Goal: Information Seeking & Learning: Learn about a topic

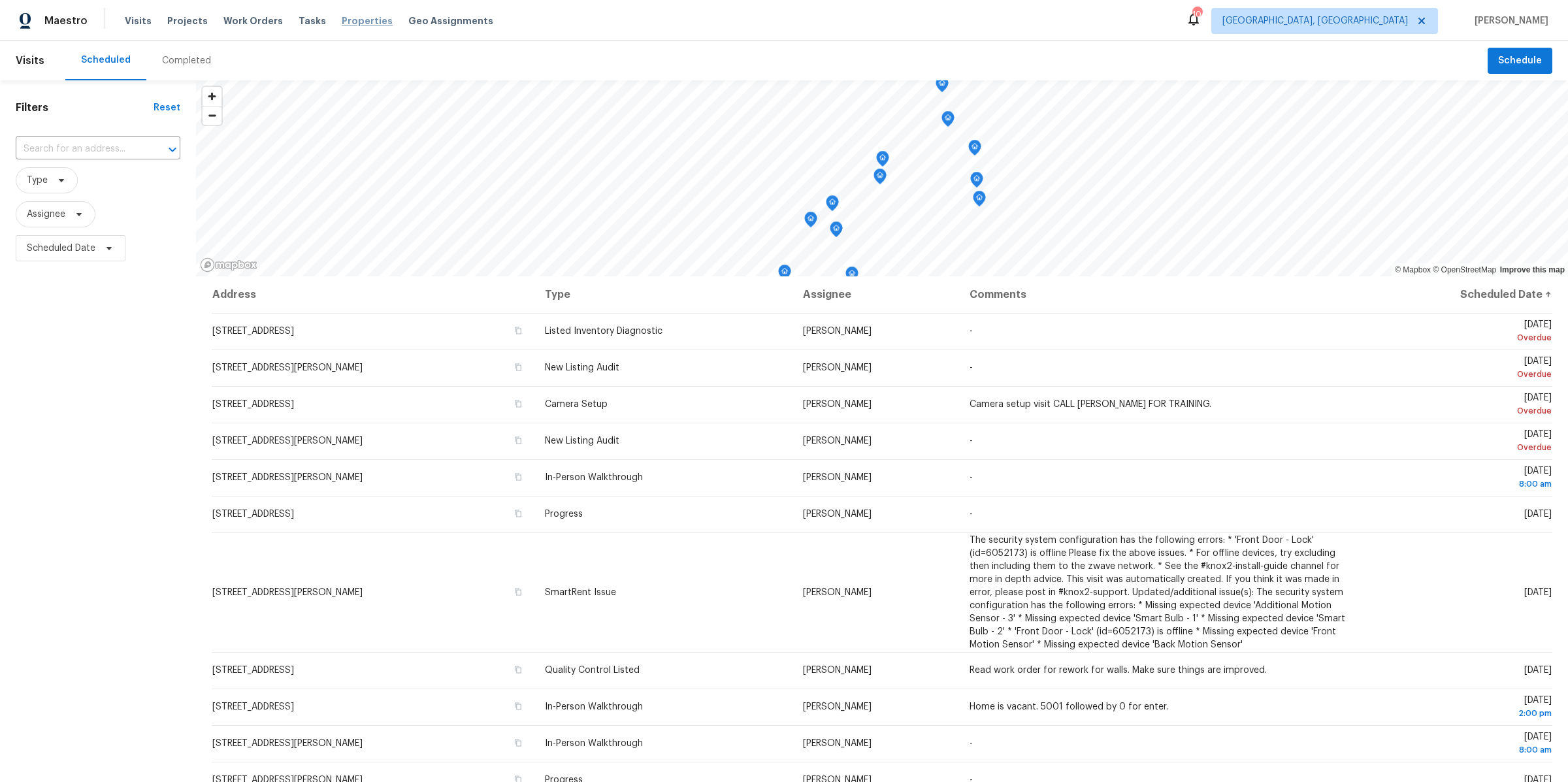
click at [359, 20] on span "Properties" at bounding box center [367, 21] width 51 height 13
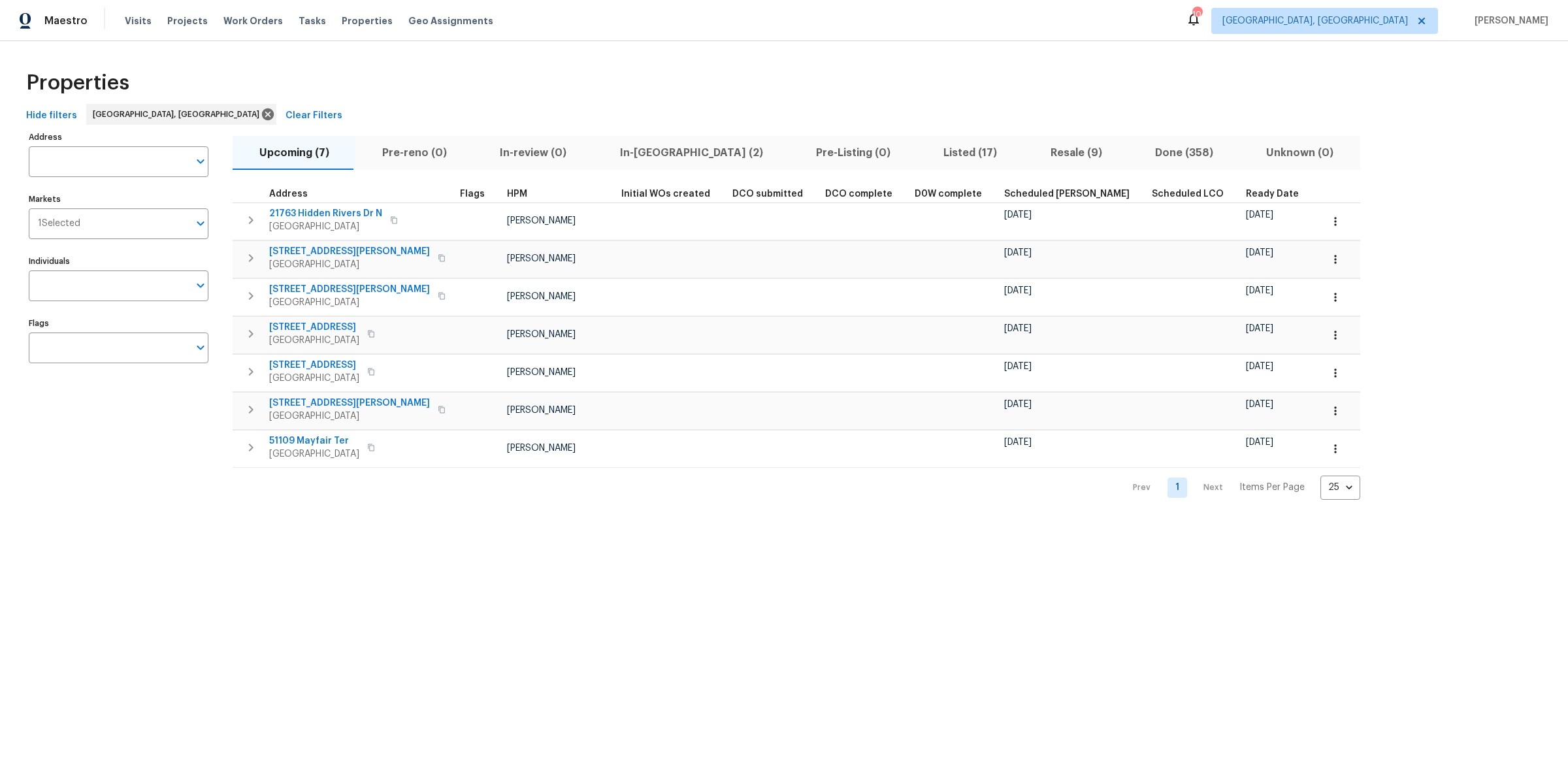
click at [620, 157] on span "In-reno (2)" at bounding box center [691, 153] width 180 height 19
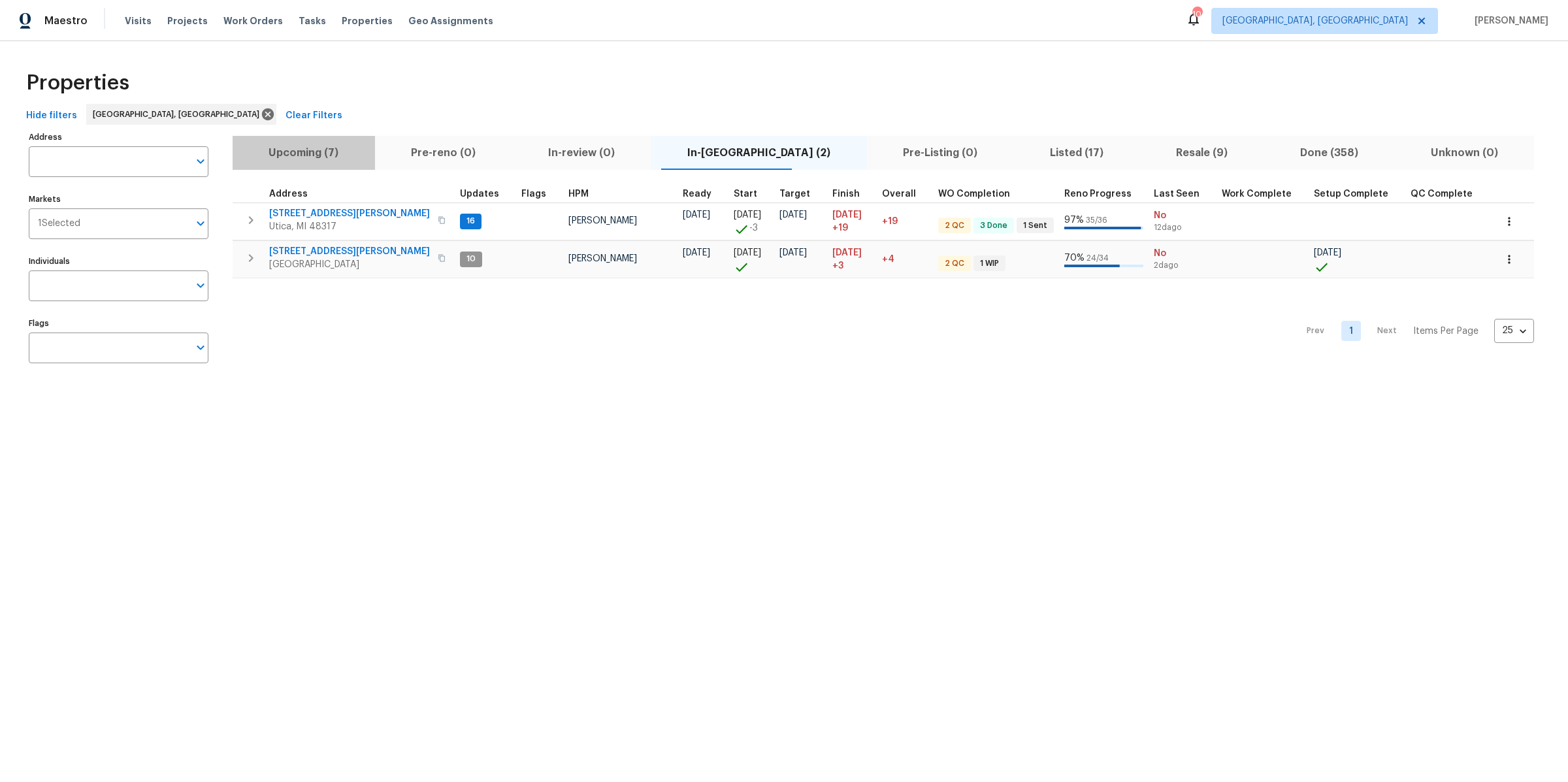
click at [313, 155] on span "Upcoming (7)" at bounding box center [304, 153] width 127 height 19
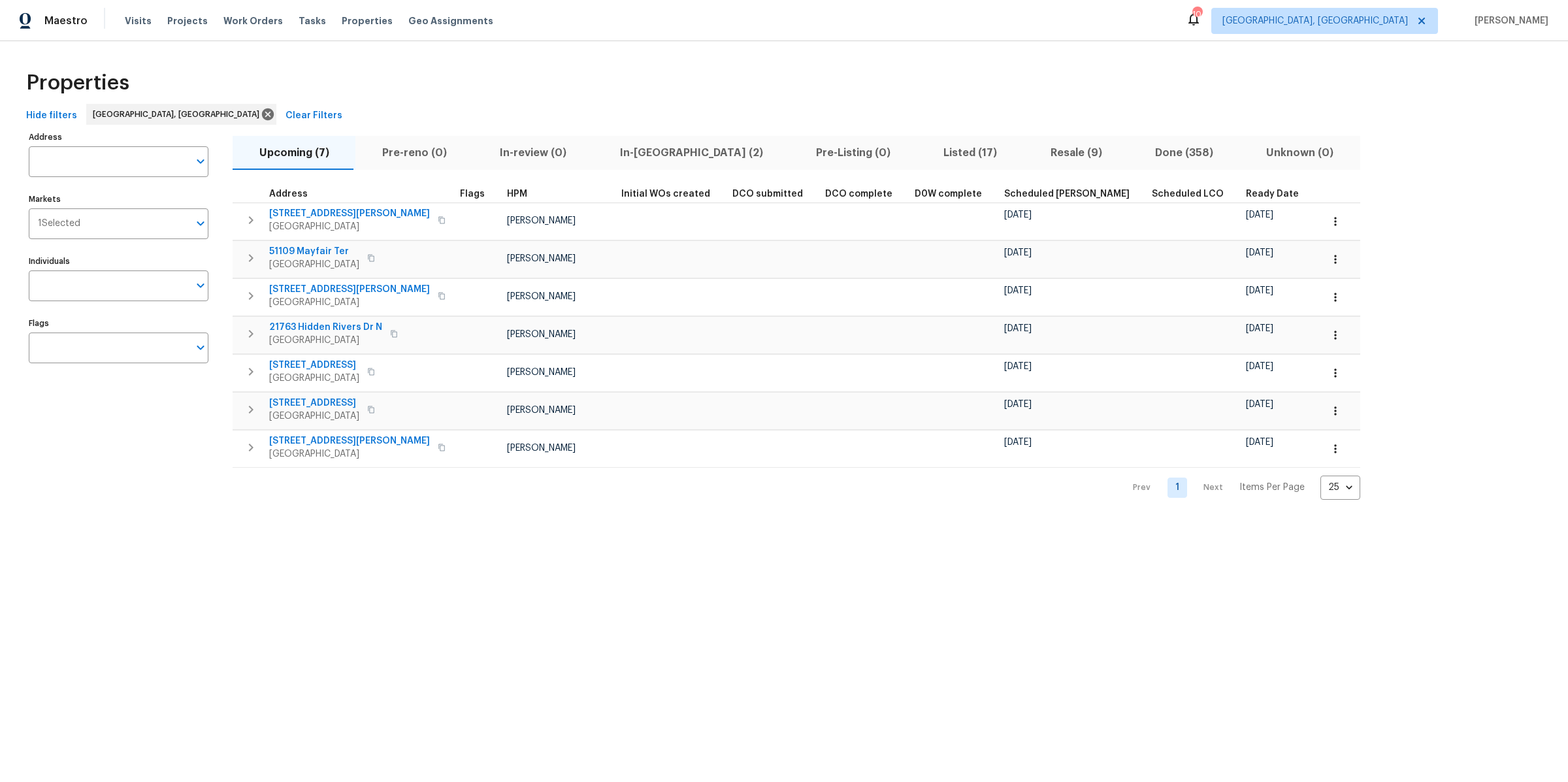
click at [1246, 196] on span "Ready Date" at bounding box center [1272, 193] width 53 height 9
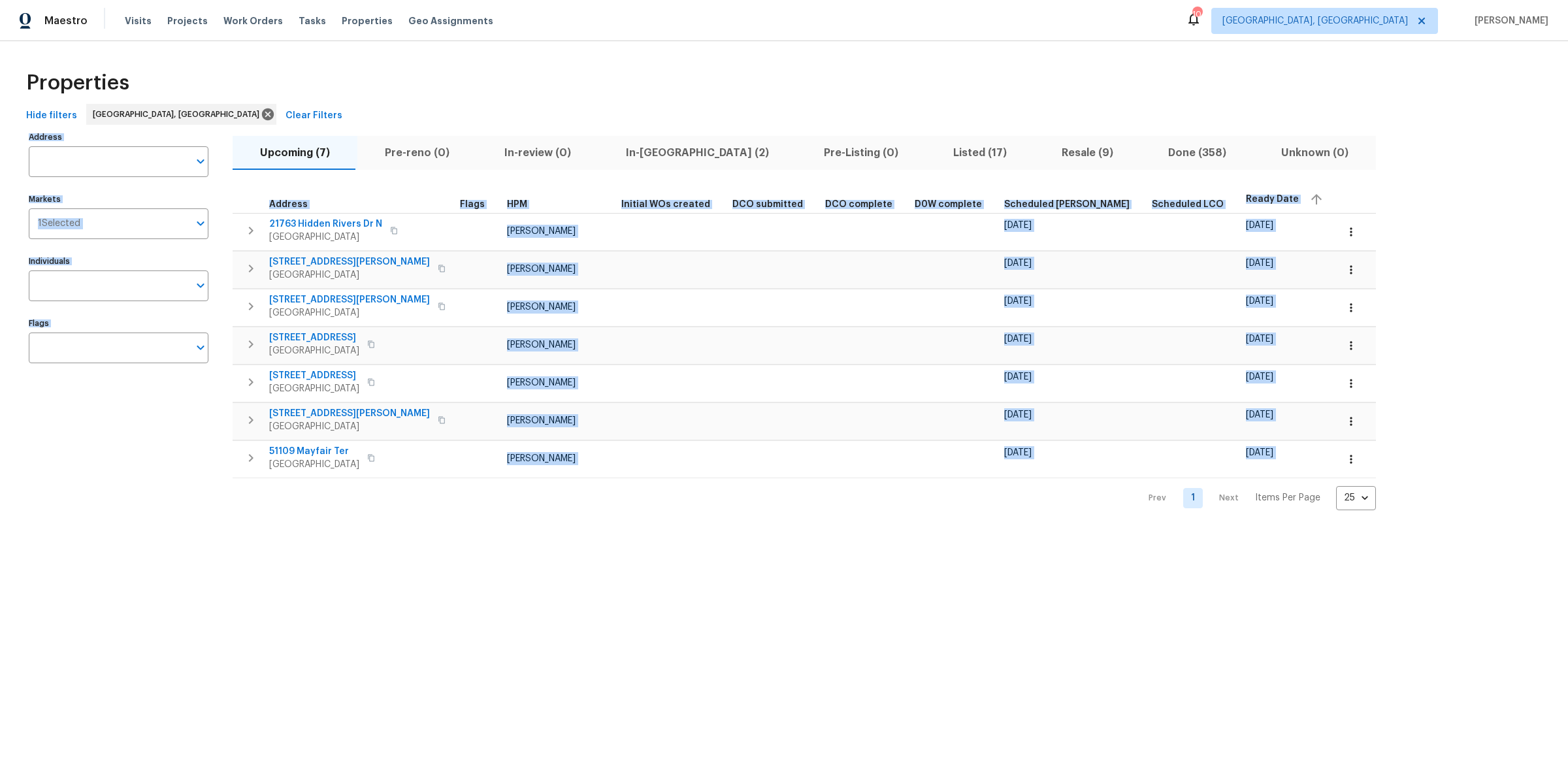
drag, startPoint x: 594, startPoint y: 529, endPoint x: 516, endPoint y: 109, distance: 427.2
click at [516, 109] on html "Maestro Visits Projects Work Orders Tasks Properties Geo Assignments 10 Detroit…" at bounding box center [784, 265] width 1568 height 531
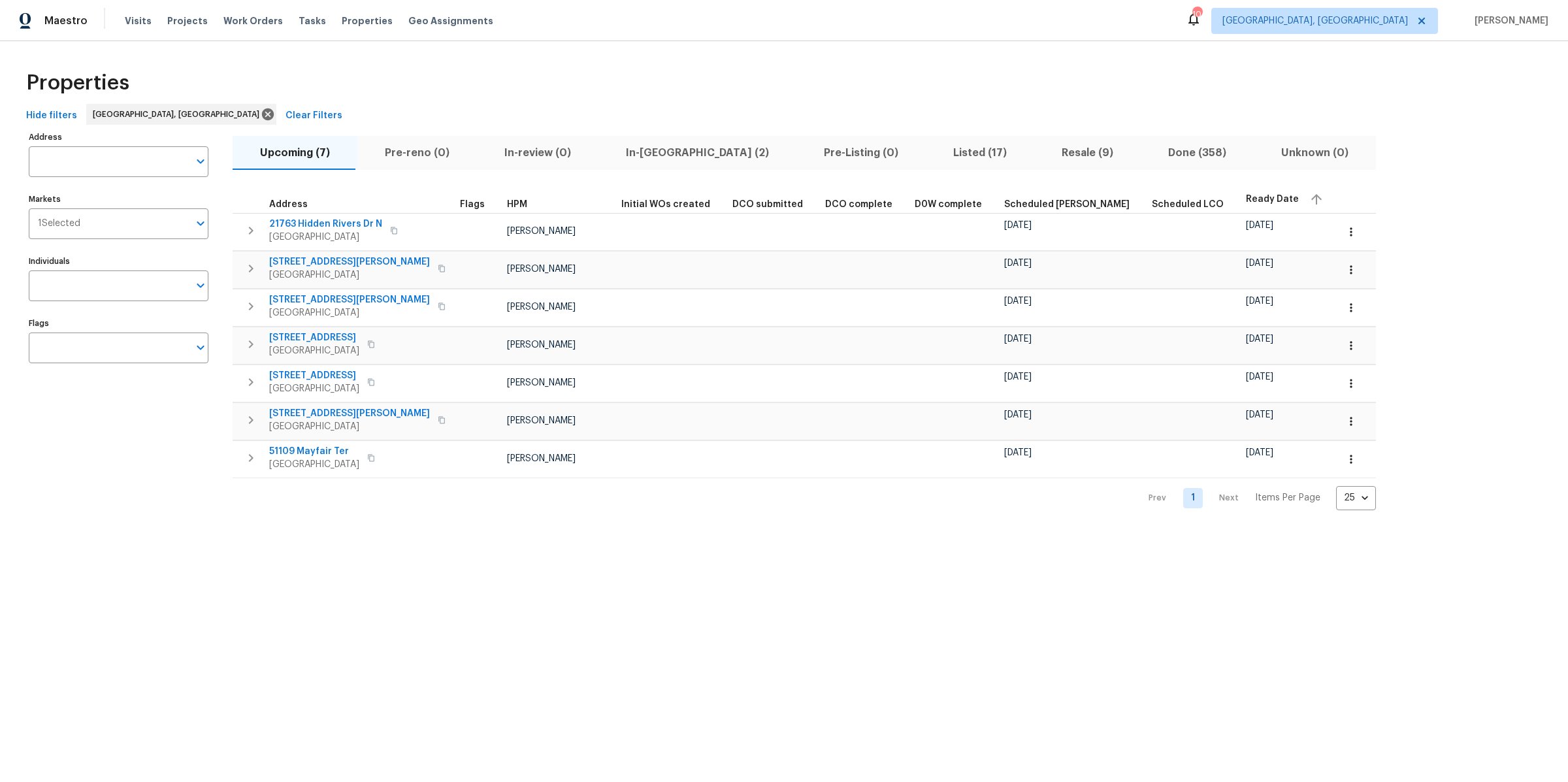
click at [516, 109] on div "Hide filters Detroit, MI Clear Filters" at bounding box center [784, 116] width 1526 height 24
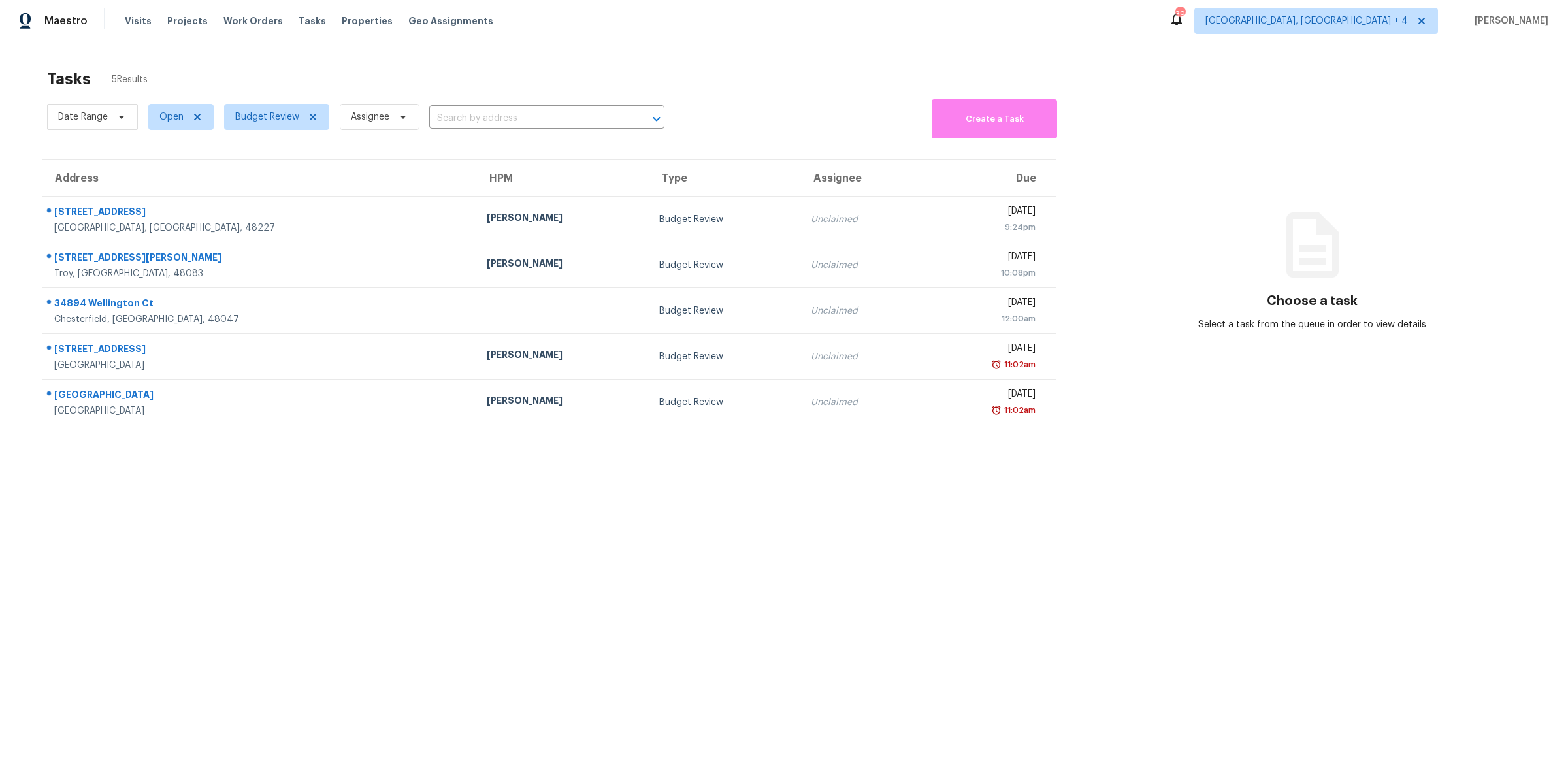
drag, startPoint x: 276, startPoint y: 645, endPoint x: 266, endPoint y: 704, distance: 59.8
click at [266, 704] on section "Tasks 5 Results Date Range Open Budget Review Assignee ​ Create a Task Address …" at bounding box center [548, 442] width 1056 height 761
click at [326, 573] on section "Tasks 5 Results Date Range Open Budget Review Assignee ​ Create a Task Address …" at bounding box center [548, 442] width 1056 height 761
click at [224, 542] on section "Tasks 5 Results Date Range Open Budget Review Assignee ​ Create a Task Address …" at bounding box center [548, 442] width 1056 height 761
drag, startPoint x: 224, startPoint y: 543, endPoint x: 3, endPoint y: 54, distance: 536.6
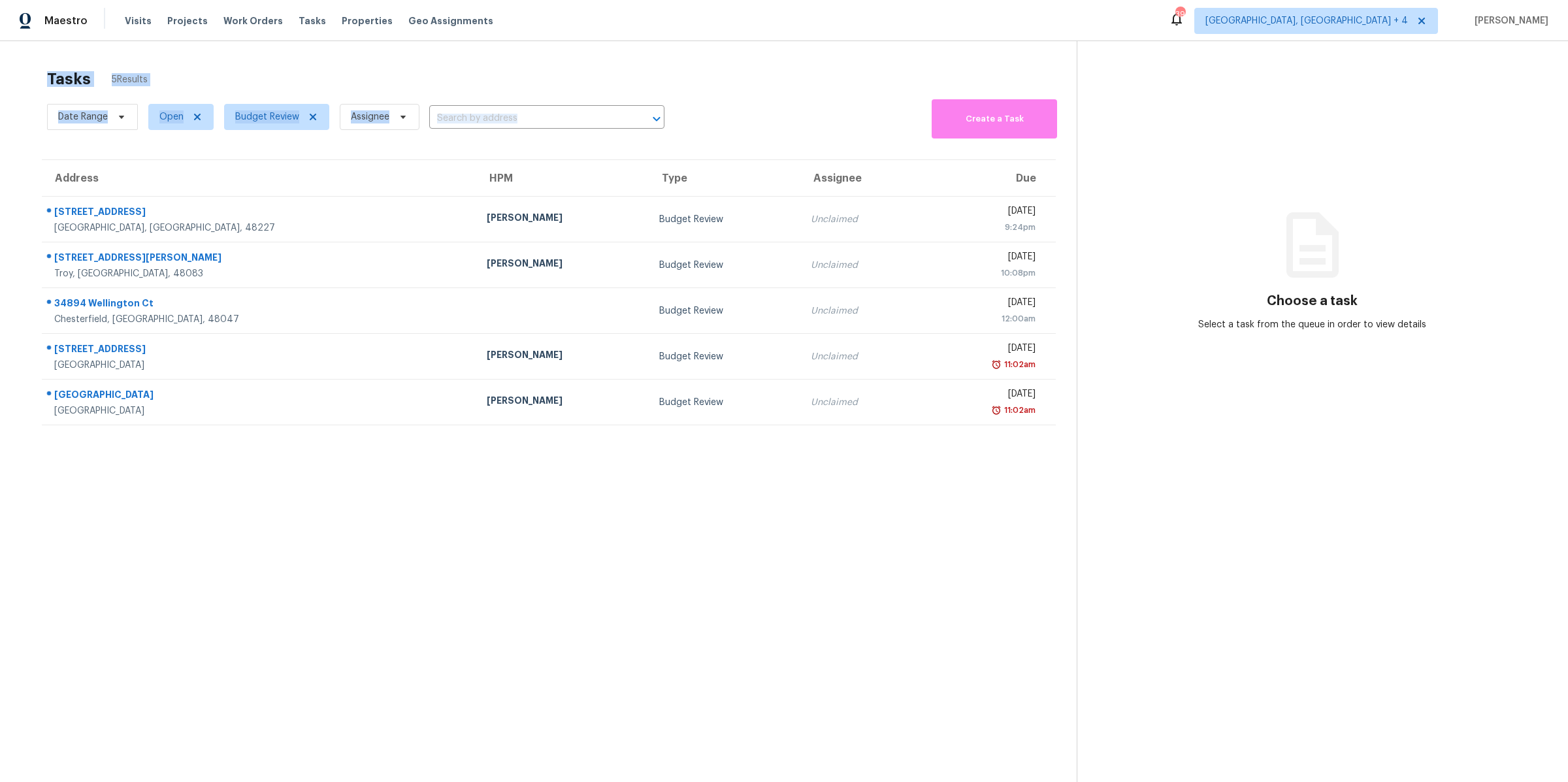
click at [3, 54] on div "Tasks 5 Results Date Range Open Budget Review Assignee ​ Create a Task Address …" at bounding box center [784, 432] width 1568 height 782
drag, startPoint x: 16, startPoint y: 54, endPoint x: 440, endPoint y: 505, distance: 619.0
click at [440, 508] on div "Tasks 5 Results Date Range Open Budget Review Assignee ​ Create a Task Address …" at bounding box center [784, 432] width 1568 height 782
click at [440, 505] on section "Tasks 5 Results Date Range Open Budget Review Assignee ​ Create a Task Address …" at bounding box center [548, 442] width 1056 height 761
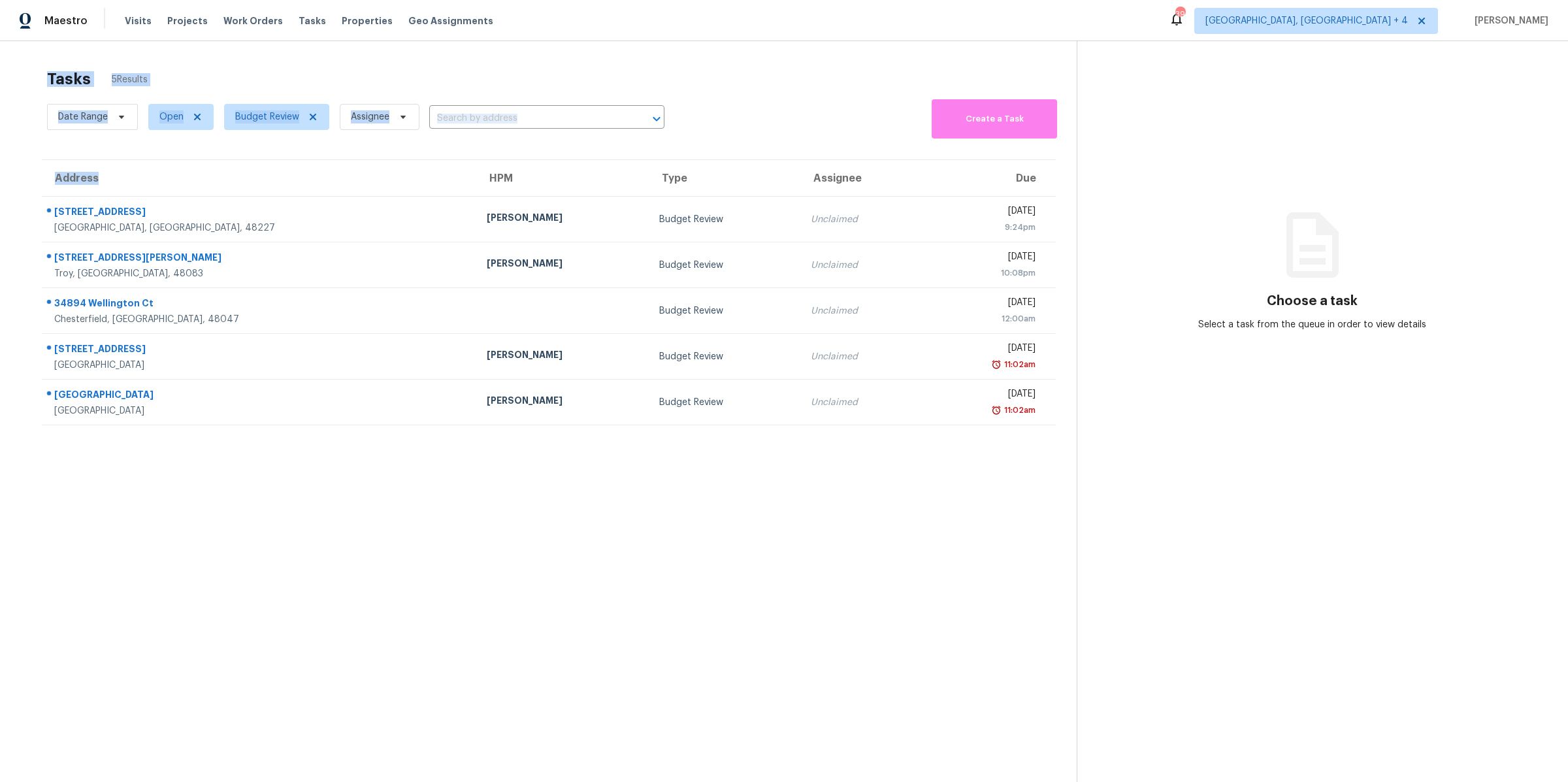
drag, startPoint x: 440, startPoint y: 505, endPoint x: 28, endPoint y: 70, distance: 599.1
click at [28, 70] on section "Tasks 5 Results Date Range Open Budget Review Assignee ​ Create a Task Address …" at bounding box center [548, 442] width 1056 height 761
drag, startPoint x: 28, startPoint y: 70, endPoint x: 123, endPoint y: 445, distance: 386.8
click at [123, 445] on section "Tasks 5 Results Date Range Open Budget Review Assignee ​ Create a Task Address …" at bounding box center [548, 442] width 1056 height 761
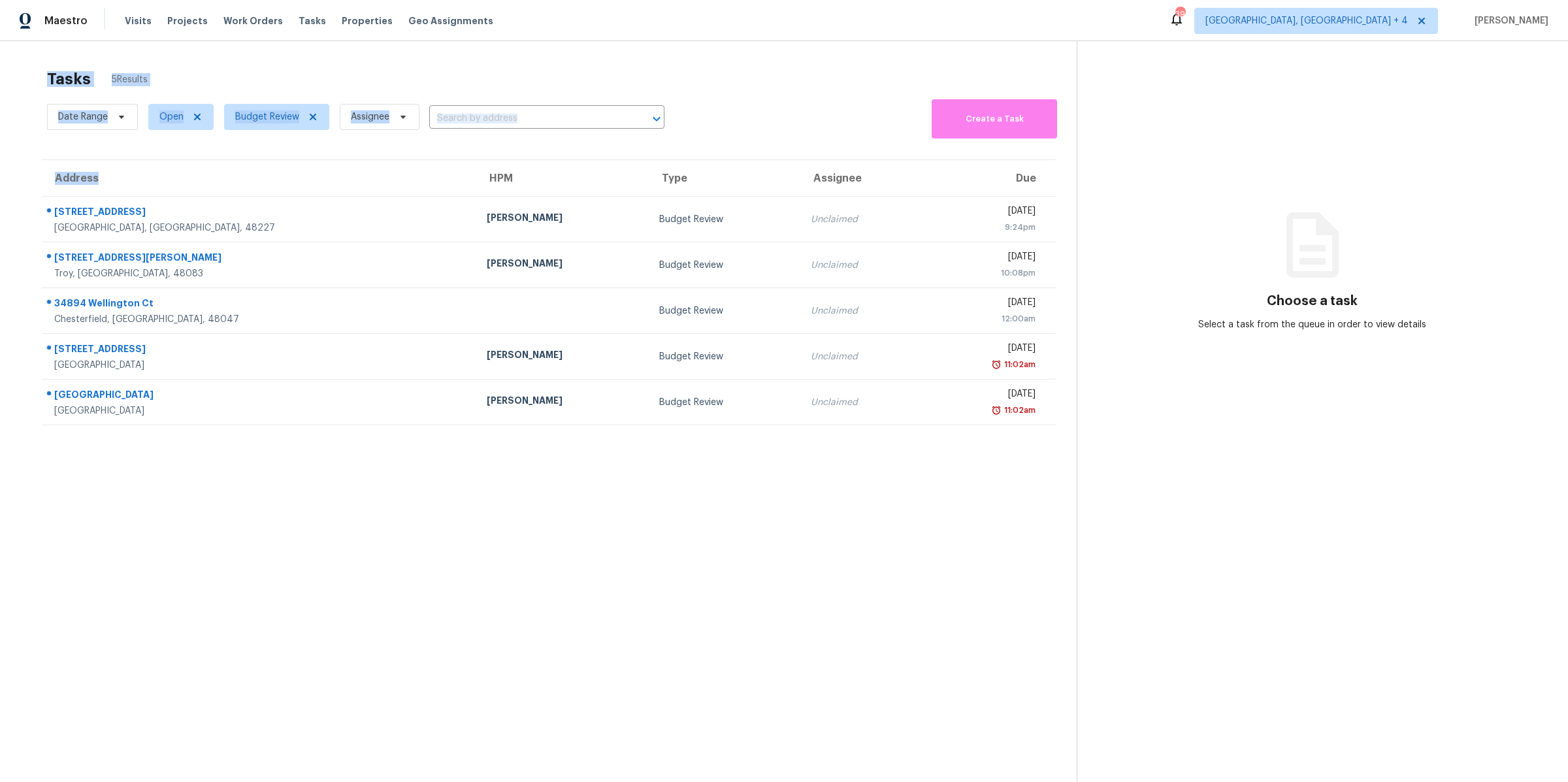
click at [123, 445] on section "Tasks 5 Results Date Range Open Budget Review Assignee ​ Create a Task Address …" at bounding box center [548, 442] width 1056 height 761
drag, startPoint x: 123, startPoint y: 445, endPoint x: -27, endPoint y: 202, distance: 285.6
click at [0, 202] on html "Maestro Visits Projects Work Orders Tasks Properties Geo Assignments 39 Columbu…" at bounding box center [784, 391] width 1568 height 782
click at [24, 141] on section "Tasks 5 Results Date Range Open Budget Review Assignee ​ Create a Task Address …" at bounding box center [548, 442] width 1056 height 761
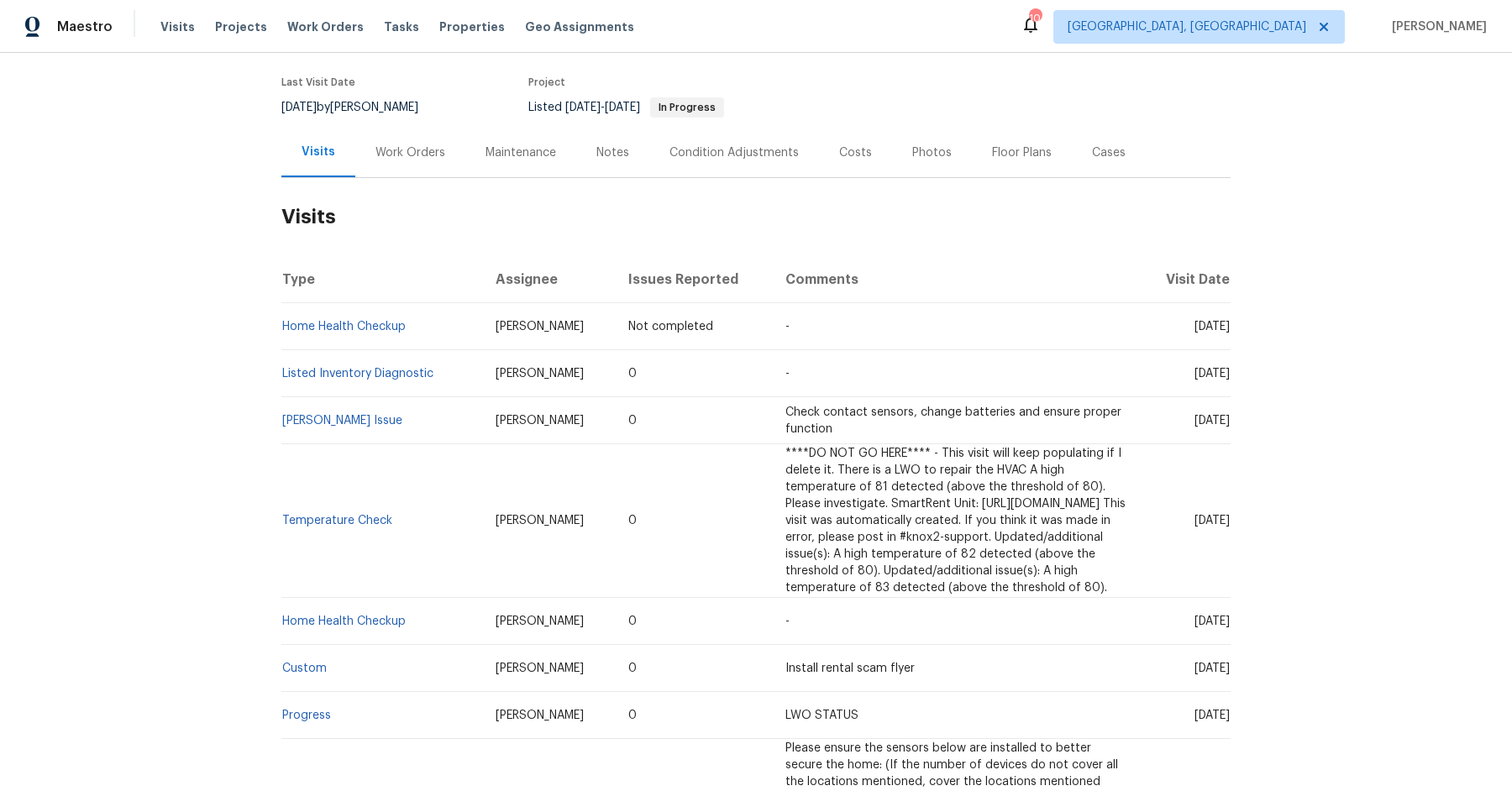
scroll to position [136, 0]
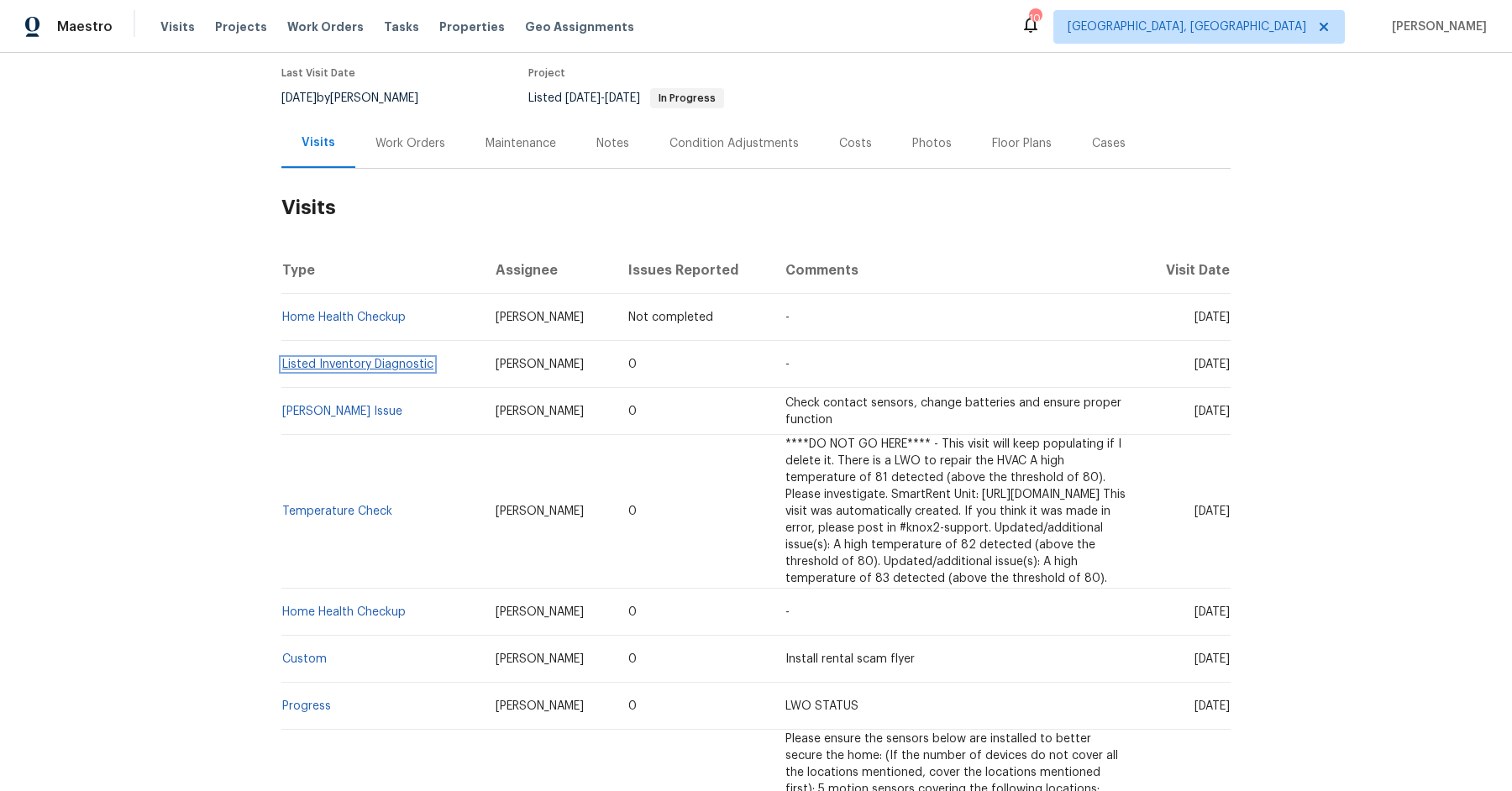
click at [353, 369] on link "Listed Inventory Diagnostic" at bounding box center [358, 364] width 151 height 12
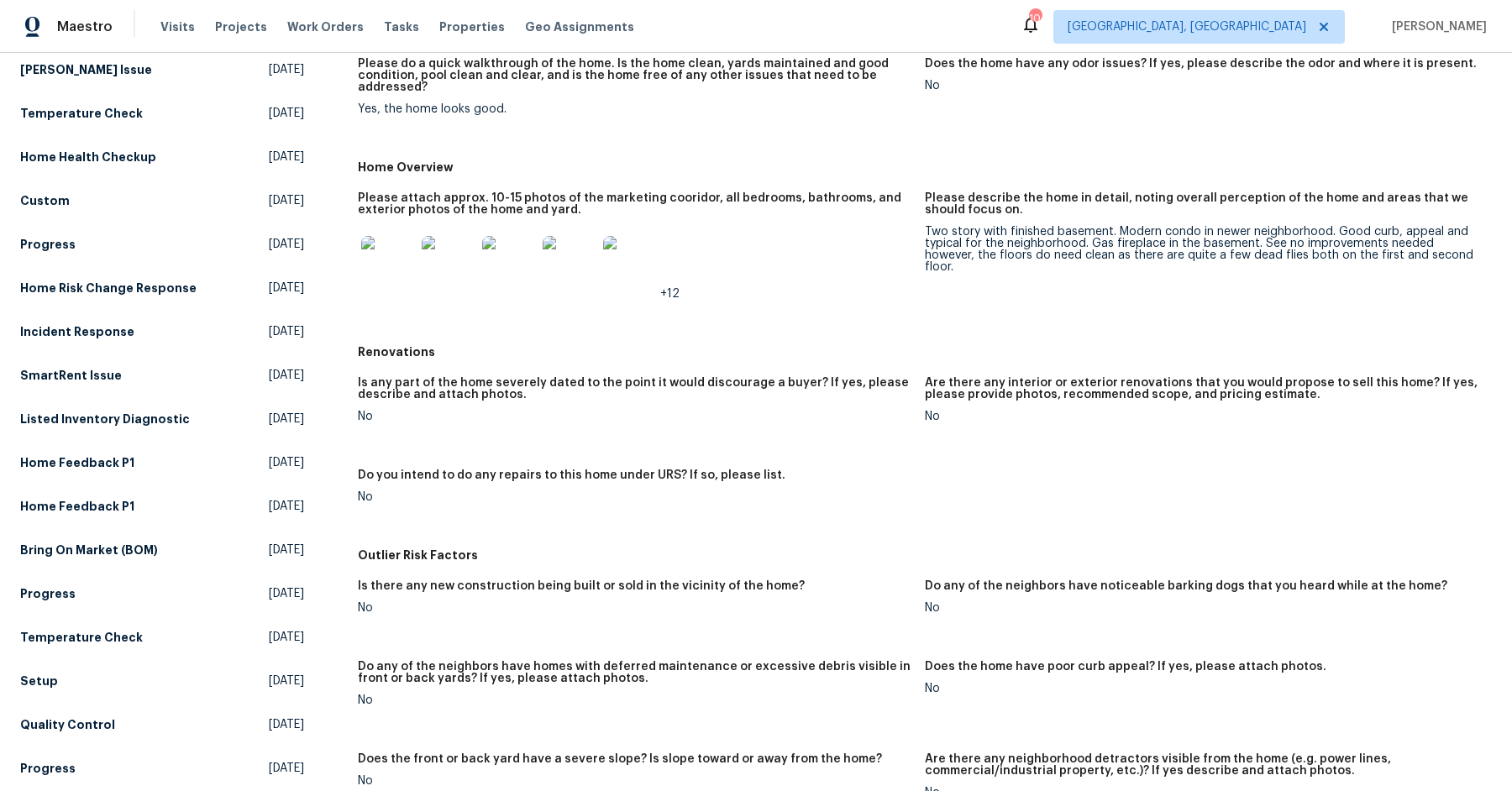
scroll to position [217, 0]
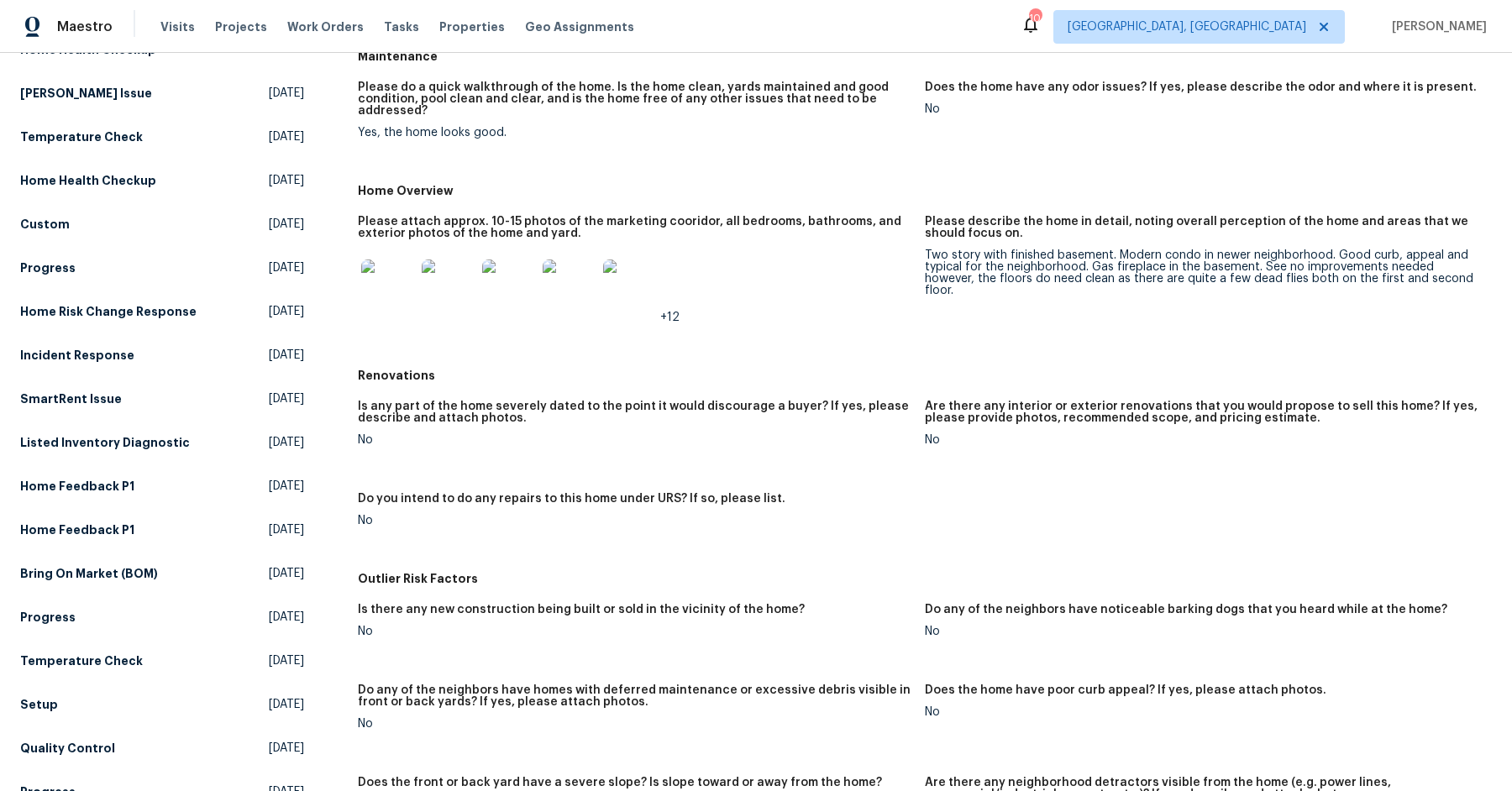
click at [381, 303] on img at bounding box center [388, 286] width 54 height 54
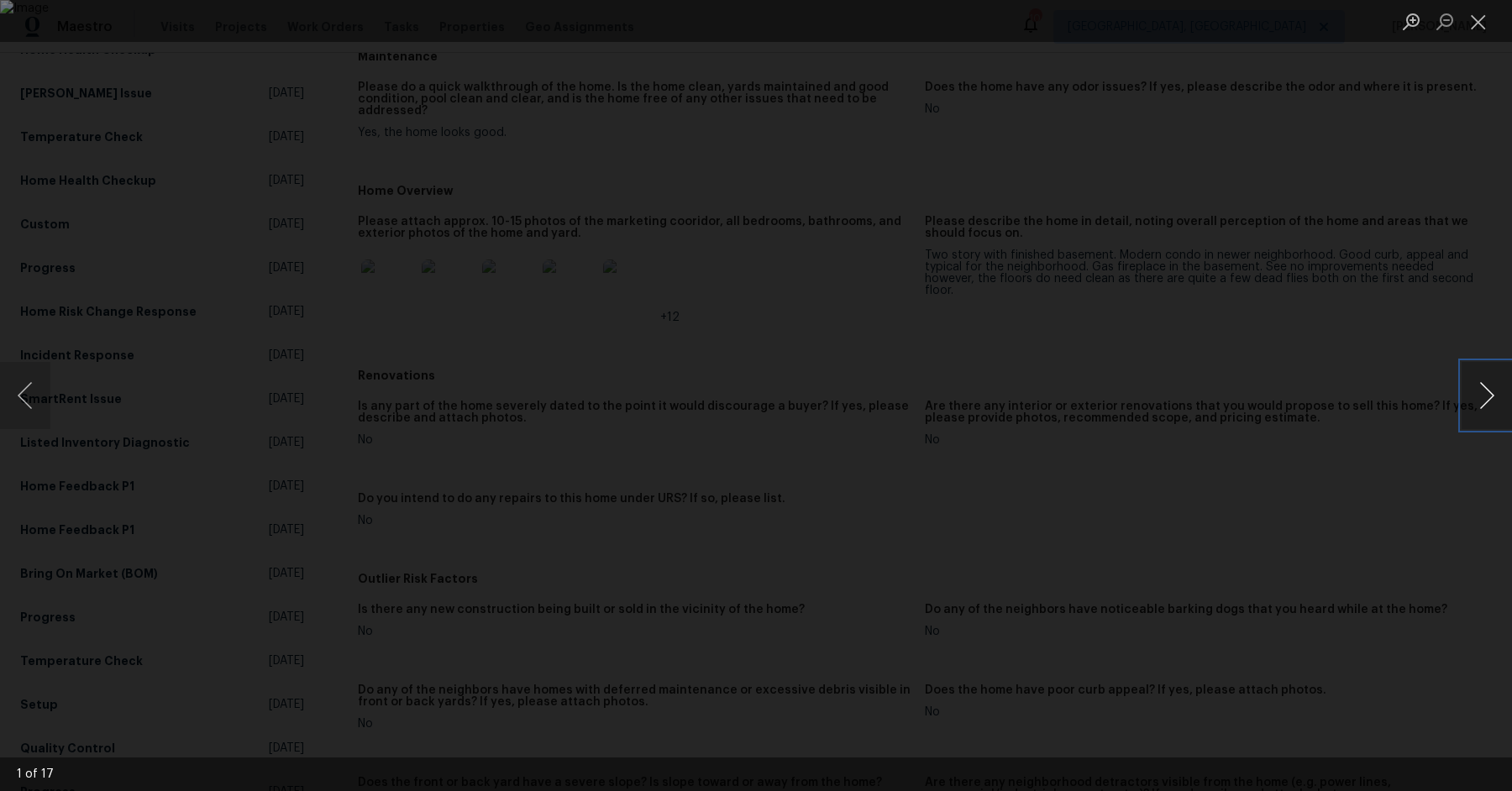
click at [1477, 404] on button "Next image" at bounding box center [1486, 396] width 50 height 67
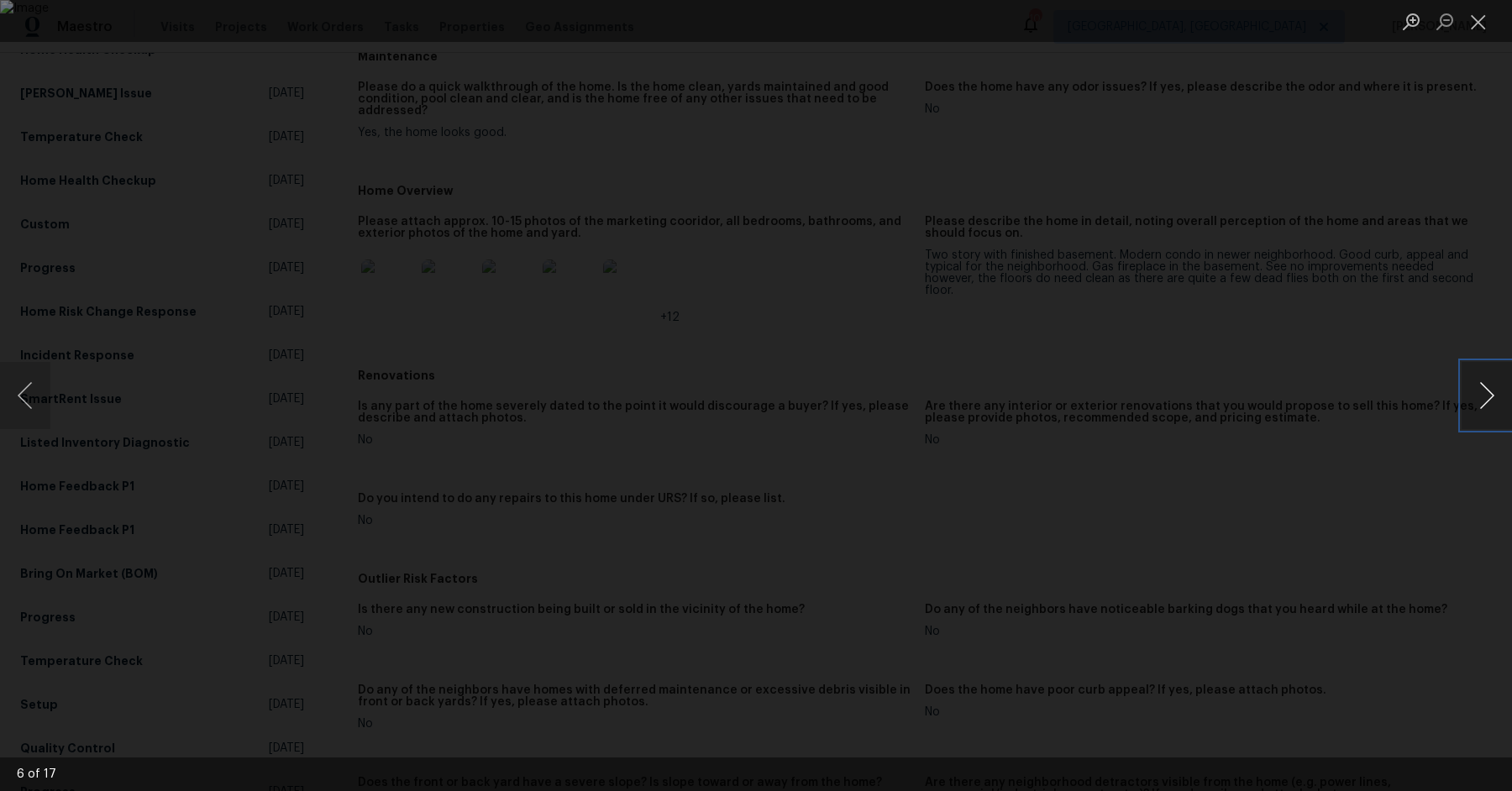
click at [1477, 404] on button "Next image" at bounding box center [1486, 396] width 50 height 67
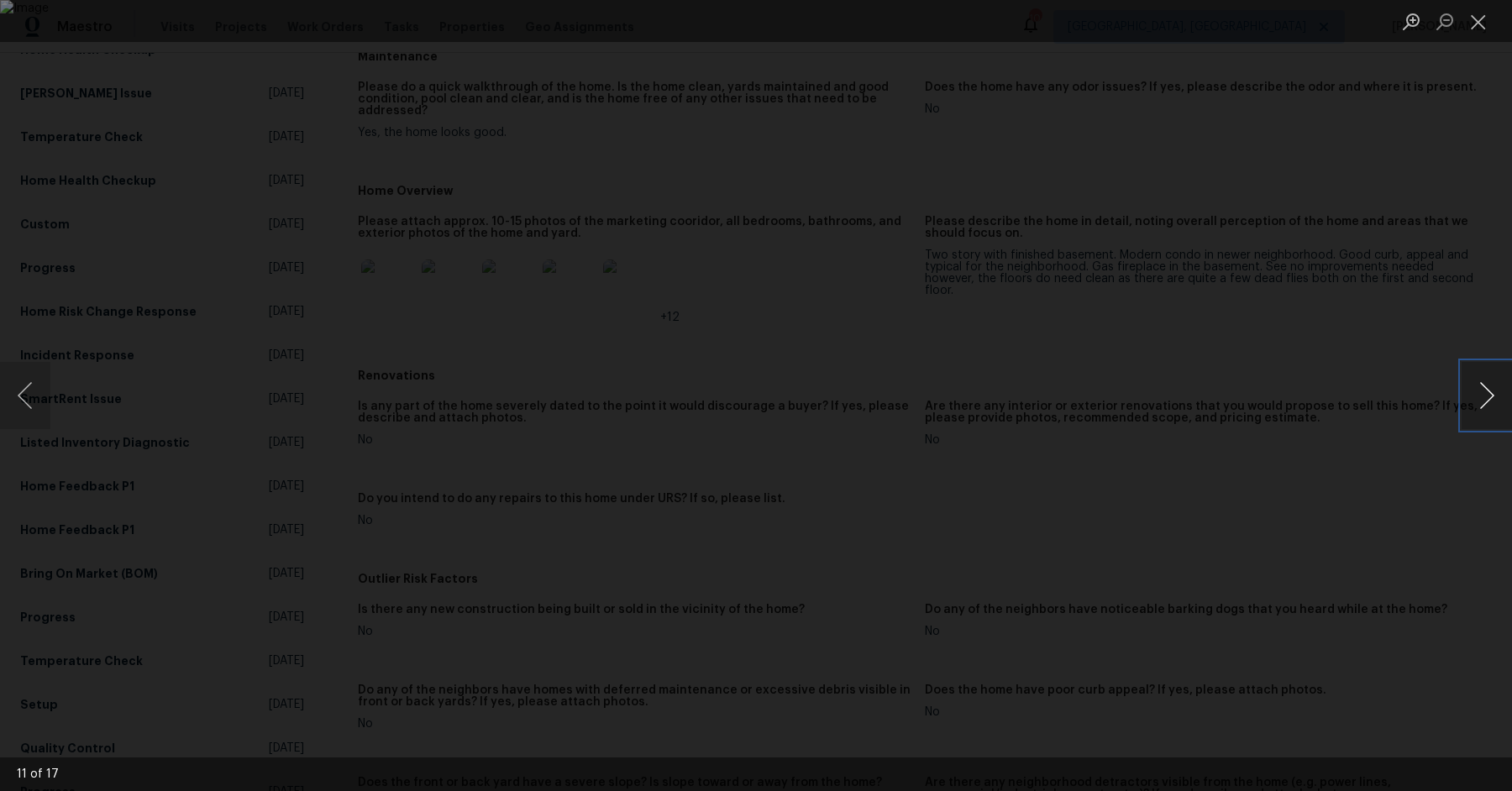
click at [1477, 404] on button "Next image" at bounding box center [1486, 396] width 50 height 67
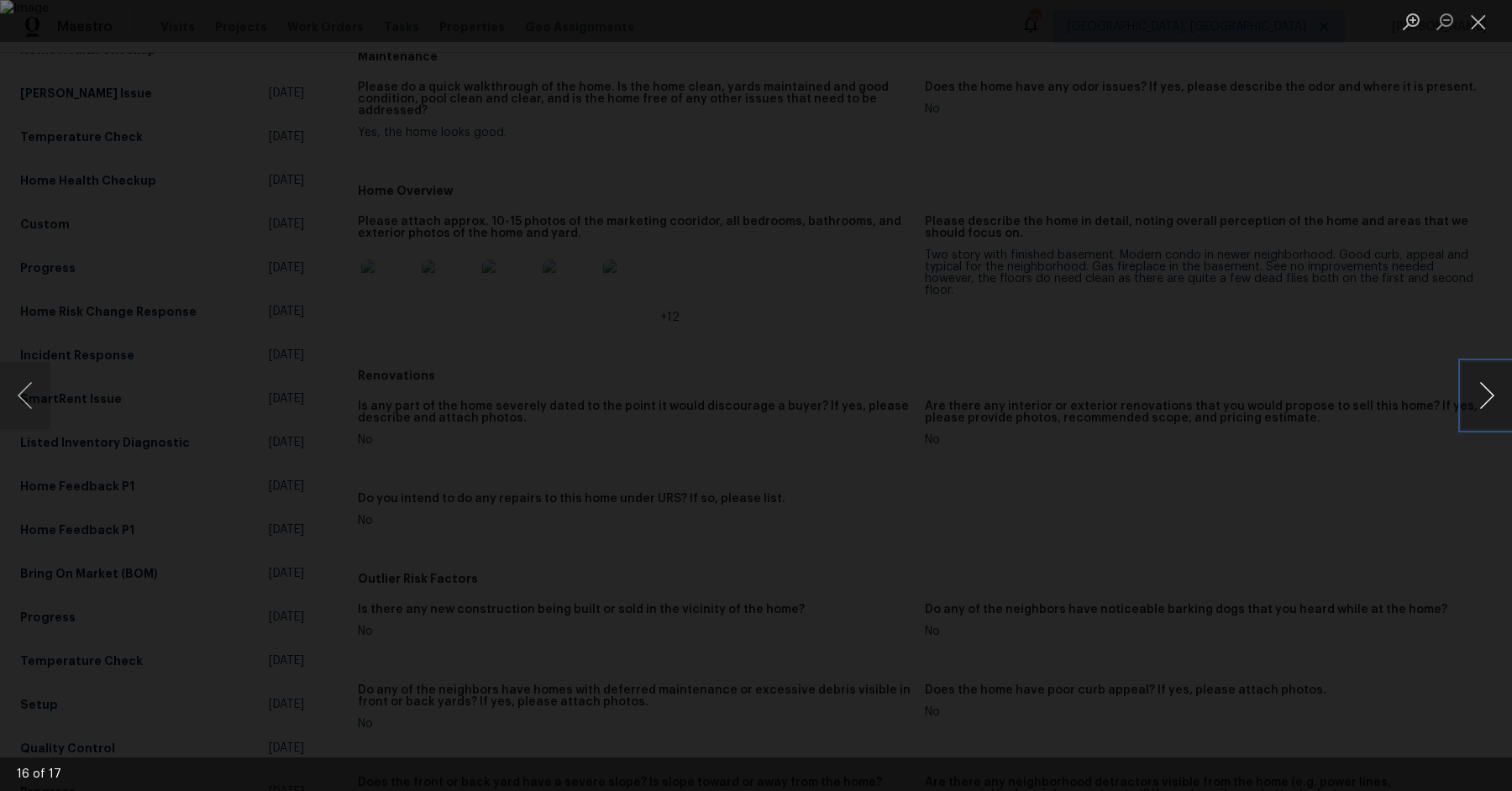
click at [1477, 404] on button "Next image" at bounding box center [1486, 396] width 50 height 67
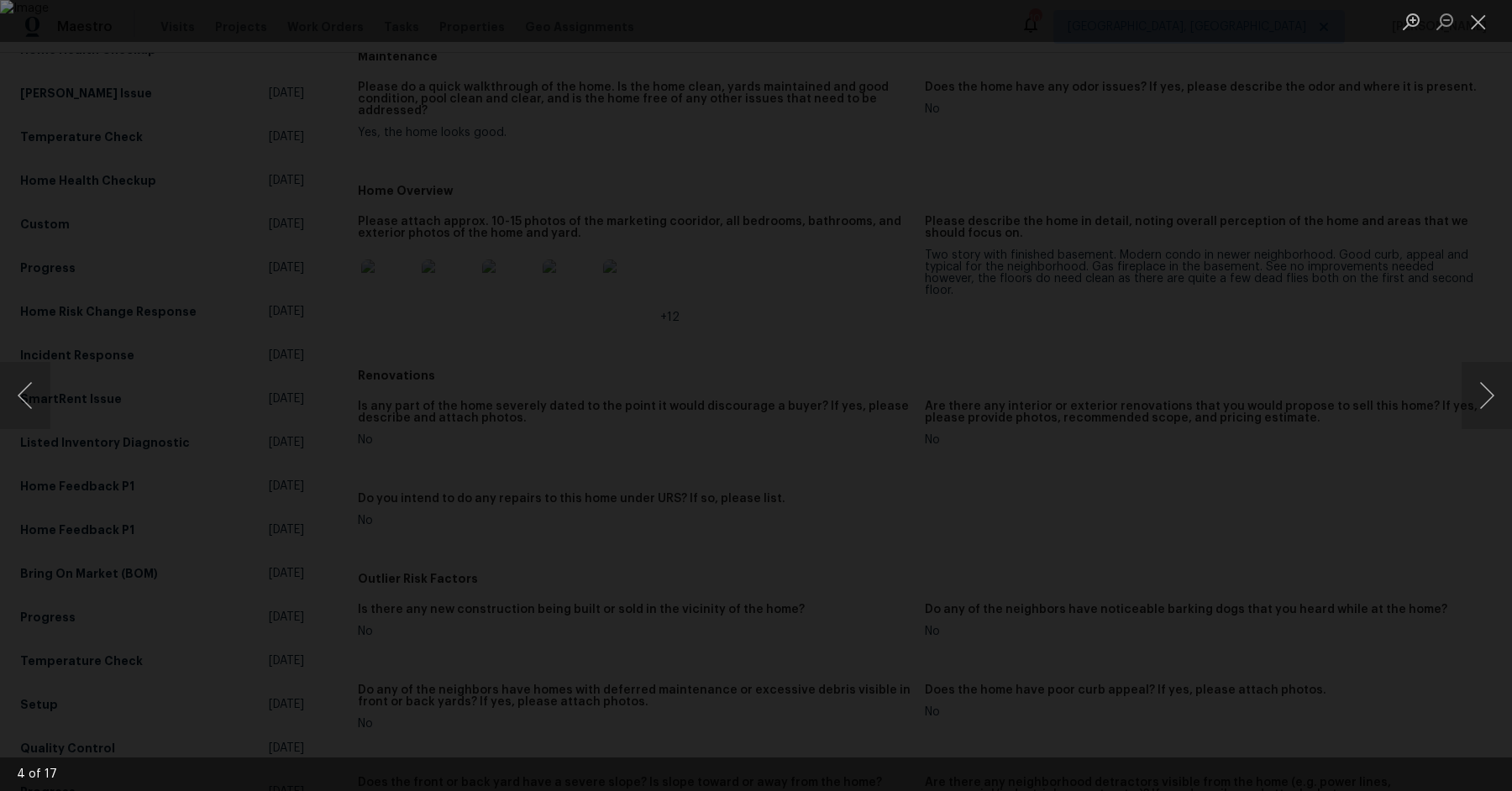
click at [1392, 303] on div "Lightbox" at bounding box center [756, 396] width 1512 height 791
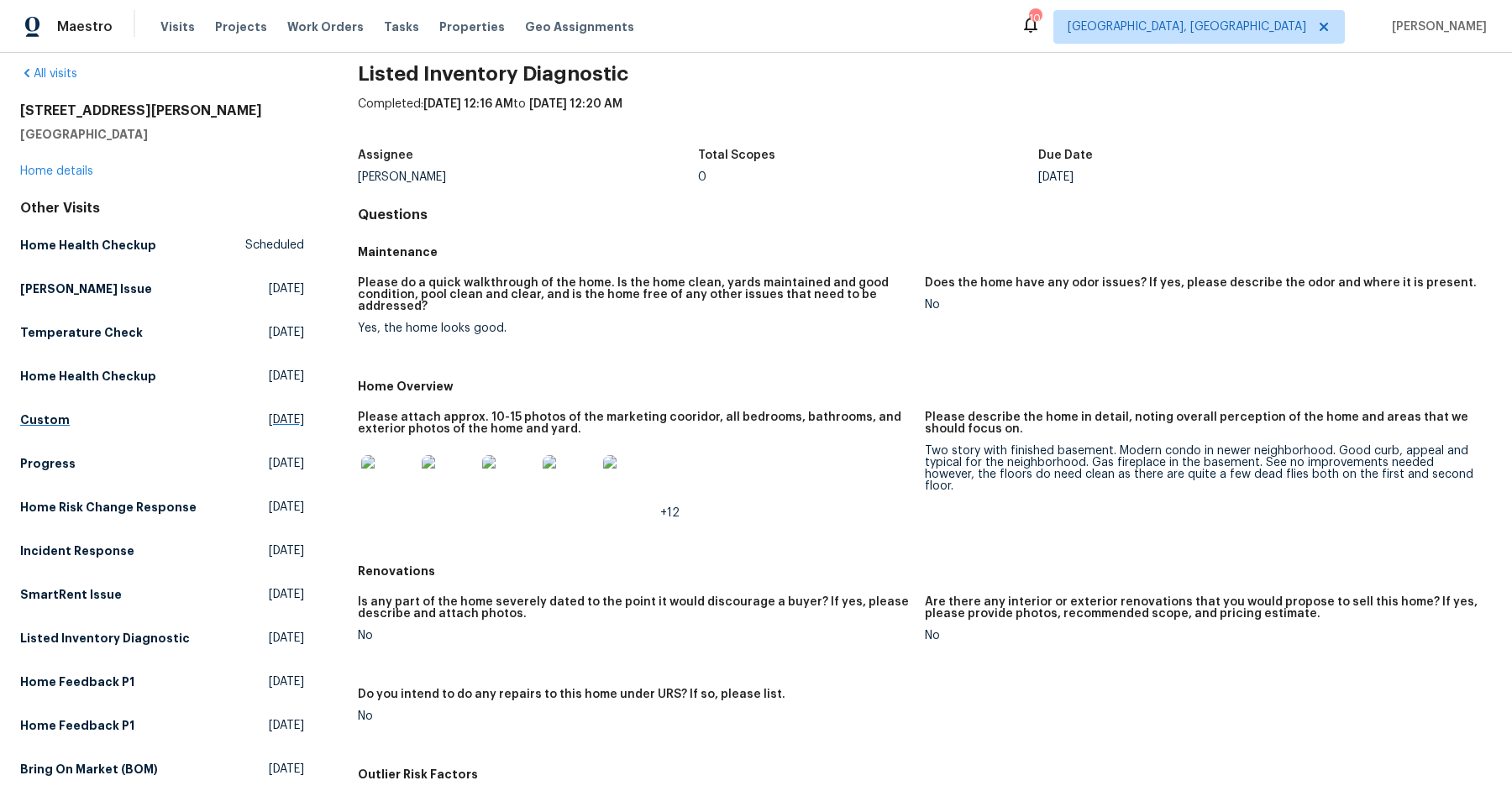
scroll to position [0, 0]
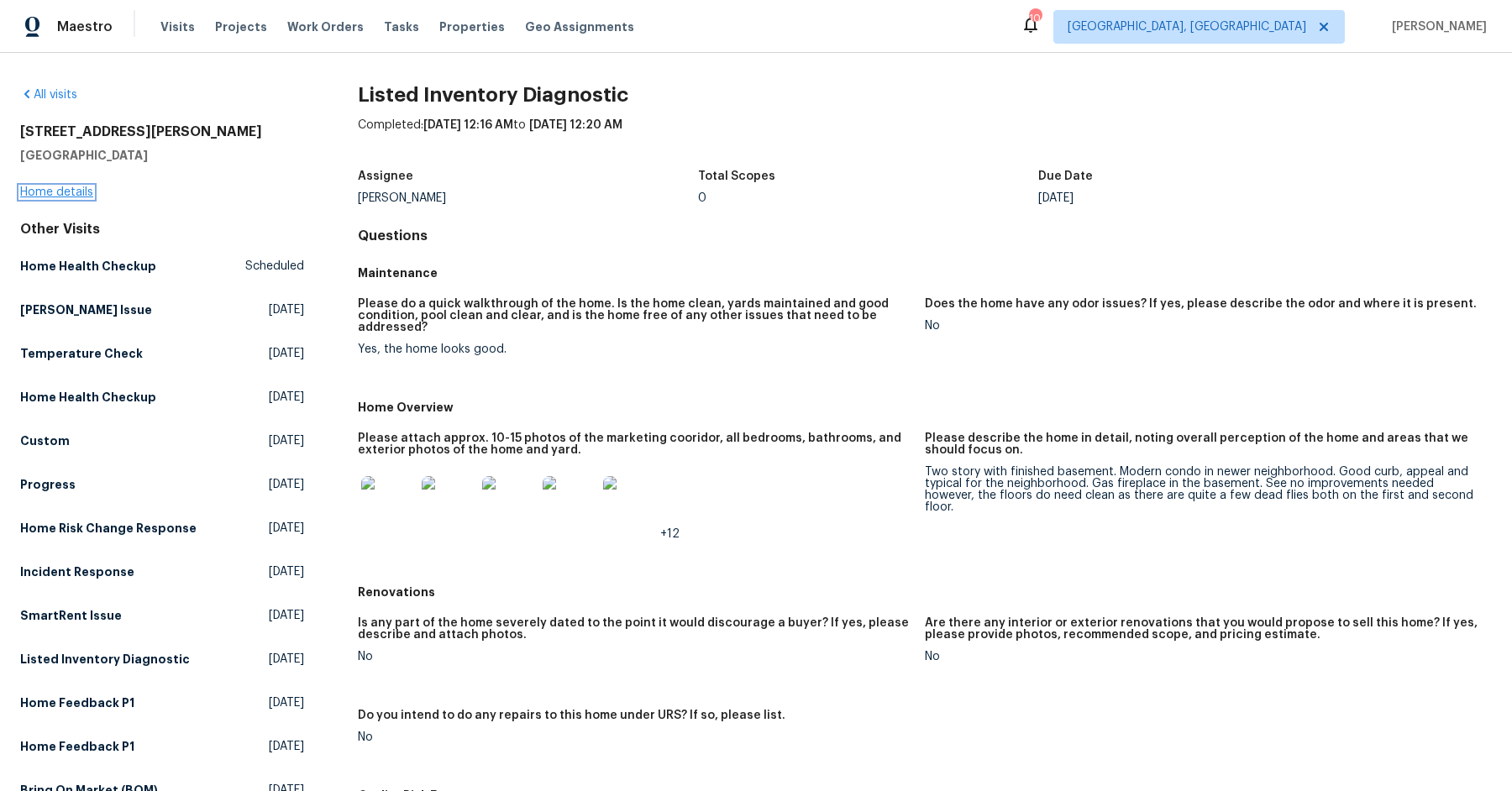
click at [61, 190] on link "Home details" at bounding box center [57, 192] width 73 height 12
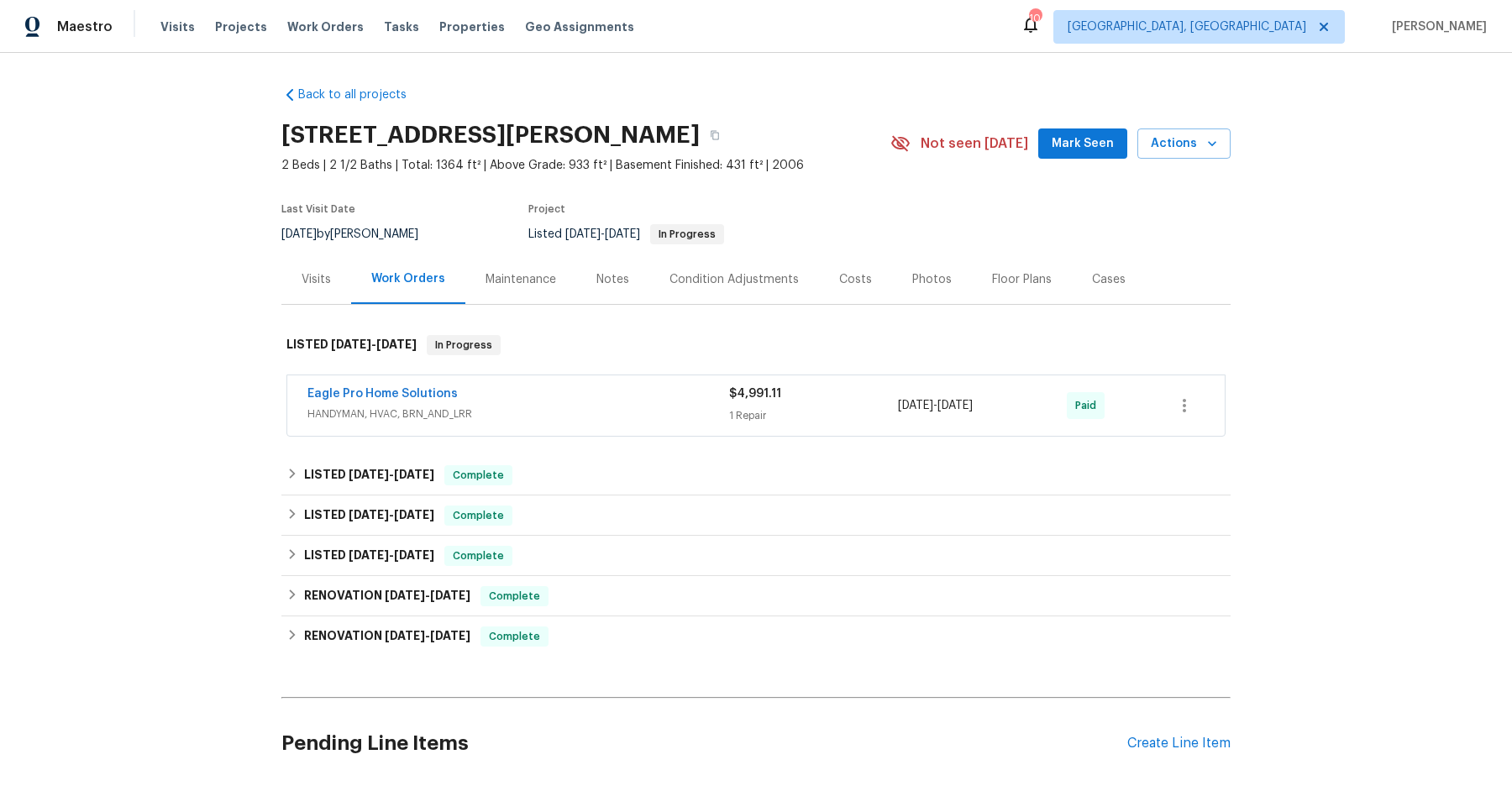
click at [571, 415] on span "HANDYMAN, HVAC, BRN_AND_LRR" at bounding box center [518, 413] width 421 height 17
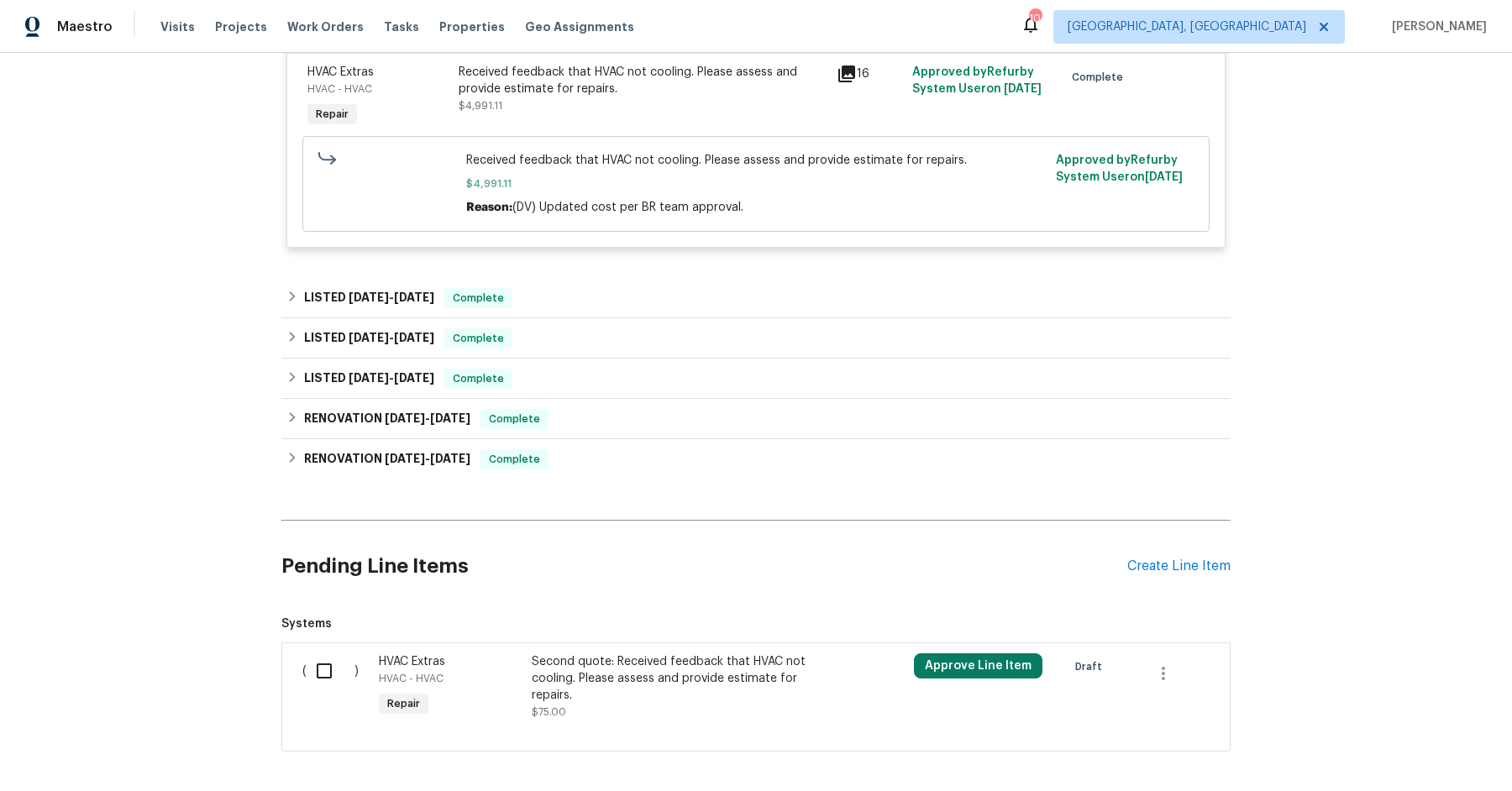
scroll to position [445, 0]
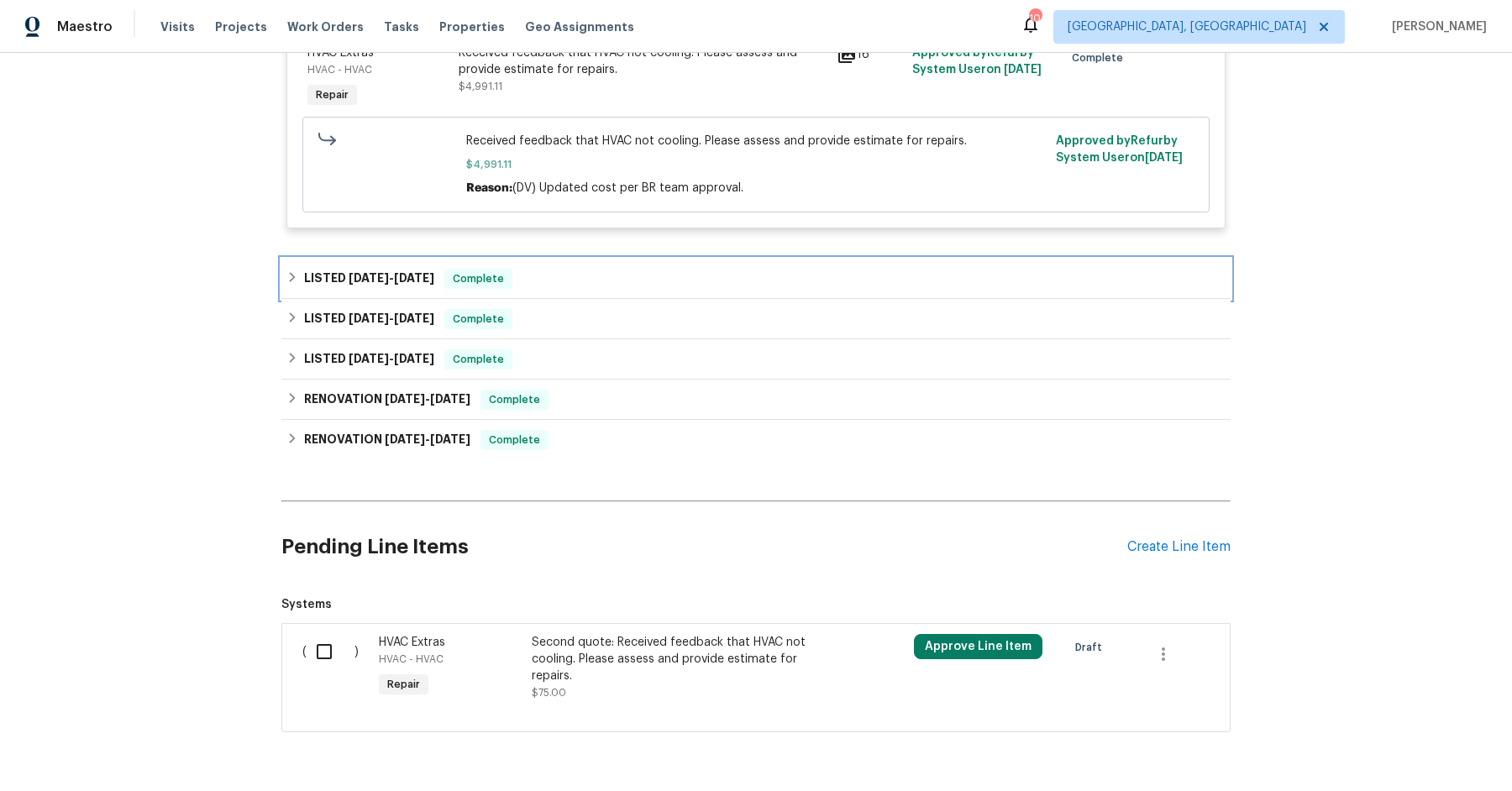
click at [579, 285] on div "LISTED 7/11/25 - 7/14/25 Complete" at bounding box center [756, 279] width 939 height 20
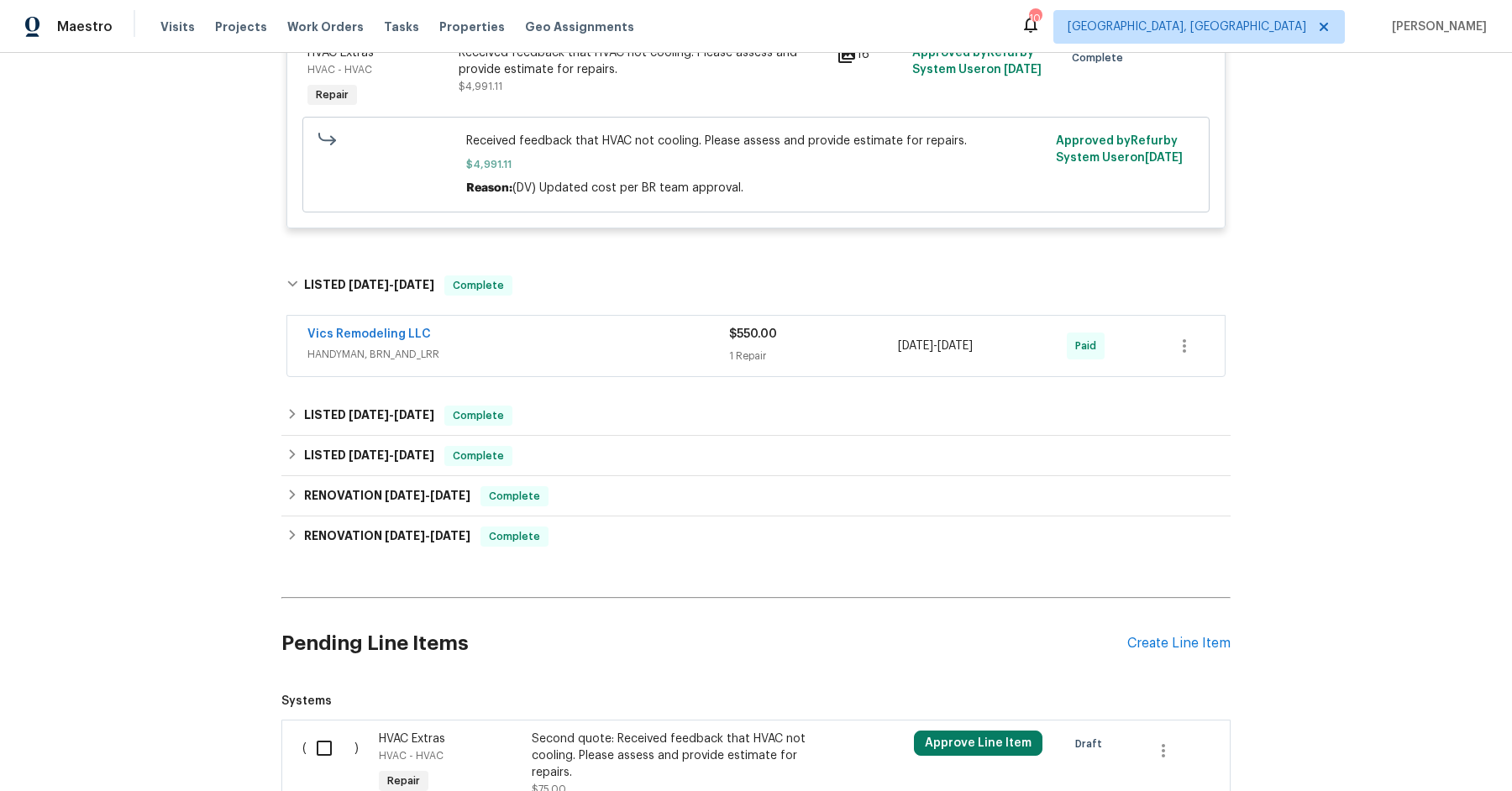
click at [582, 335] on div "Vics Remodeling LLC" at bounding box center [518, 335] width 421 height 20
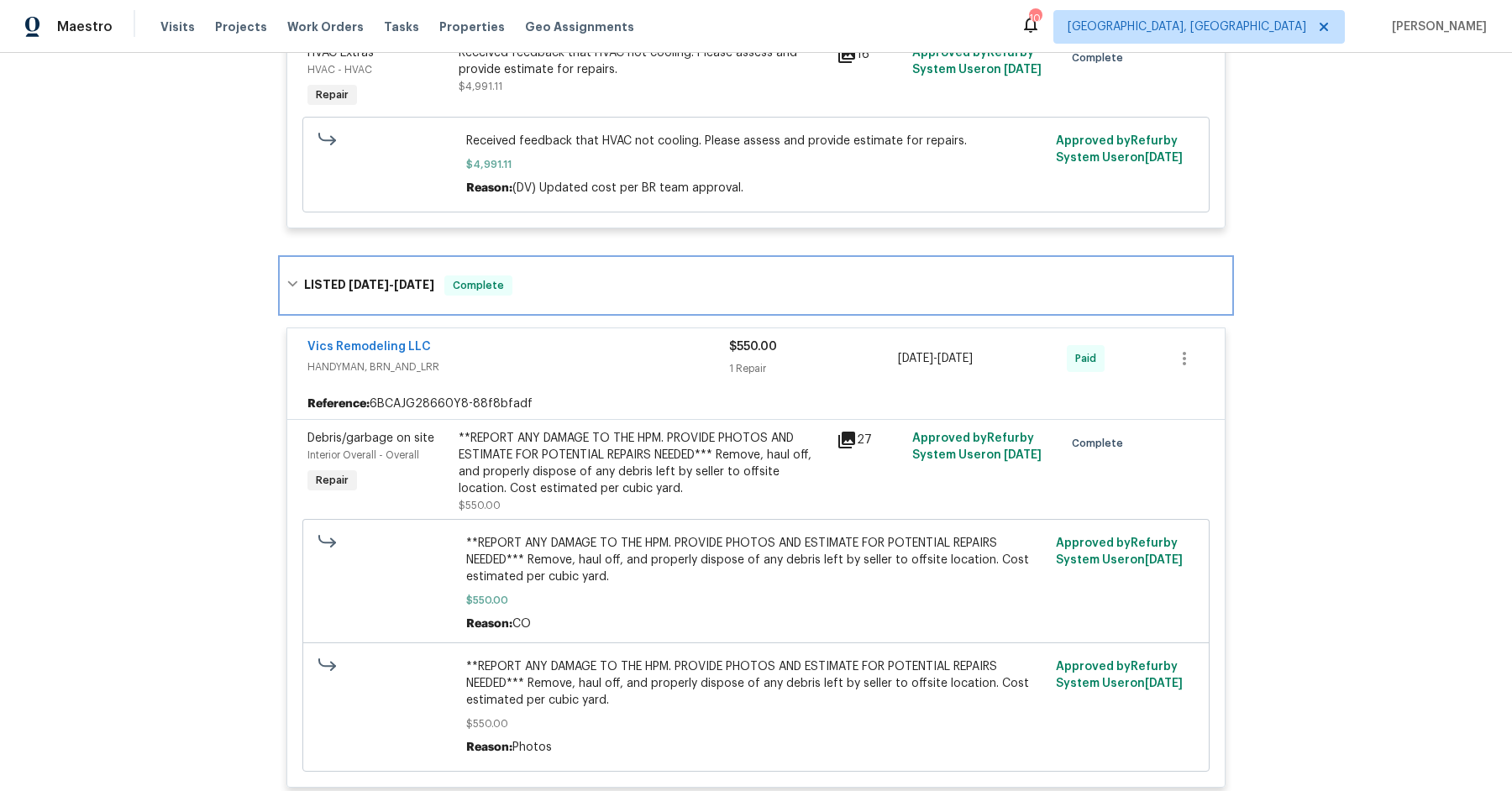
click at [601, 287] on div "LISTED 7/11/25 - 7/14/25 Complete" at bounding box center [756, 285] width 939 height 20
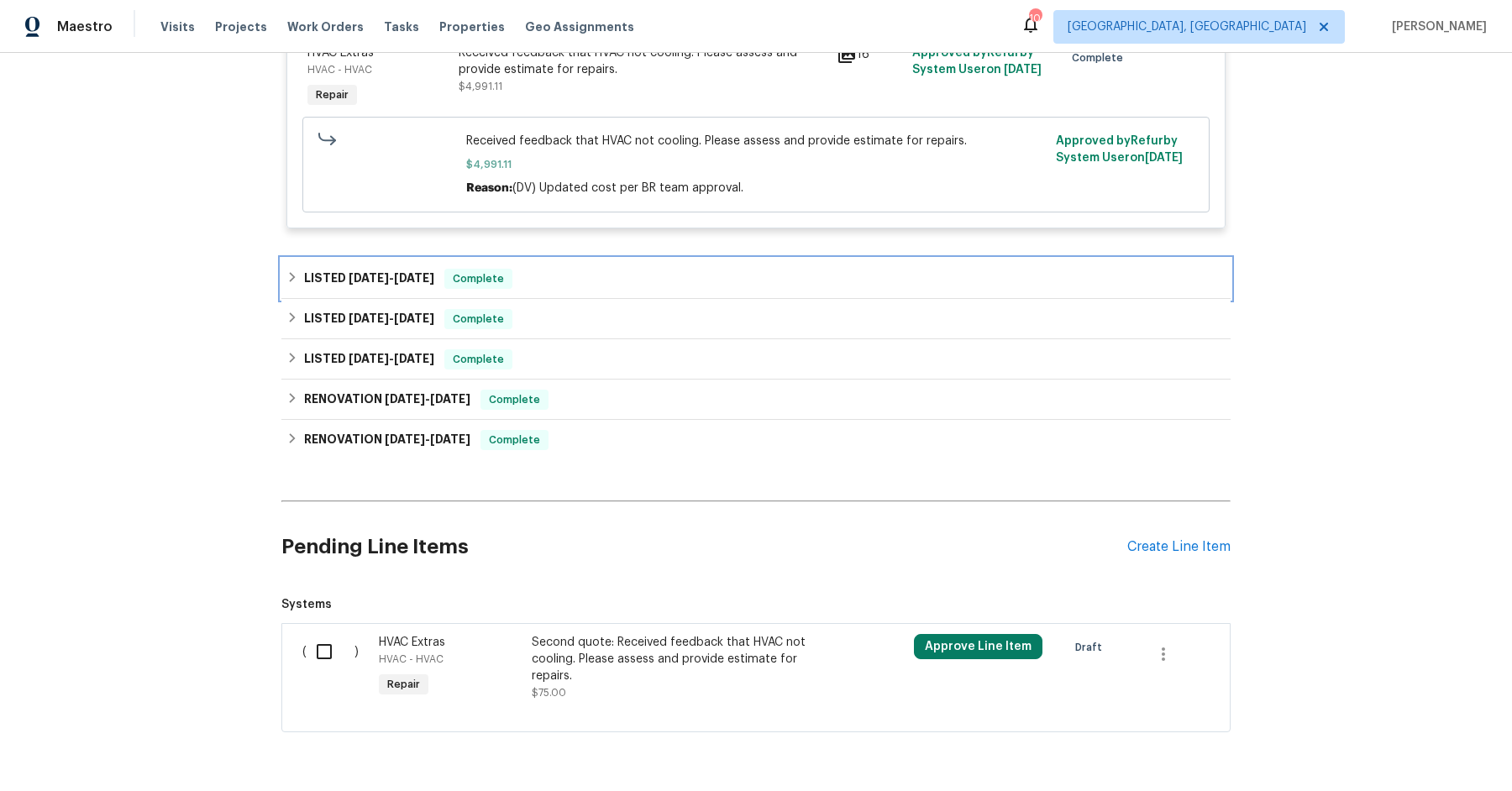
scroll to position [480, 0]
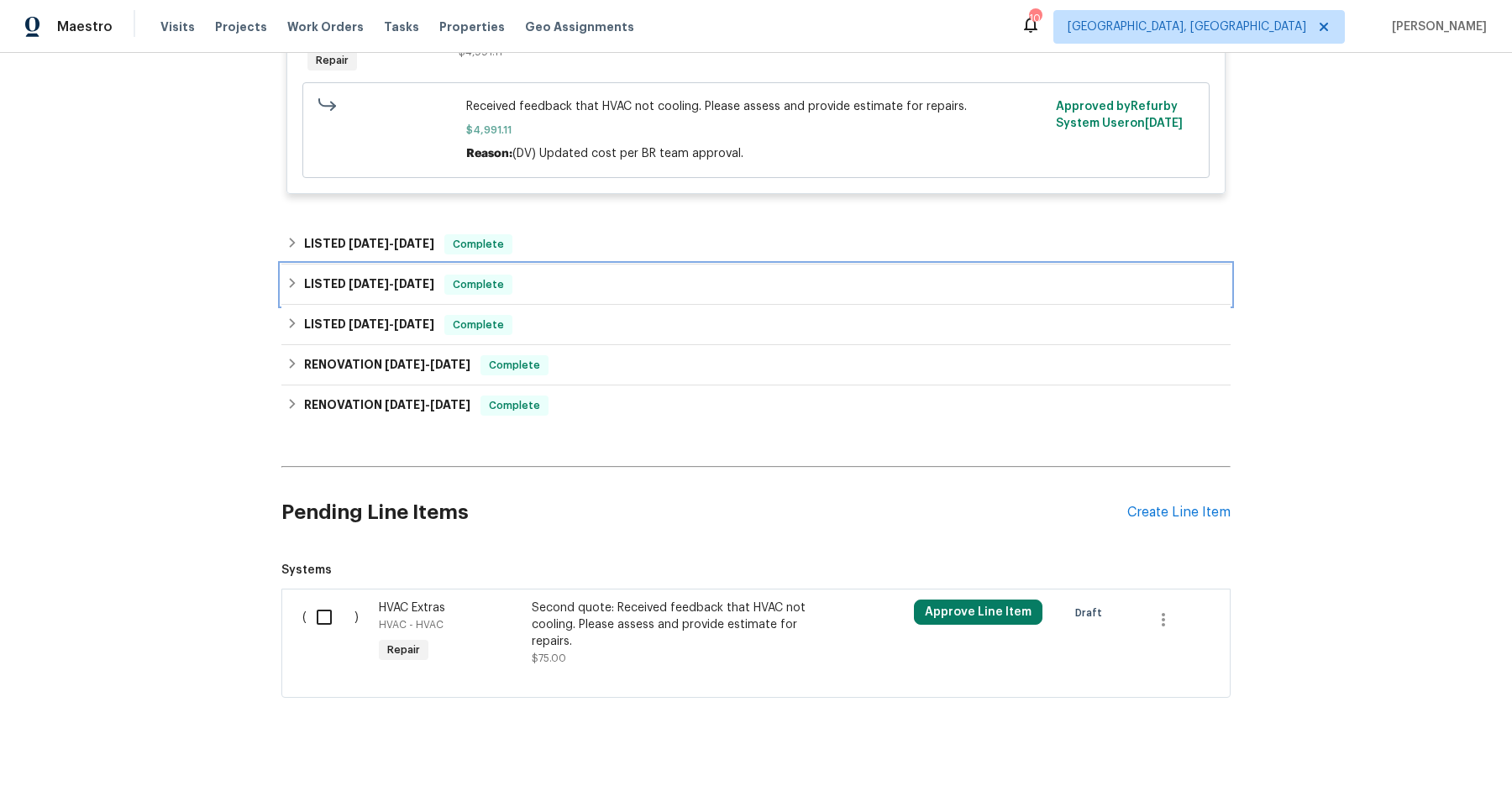
click at [601, 287] on div "LISTED 6/19/25 - 6/20/25 Complete" at bounding box center [756, 284] width 939 height 20
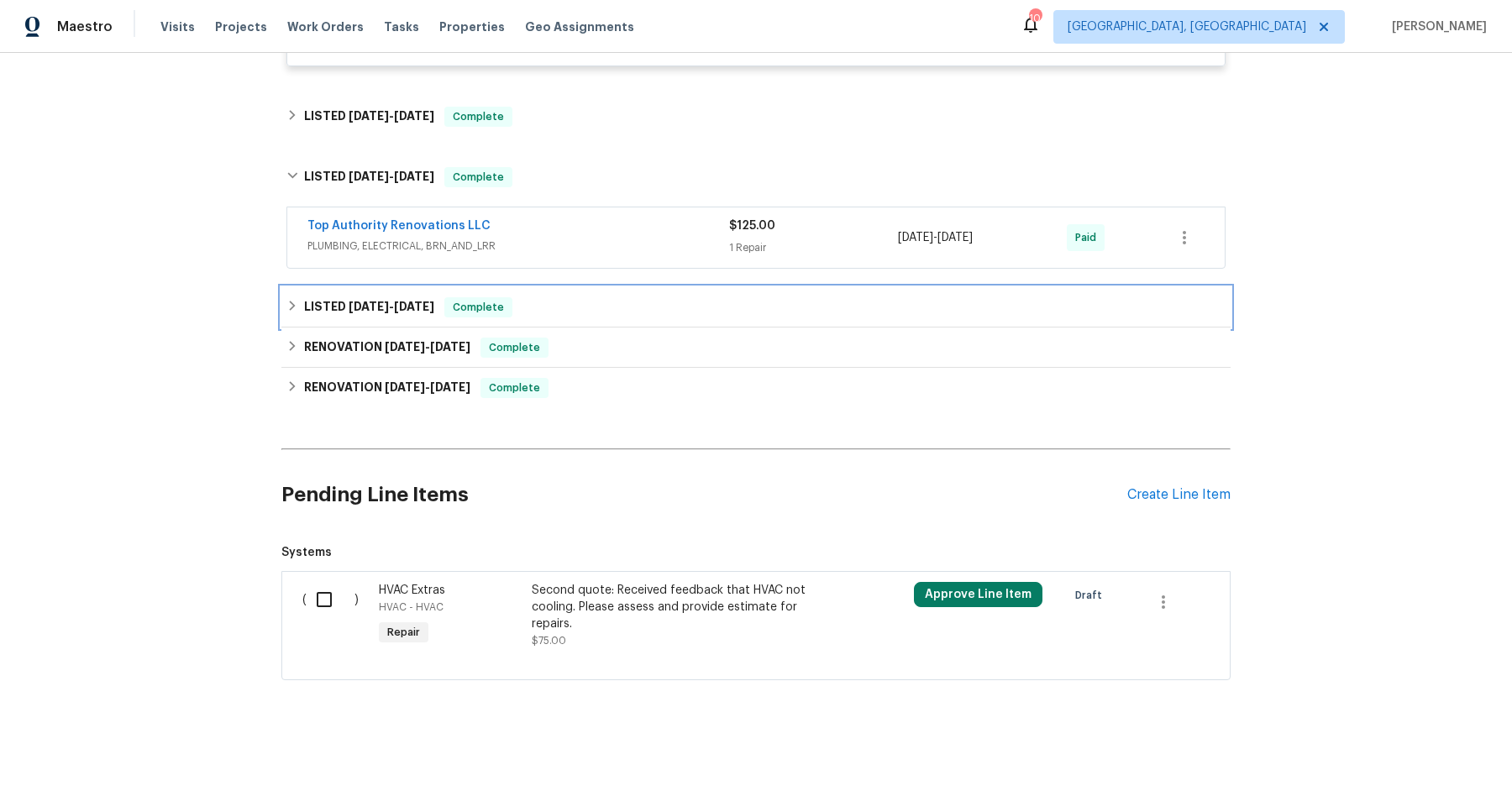
click at [594, 297] on div "LISTED 3/20/25 - 3/21/25 Complete" at bounding box center [756, 307] width 939 height 20
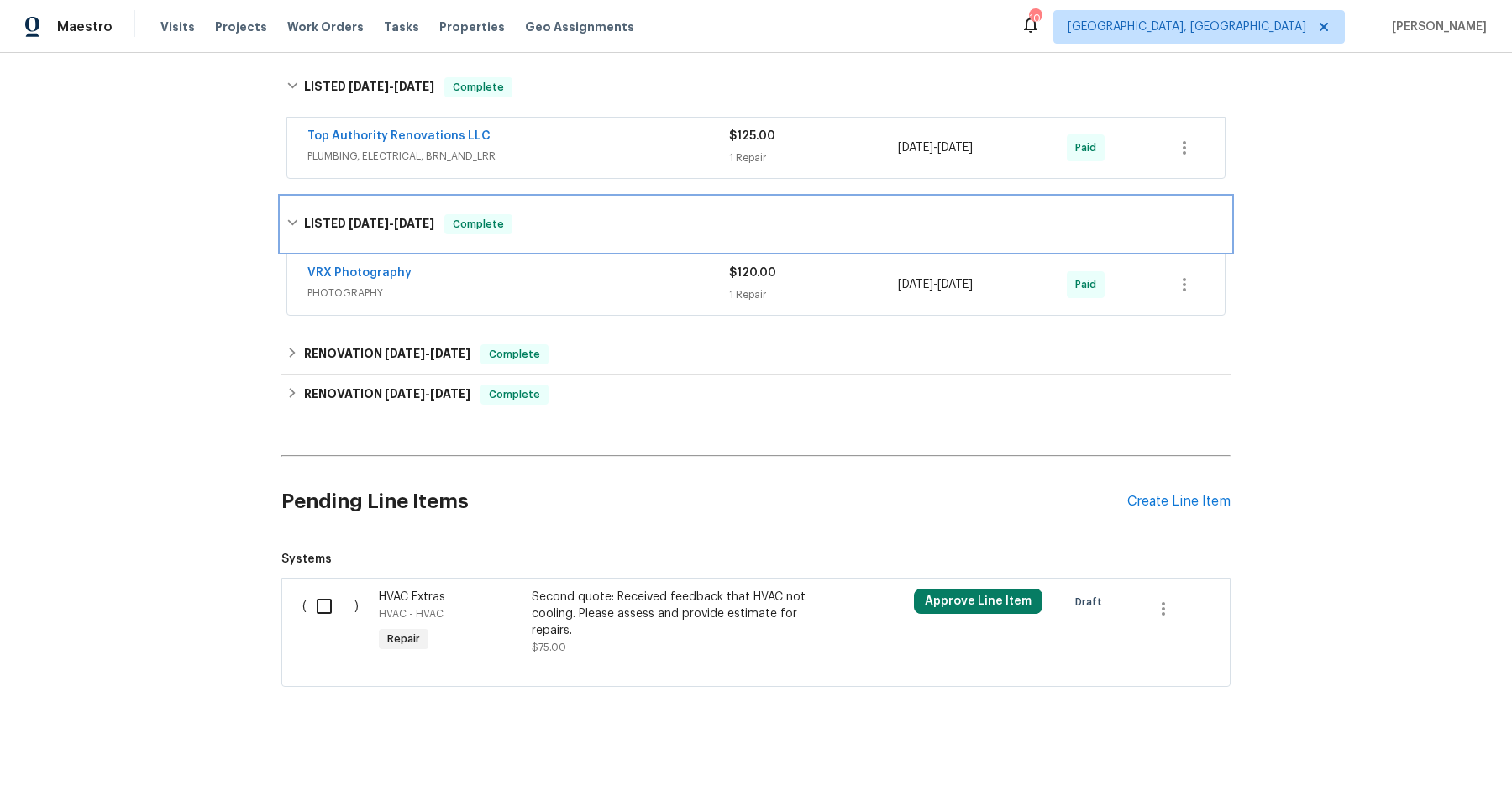
scroll to position [701, 0]
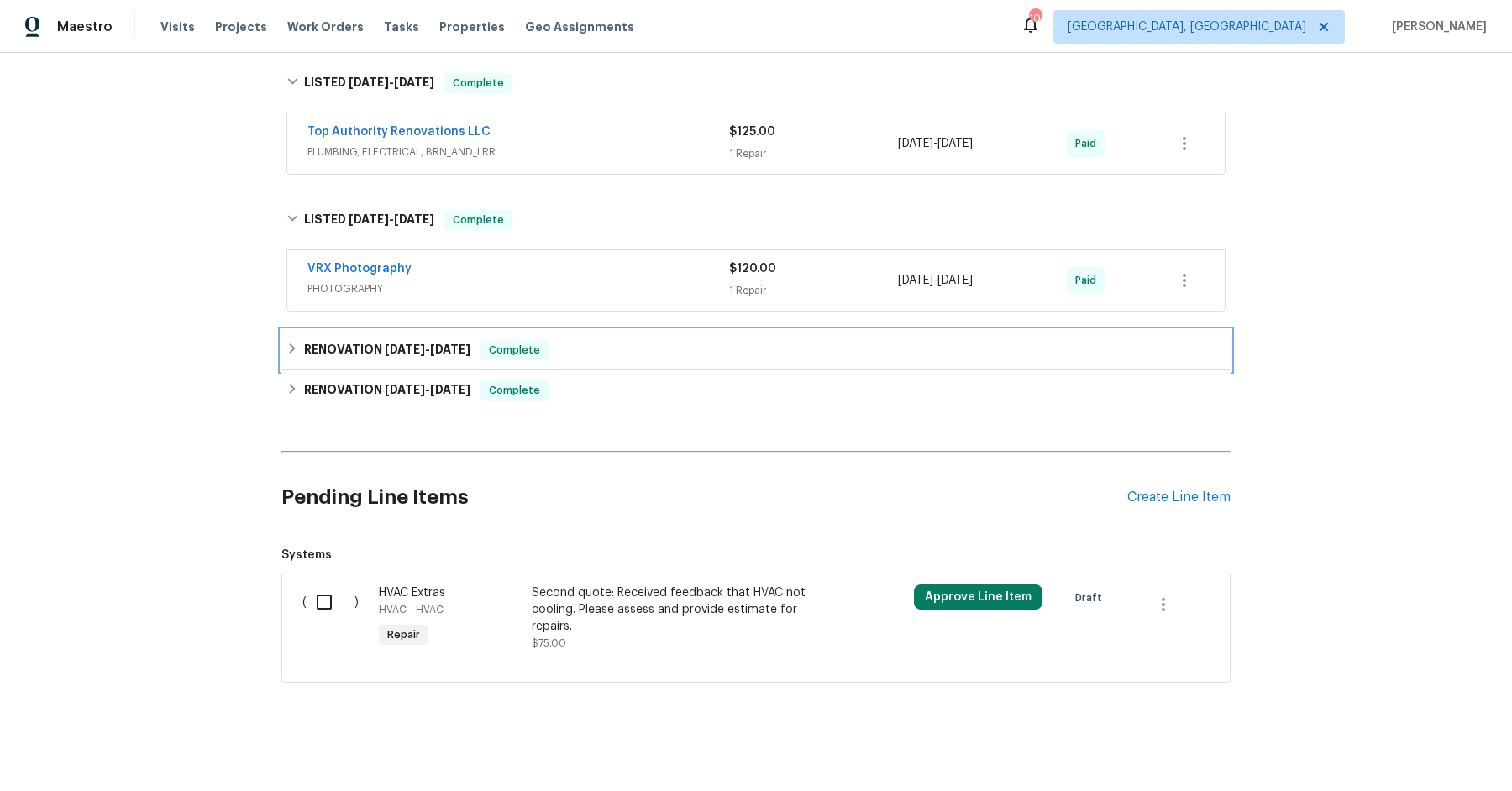
click at [582, 342] on div "RENOVATION 2/9/25 - 2/9/25 Complete" at bounding box center [756, 349] width 939 height 20
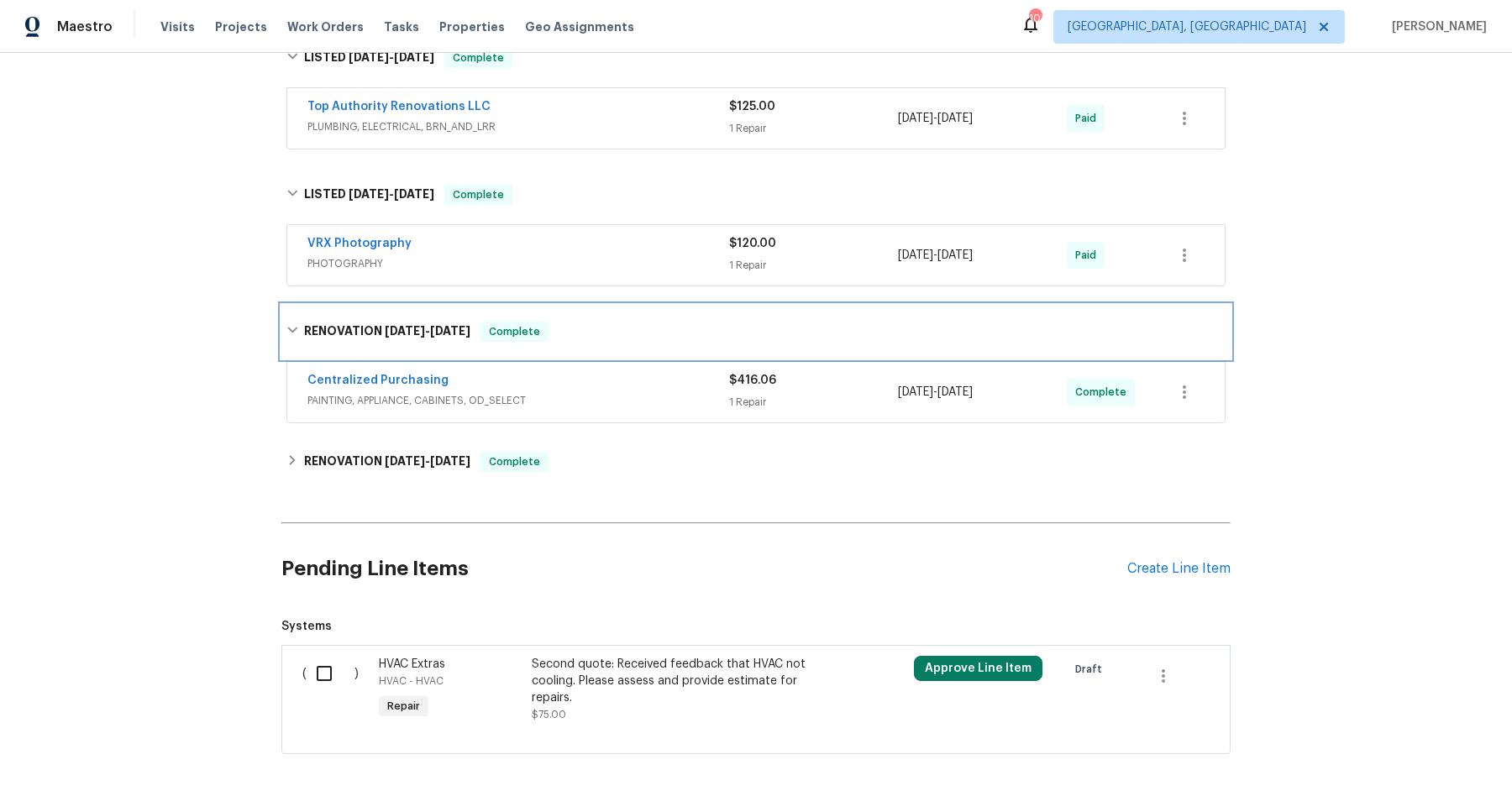
scroll to position [742, 0]
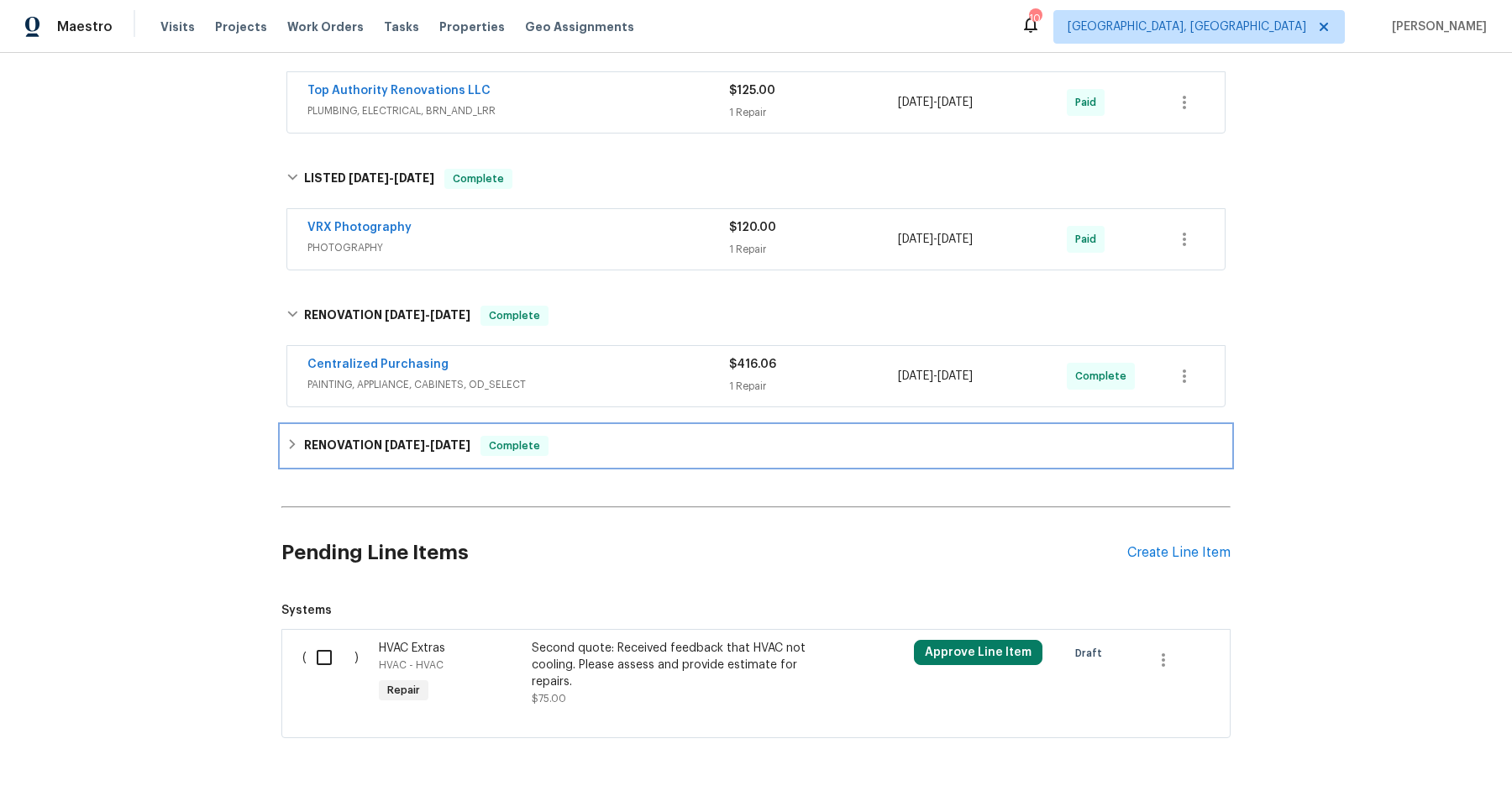
click at [586, 436] on div "RENOVATION 1/24/25 - 1/29/25 Complete" at bounding box center [756, 445] width 939 height 20
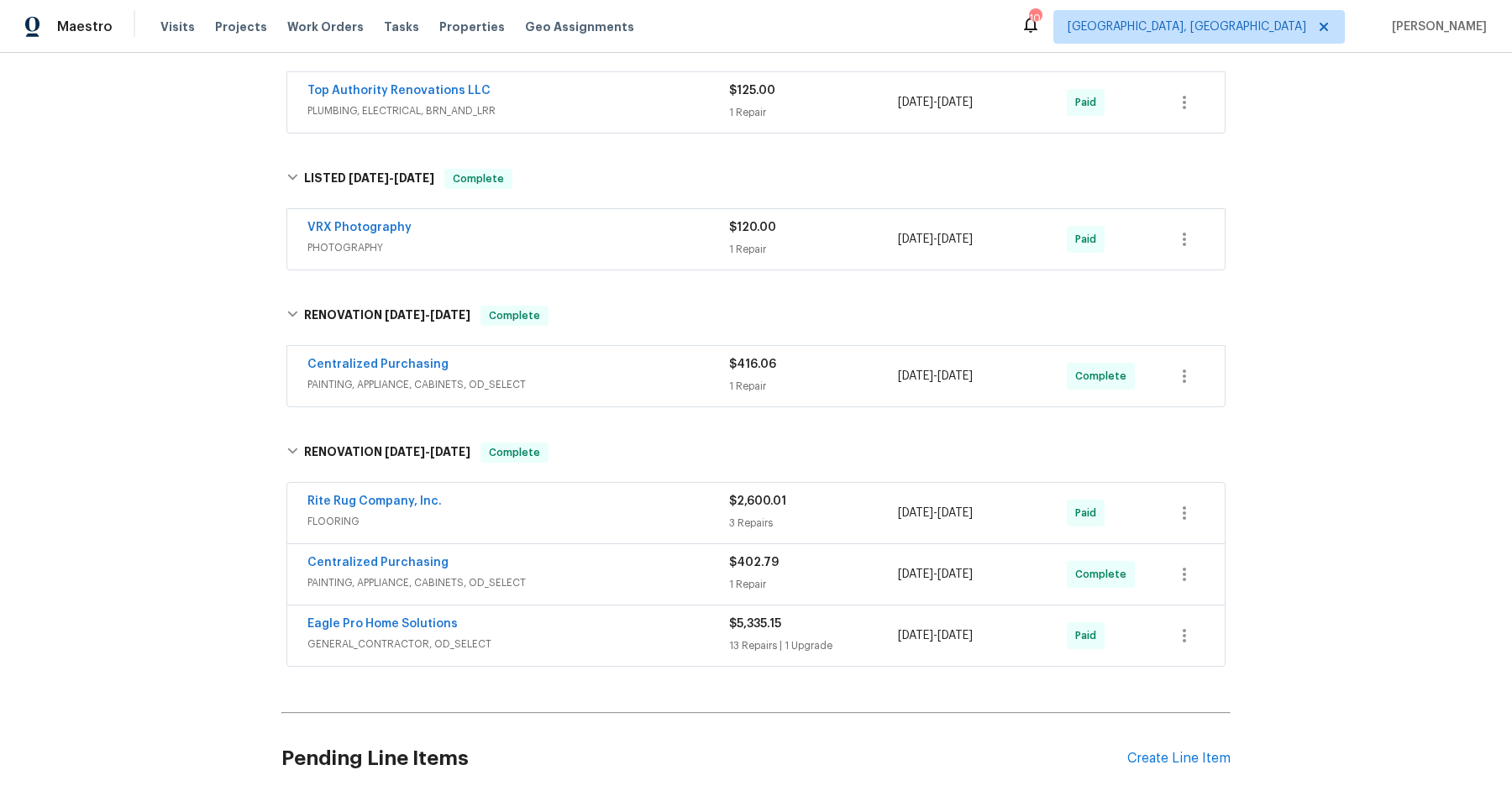
click at [598, 518] on span "FLOORING" at bounding box center [518, 521] width 421 height 17
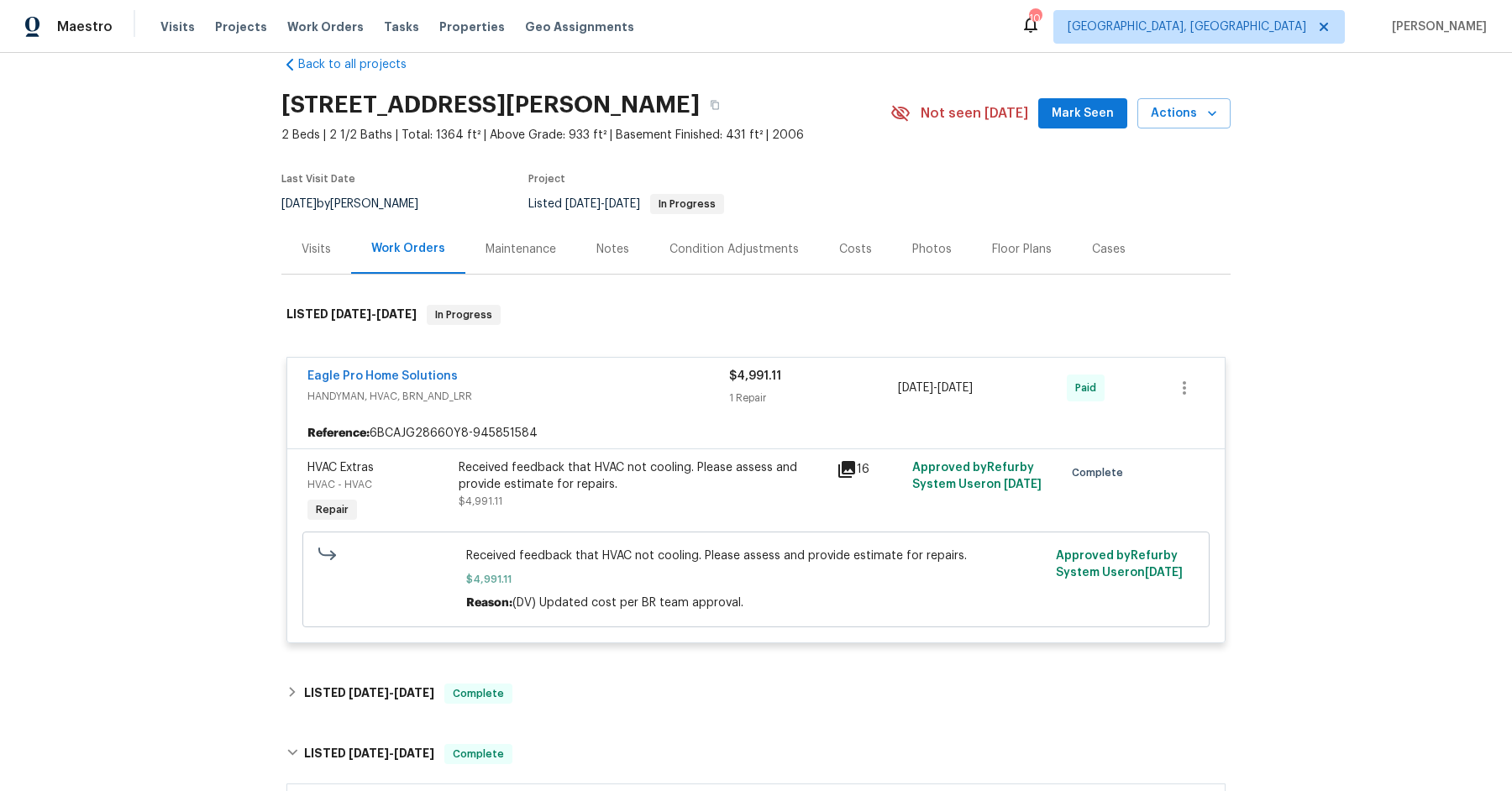
scroll to position [0, 0]
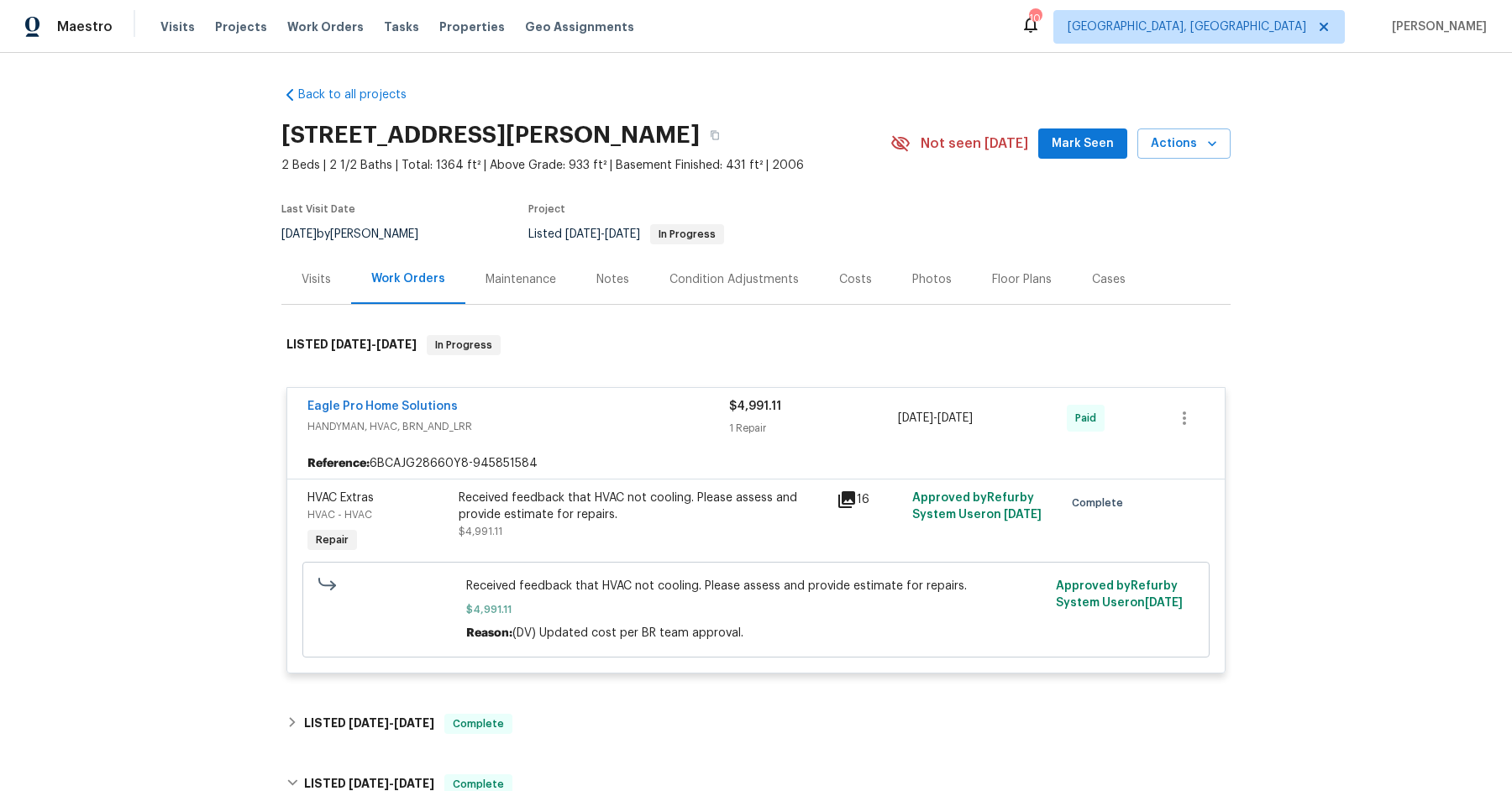
click at [917, 283] on div "Photos" at bounding box center [931, 279] width 40 height 17
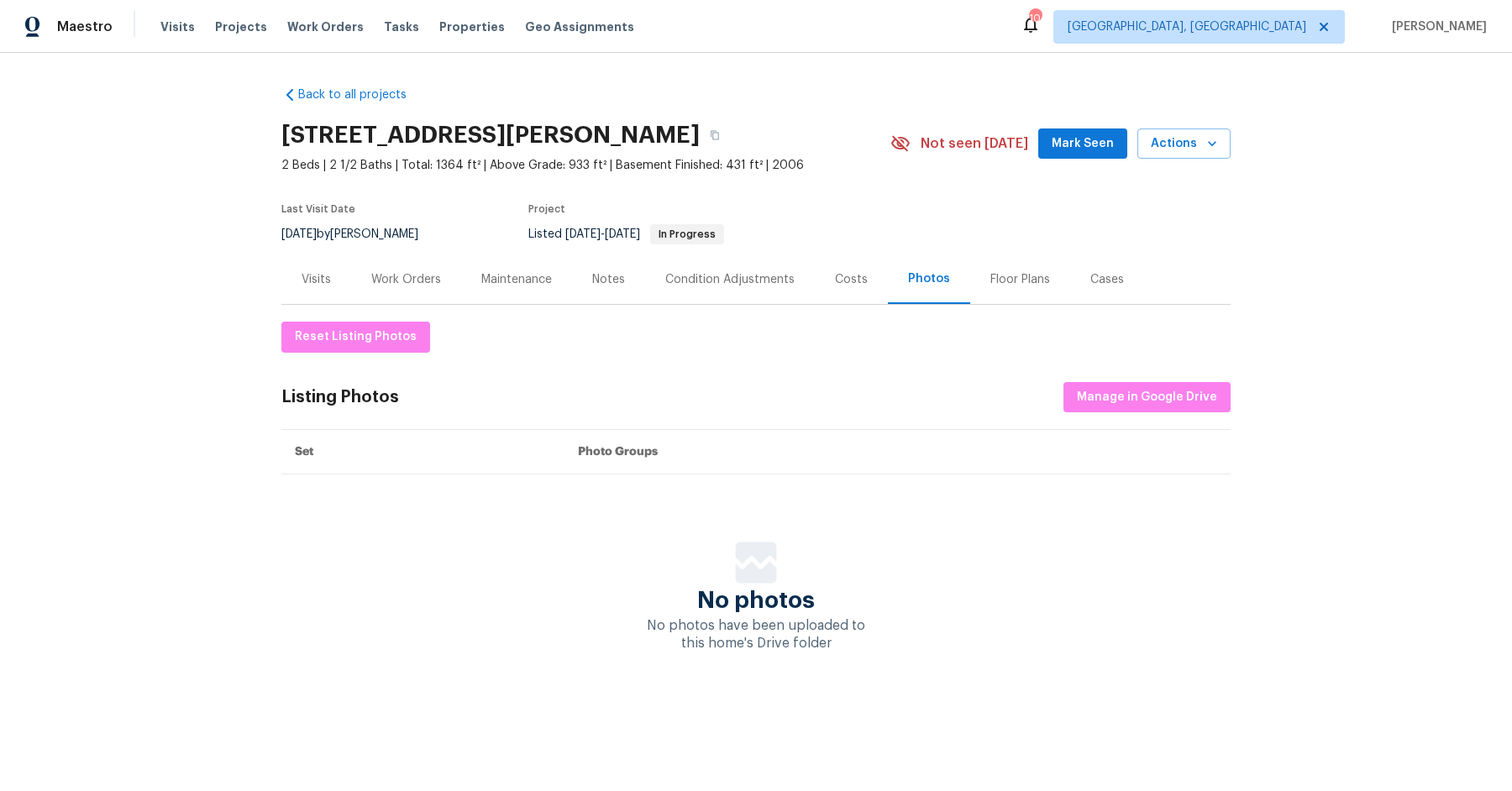
click at [321, 283] on div "Visits" at bounding box center [316, 279] width 29 height 17
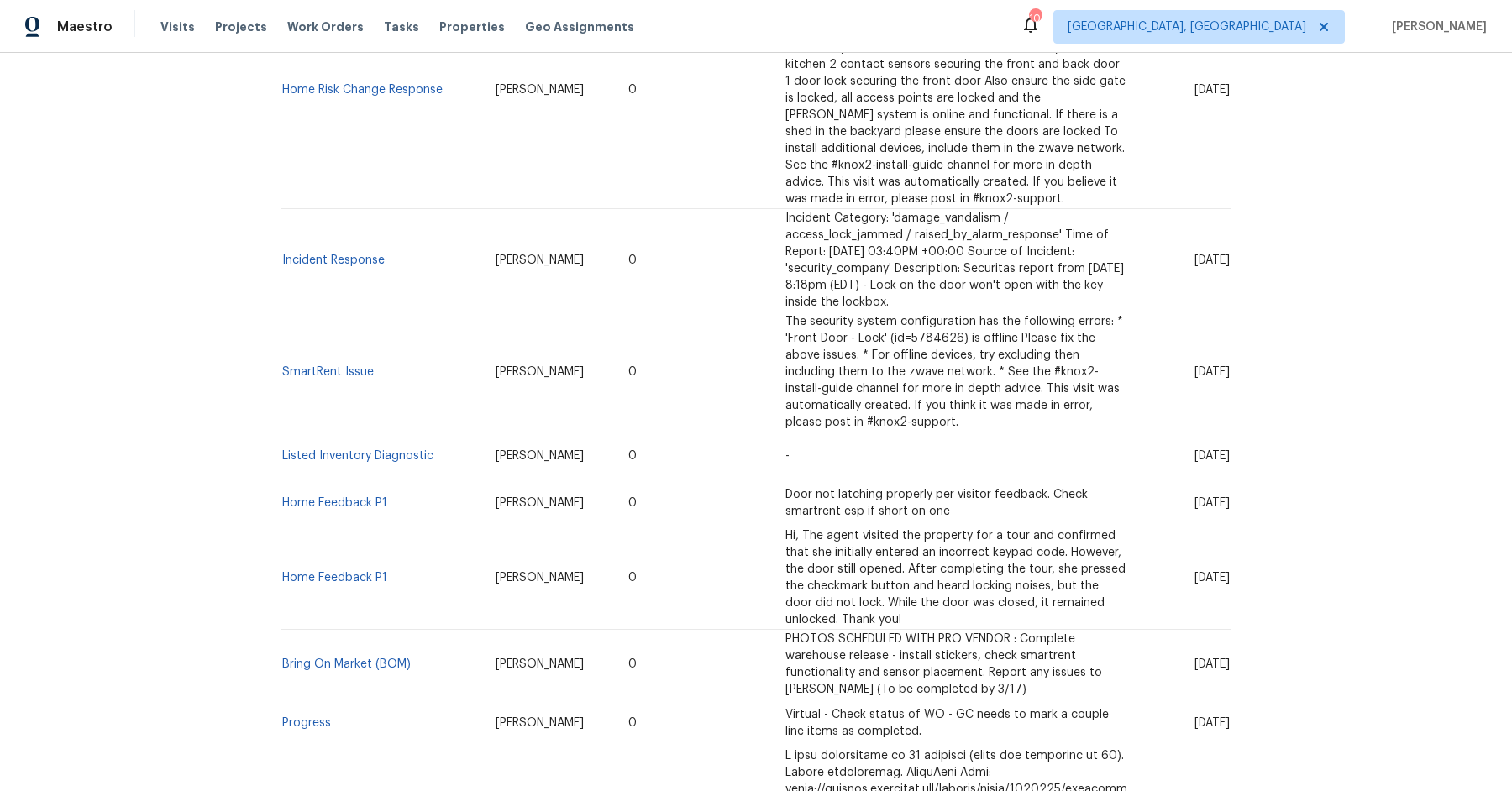
scroll to position [895, 0]
click at [323, 571] on link "Home Feedback P1" at bounding box center [335, 576] width 105 height 12
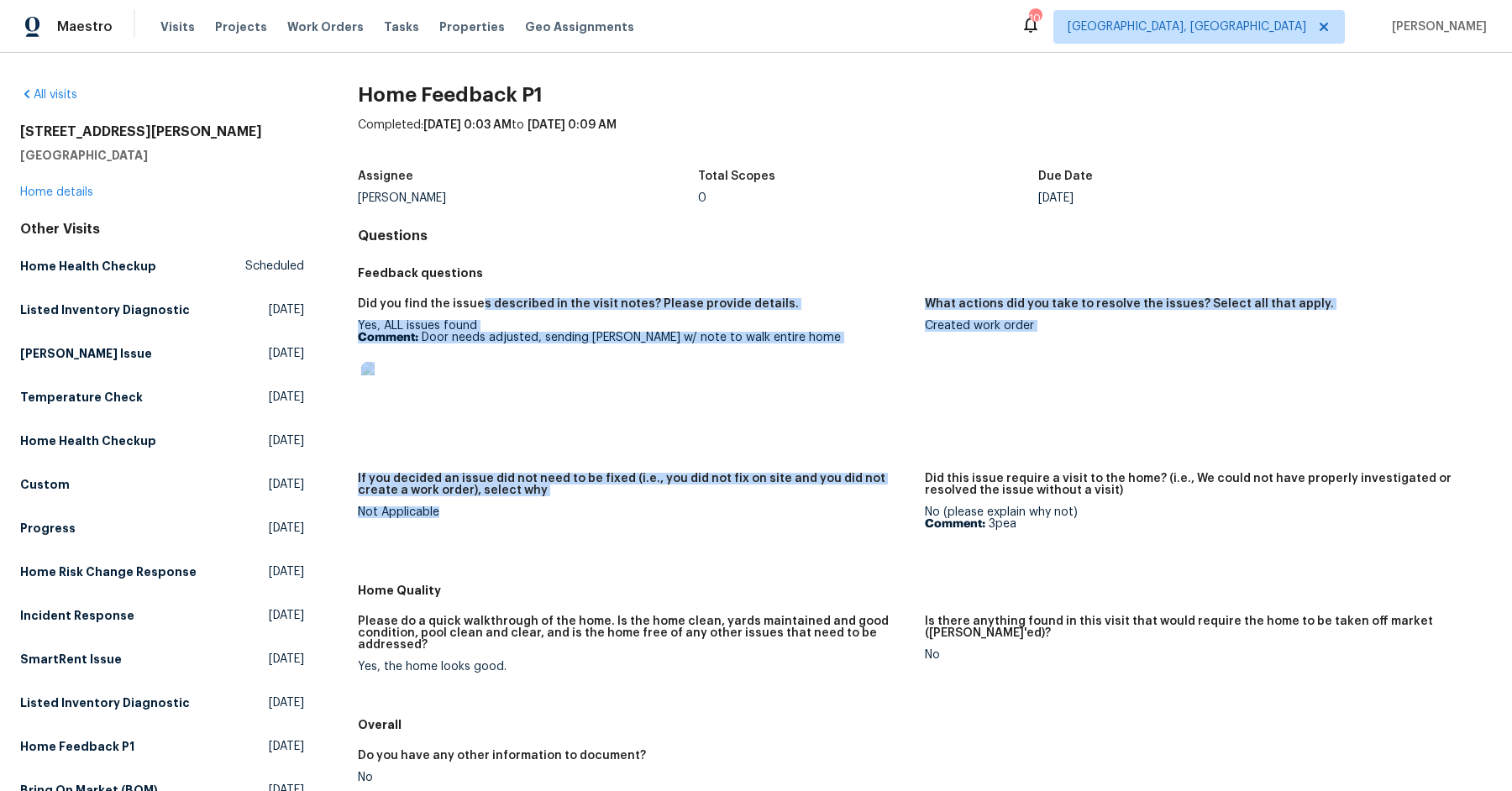
drag, startPoint x: 474, startPoint y: 308, endPoint x: 636, endPoint y: 525, distance: 270.8
click at [636, 525] on div "Did you find the issues described in the visit notes? Please provide details. Y…" at bounding box center [924, 431] width 1134 height 287
click at [636, 525] on figure "If you decided an issue did not need to be fixed (i.e., you did not fix on site…" at bounding box center [641, 518] width 567 height 92
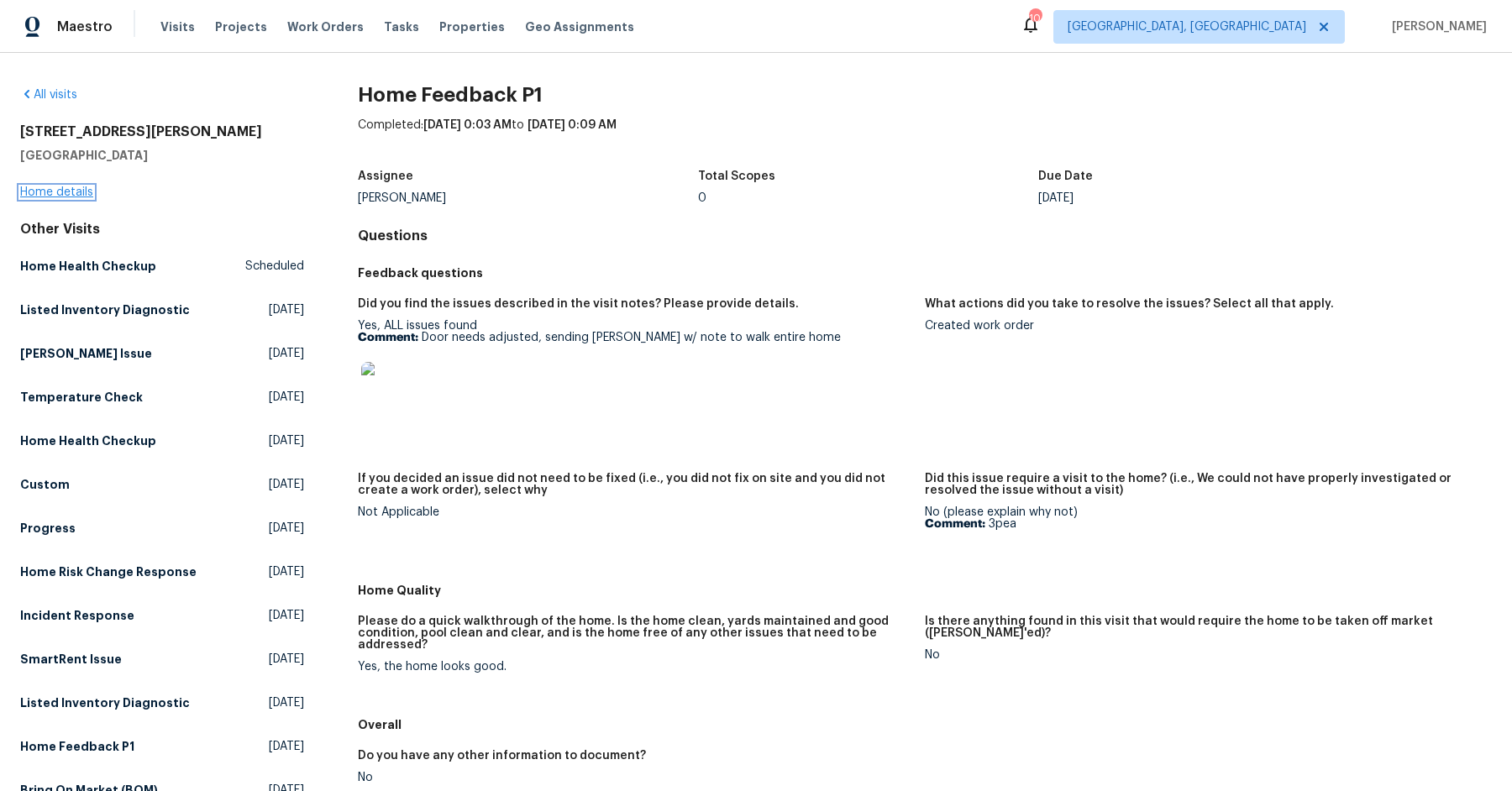
click at [68, 193] on link "Home details" at bounding box center [57, 192] width 73 height 12
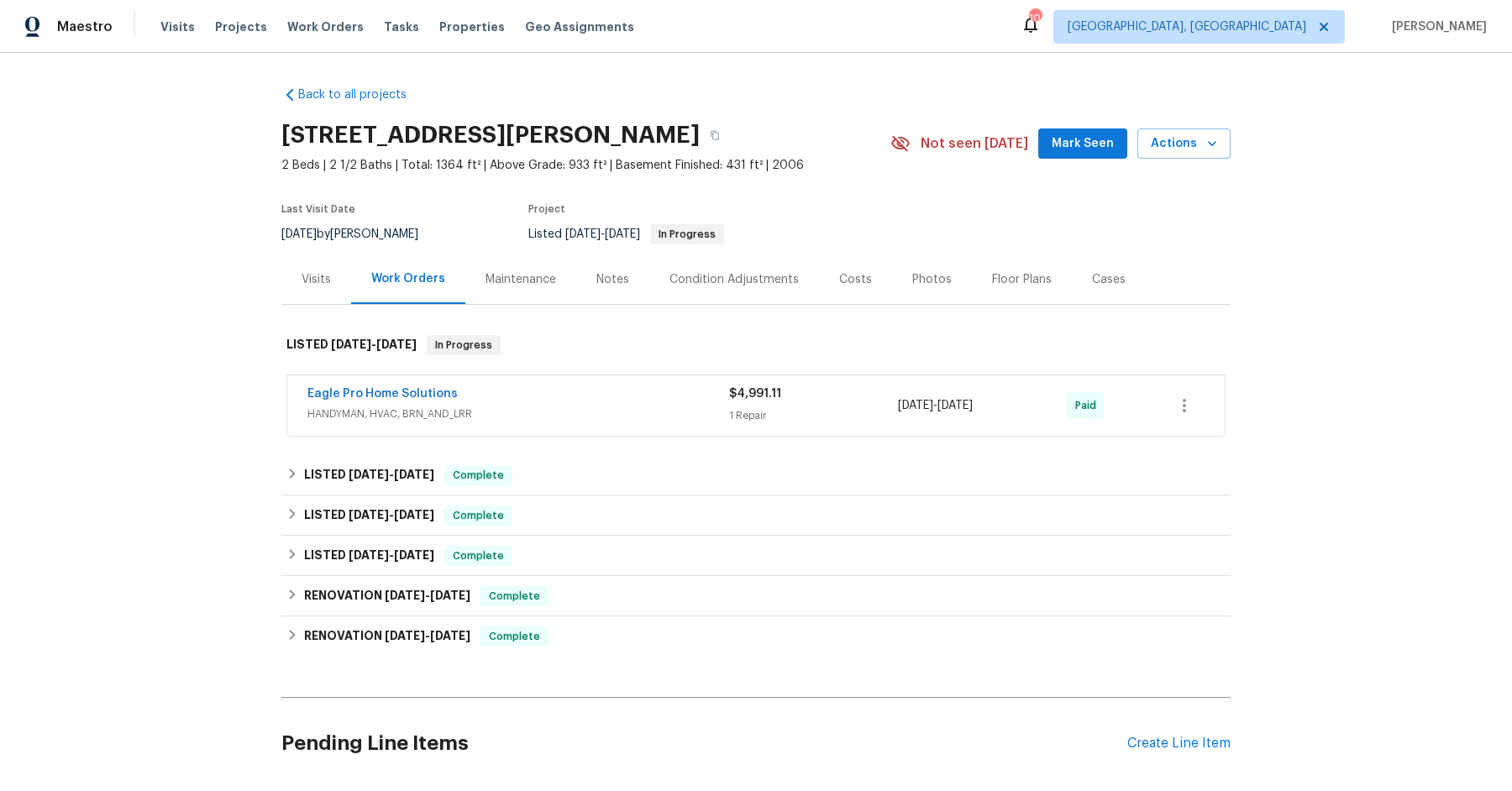
click at [320, 283] on div "Visits" at bounding box center [316, 279] width 29 height 17
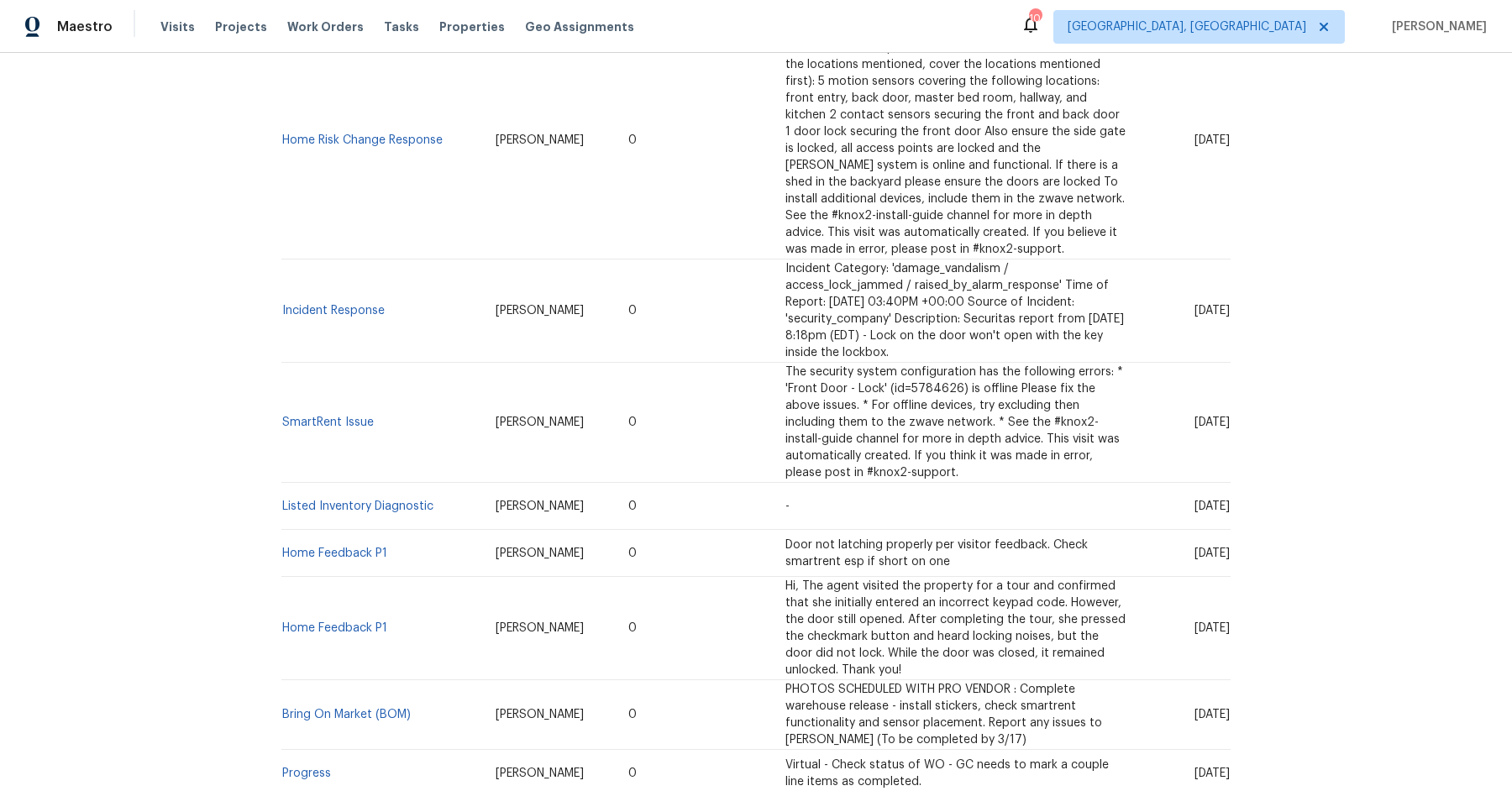
scroll to position [1071, 0]
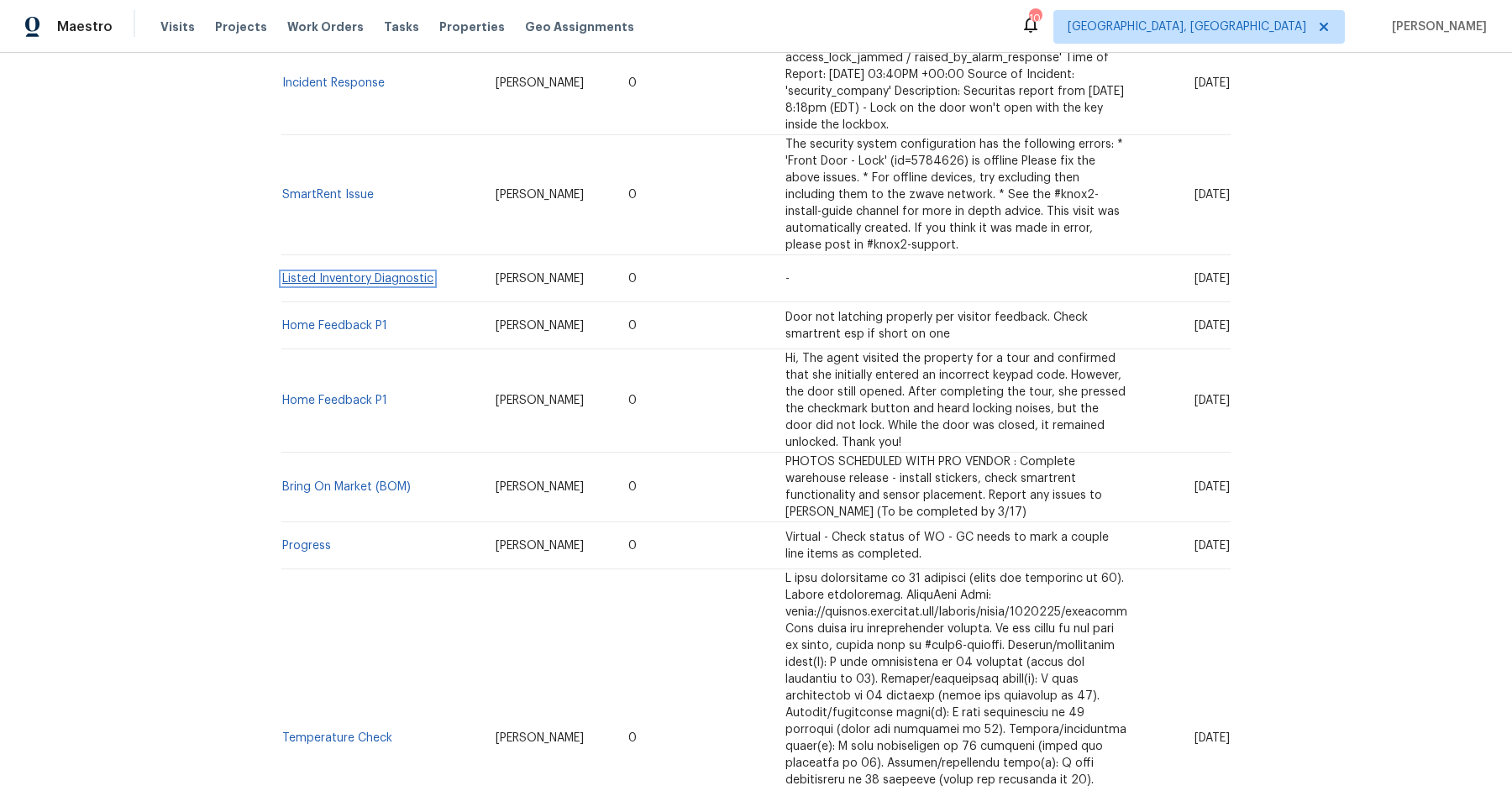
click at [373, 273] on link "Listed Inventory Diagnostic" at bounding box center [358, 278] width 151 height 12
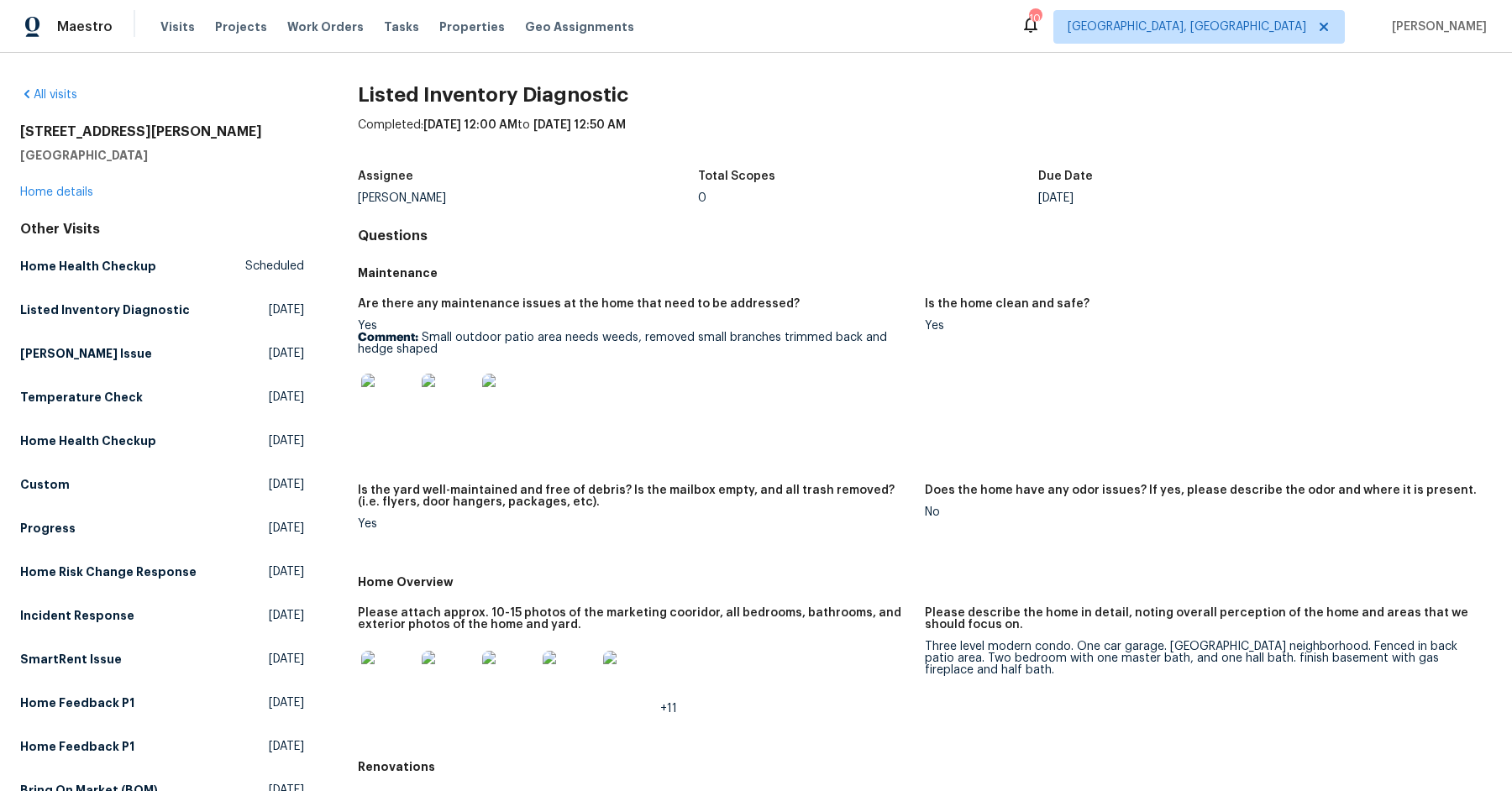
click at [395, 666] on img at bounding box center [388, 677] width 54 height 54
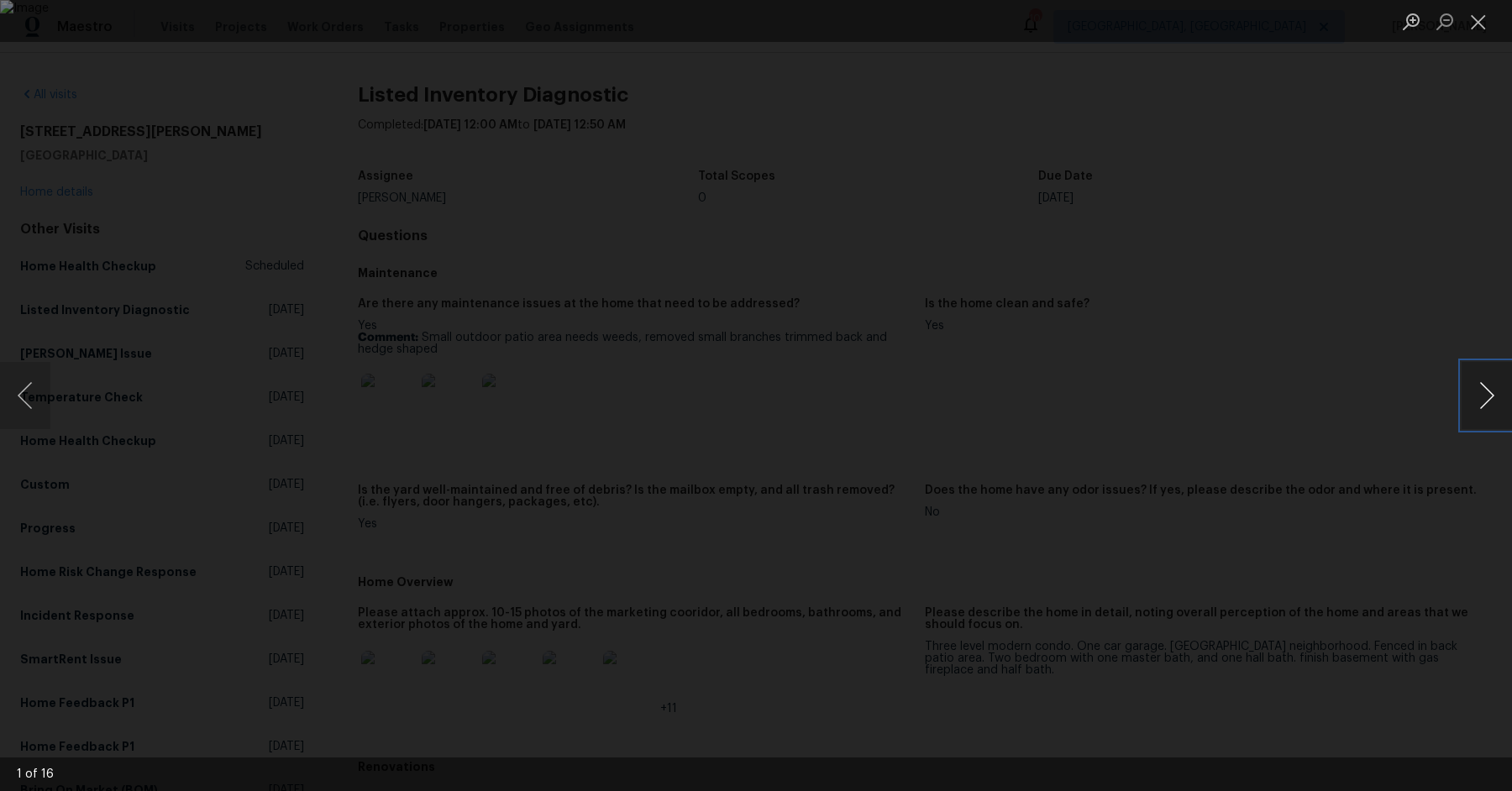
click at [1482, 413] on button "Next image" at bounding box center [1486, 396] width 50 height 67
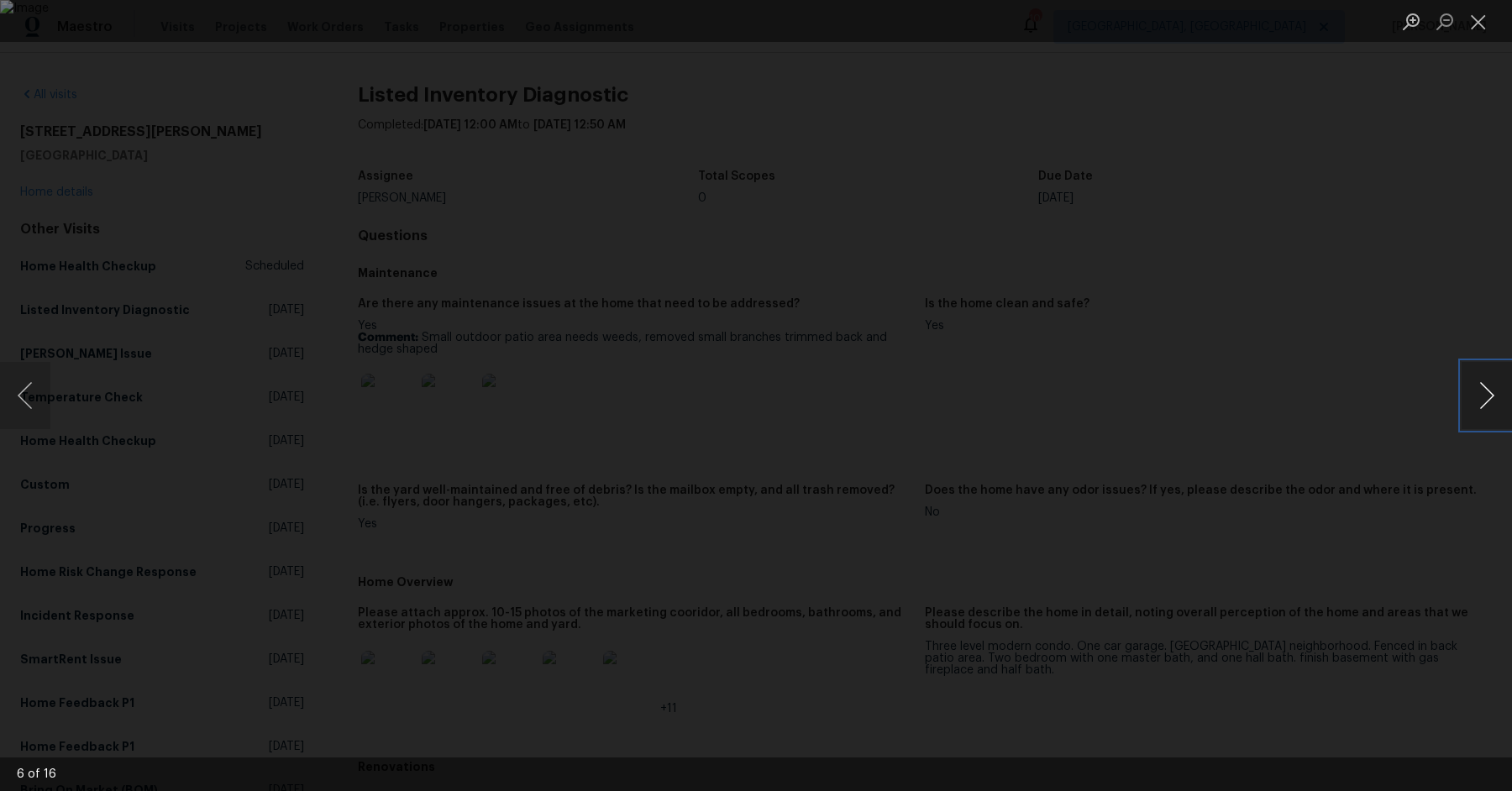
click at [1482, 413] on button "Next image" at bounding box center [1486, 396] width 50 height 67
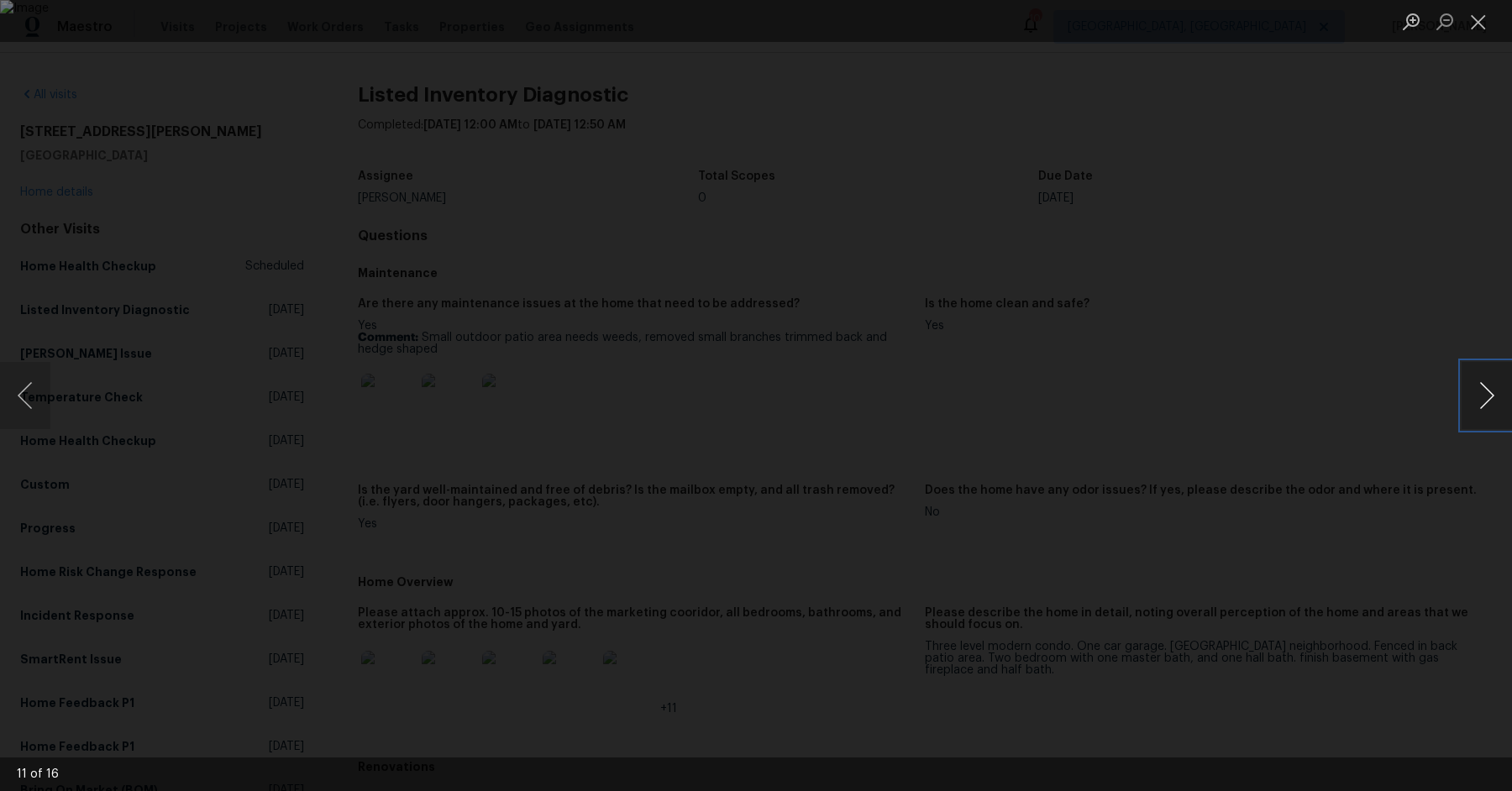
click at [1482, 413] on button "Next image" at bounding box center [1486, 396] width 50 height 67
click at [1266, 172] on div "Lightbox" at bounding box center [756, 396] width 1512 height 791
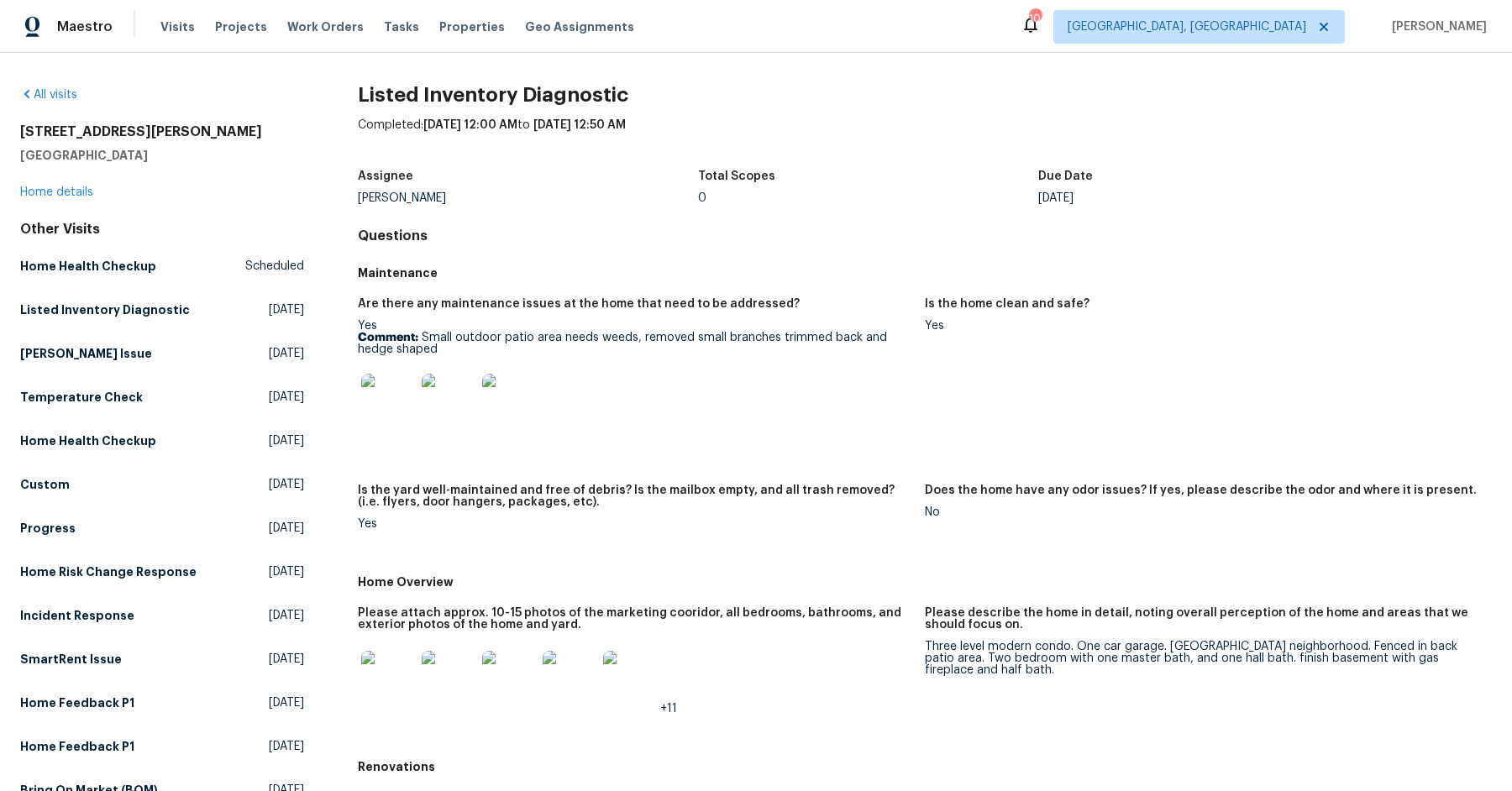
click at [63, 199] on div "1143 Green Knoll Dr Westerville, OH 43081 Home details" at bounding box center [162, 161] width 284 height 77
click at [56, 192] on link "Home details" at bounding box center [57, 192] width 73 height 12
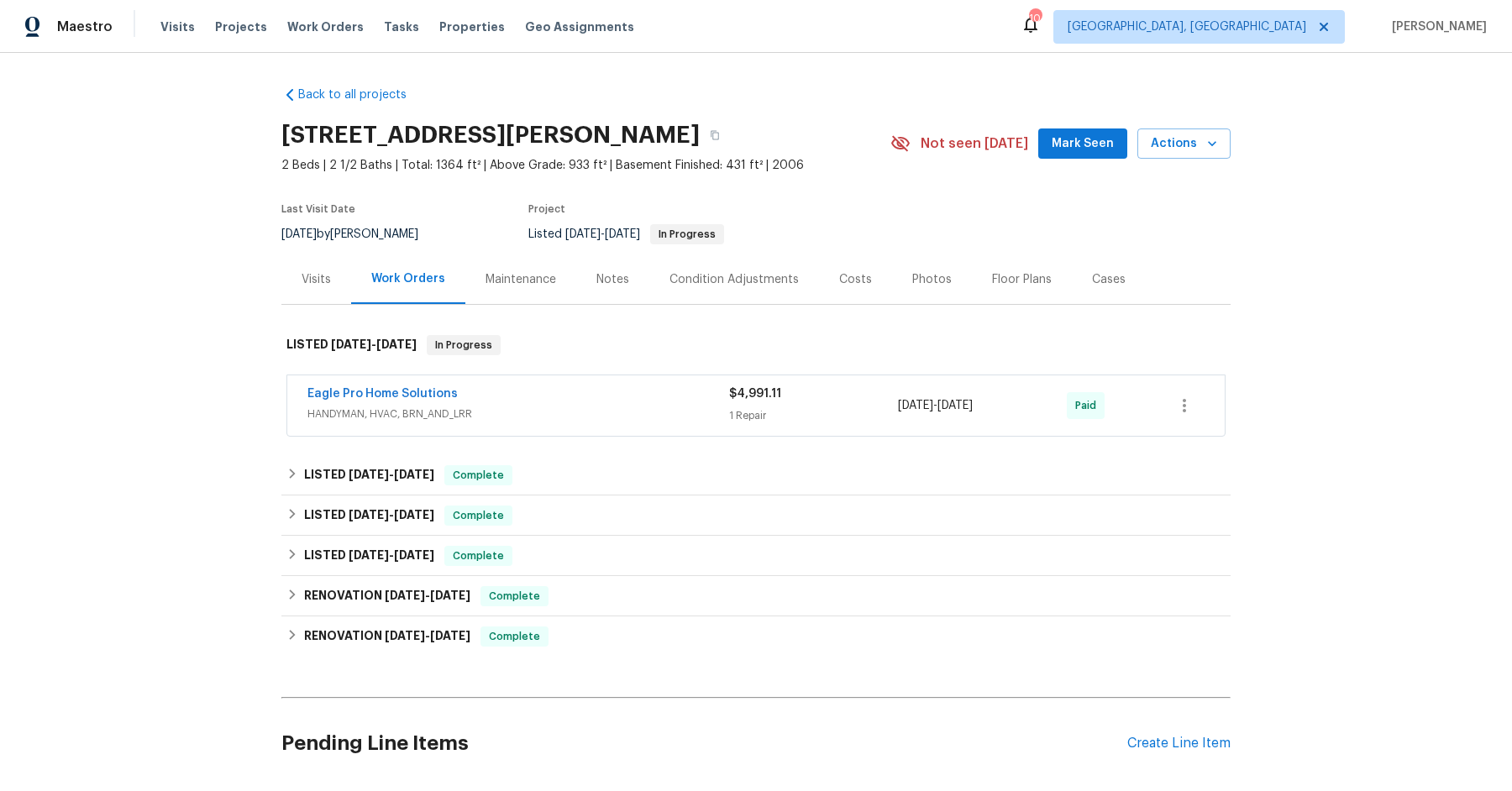
click at [324, 274] on div "Visits" at bounding box center [316, 279] width 29 height 17
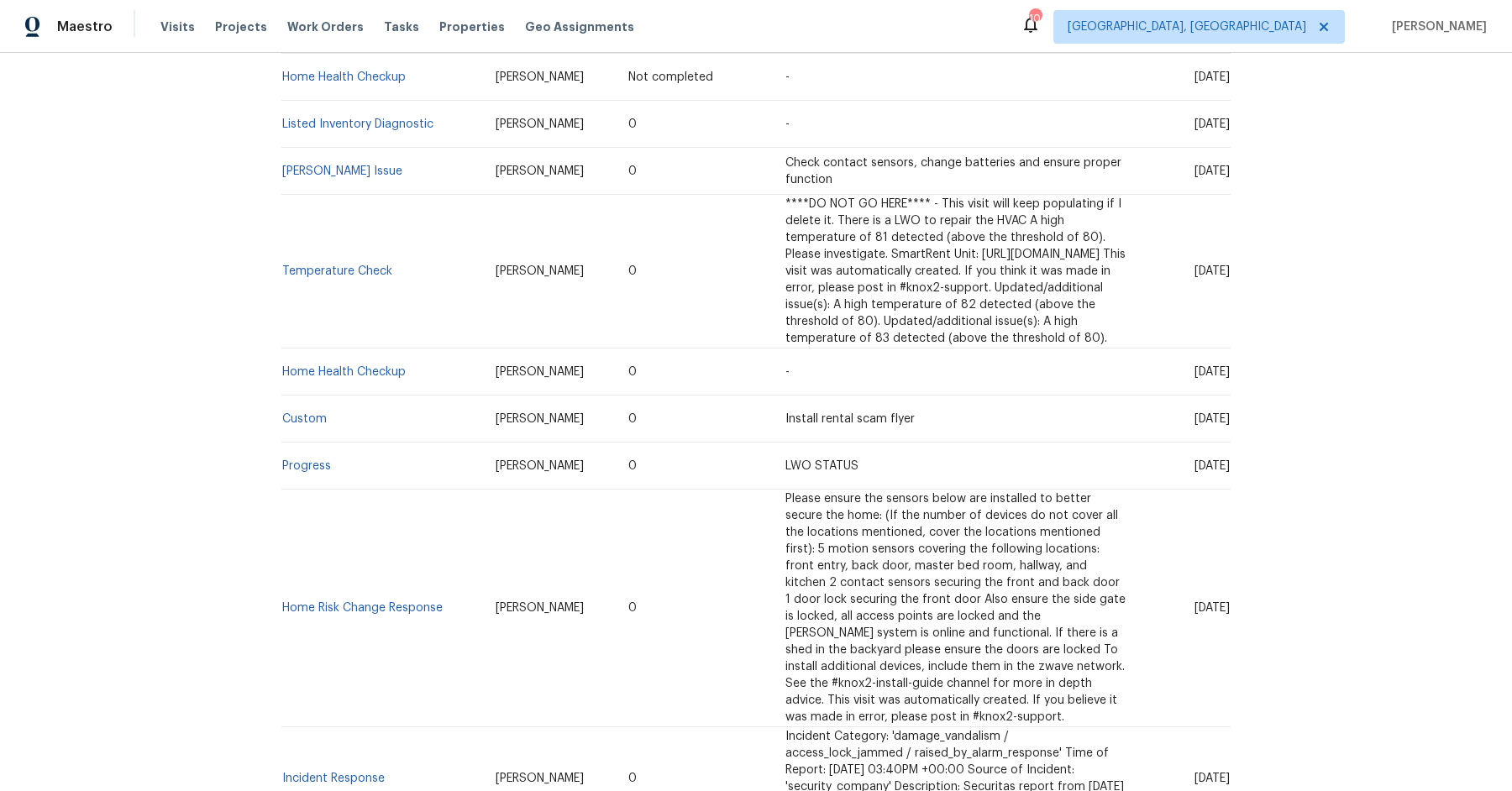
scroll to position [379, 0]
click at [297, 469] on link "Progress" at bounding box center [306, 463] width 49 height 12
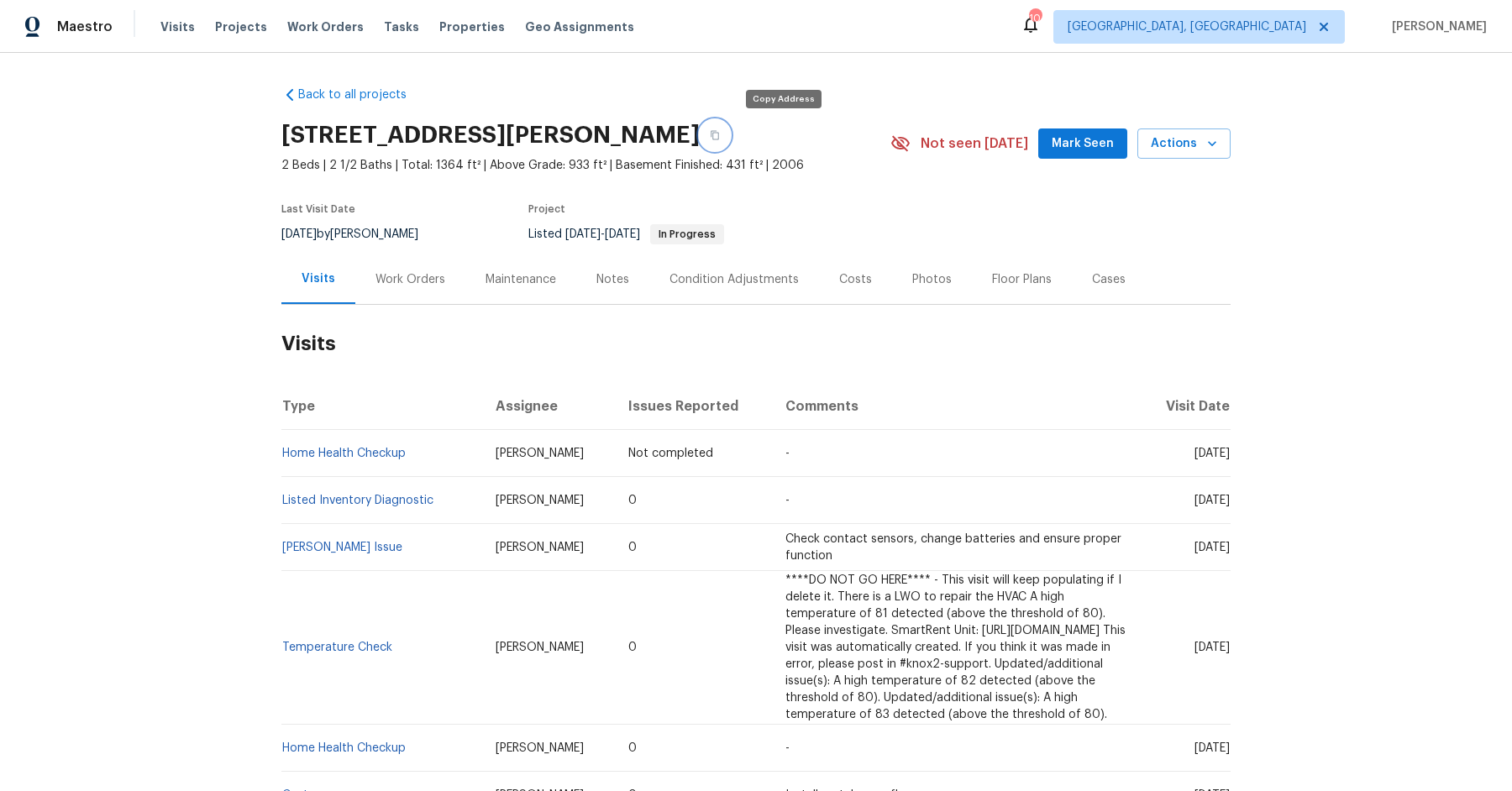
click at [719, 132] on icon "button" at bounding box center [714, 135] width 8 height 9
click at [509, 278] on div "Maintenance" at bounding box center [521, 279] width 71 height 17
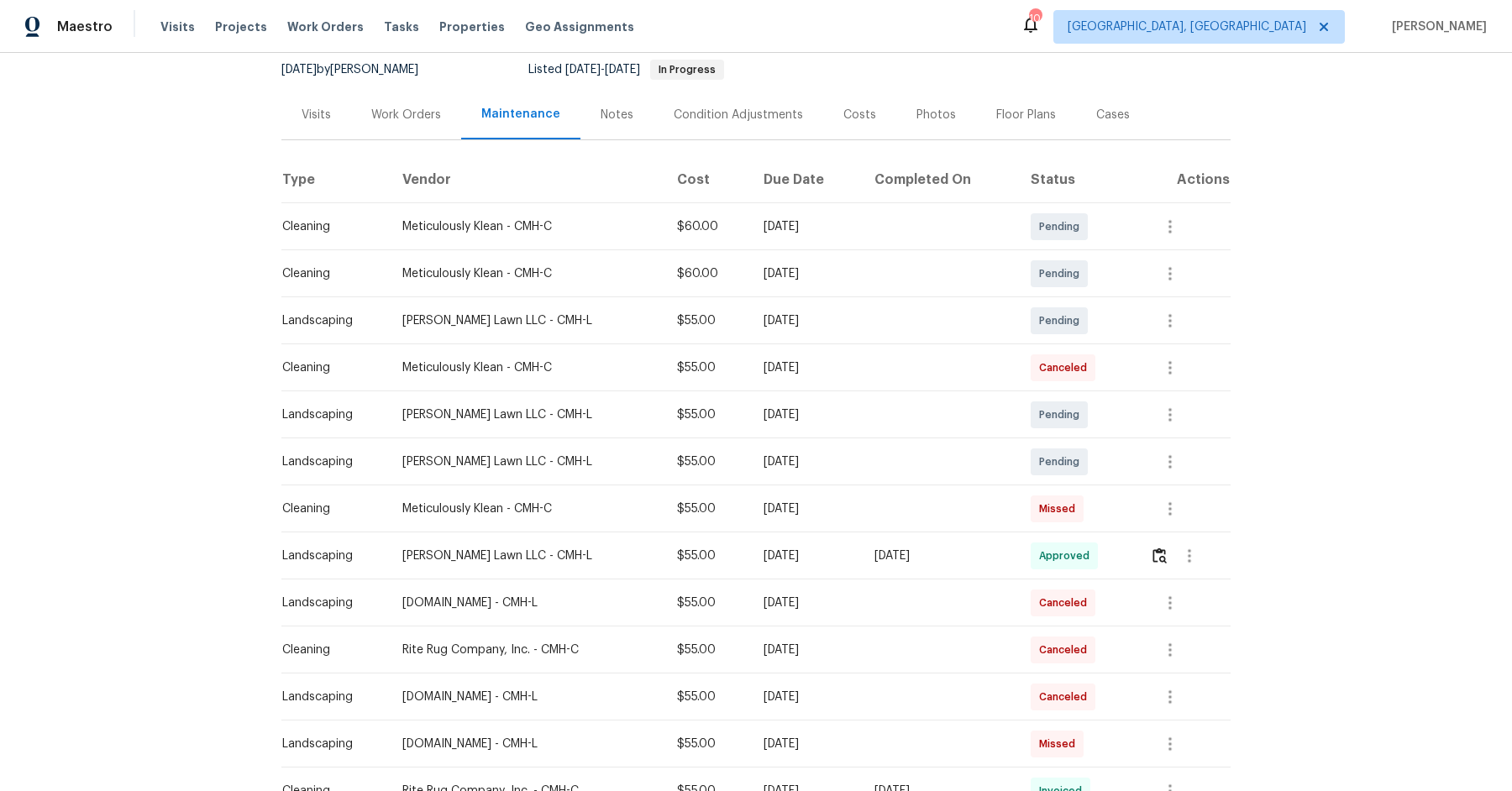
scroll to position [178, 0]
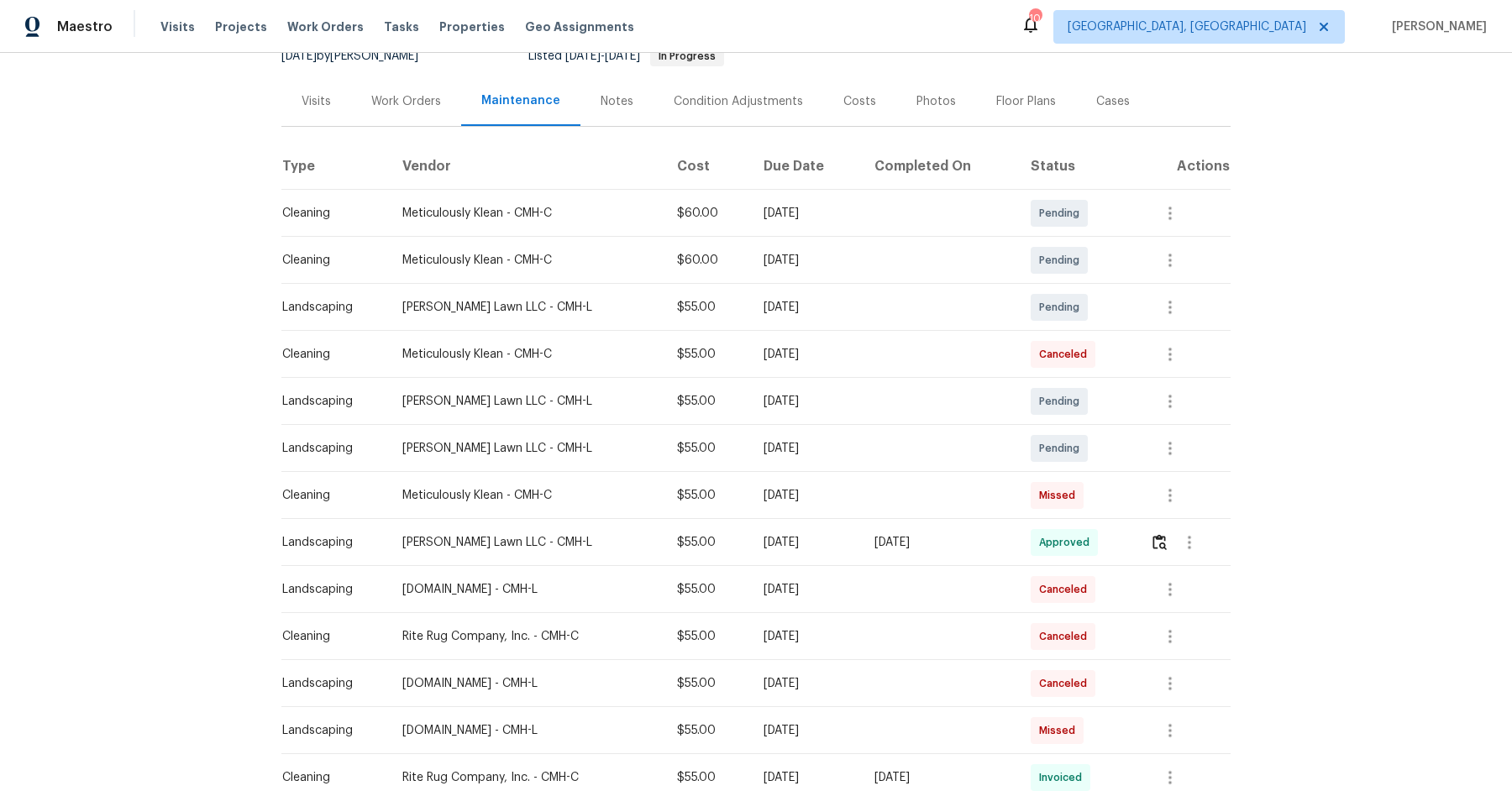
click at [1060, 484] on div "Missed" at bounding box center [1057, 495] width 53 height 27
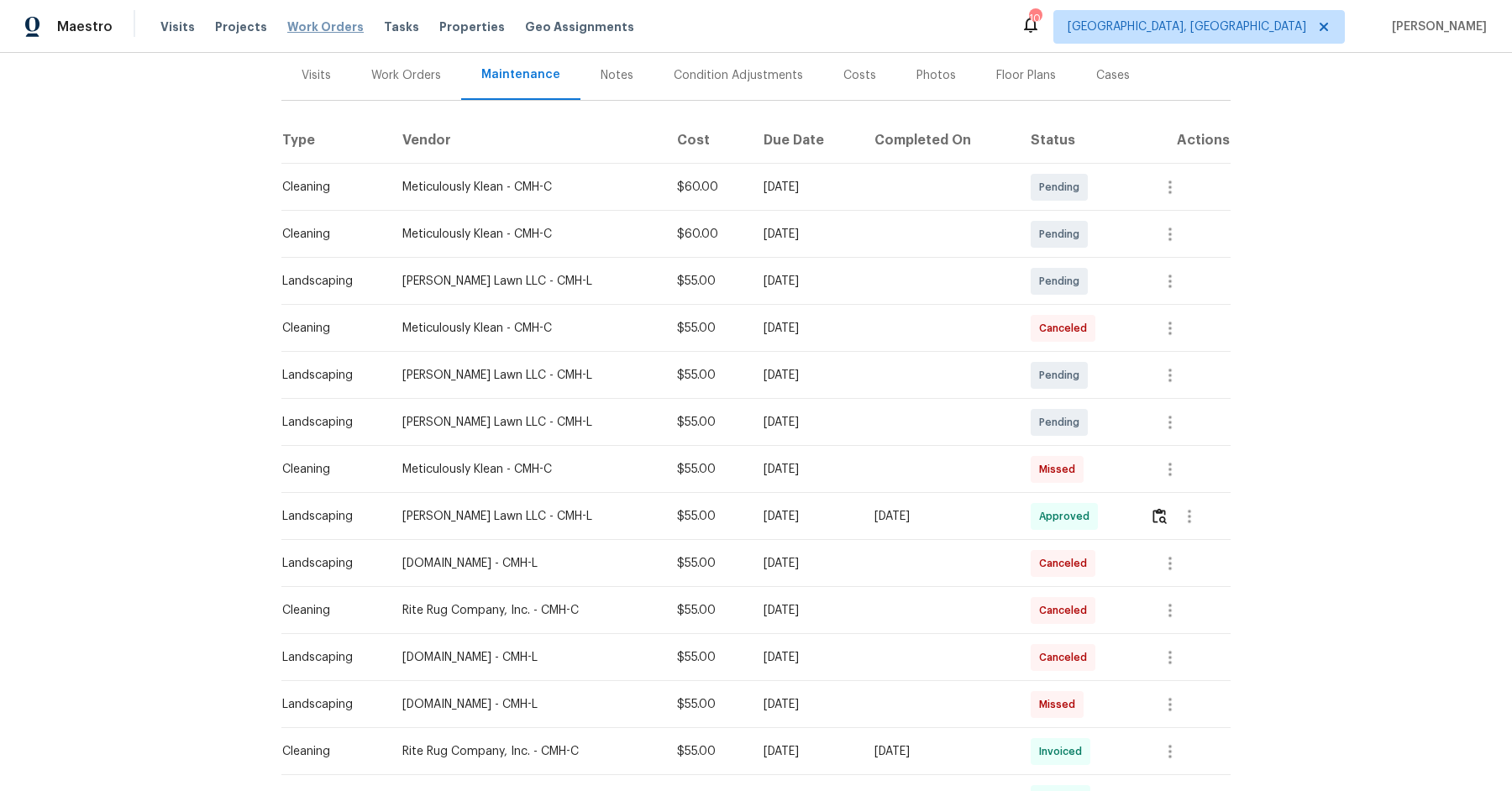
scroll to position [0, 0]
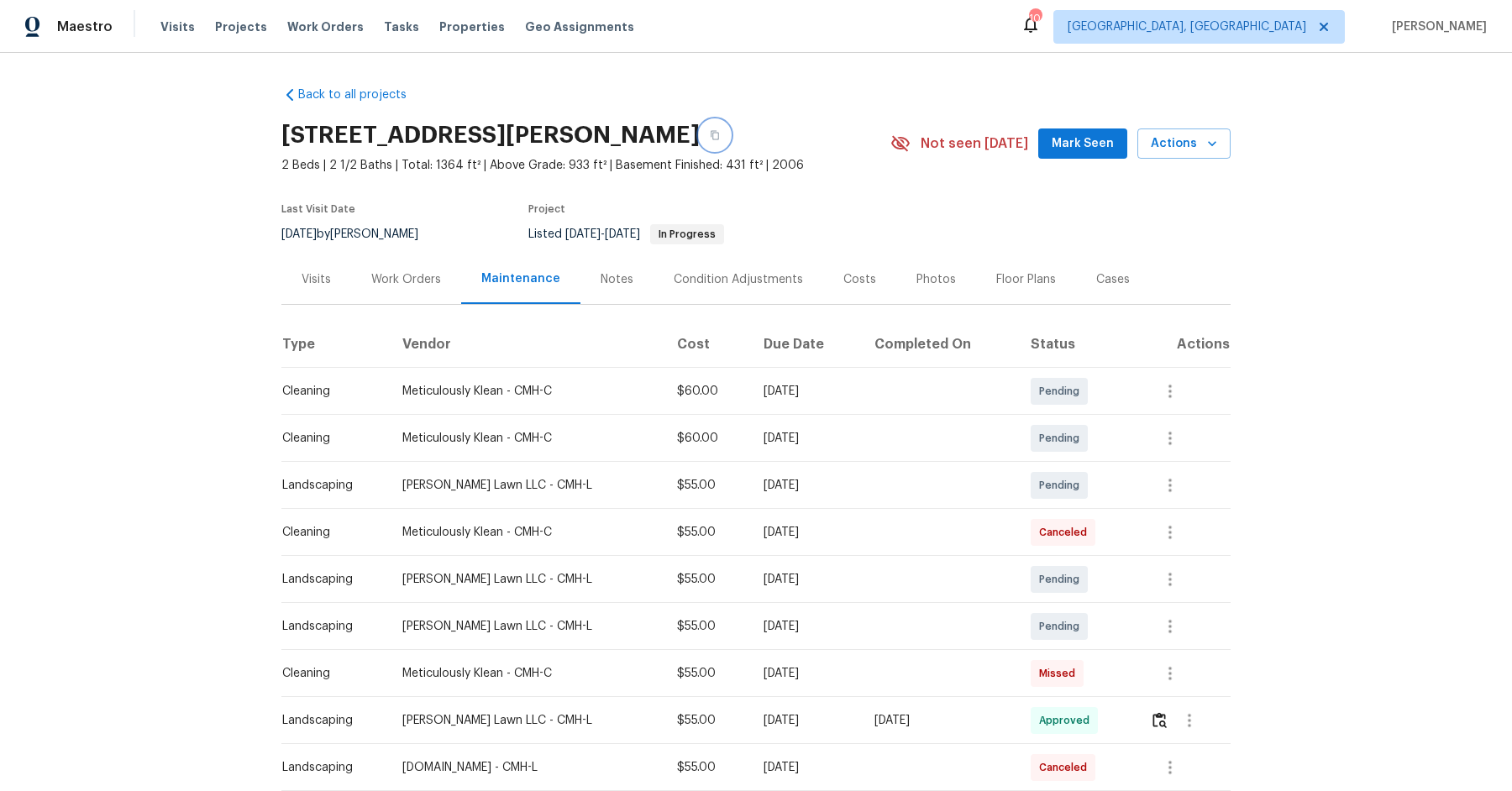
click at [720, 138] on icon "button" at bounding box center [714, 134] width 10 height 10
click at [730, 135] on button "button" at bounding box center [714, 135] width 30 height 30
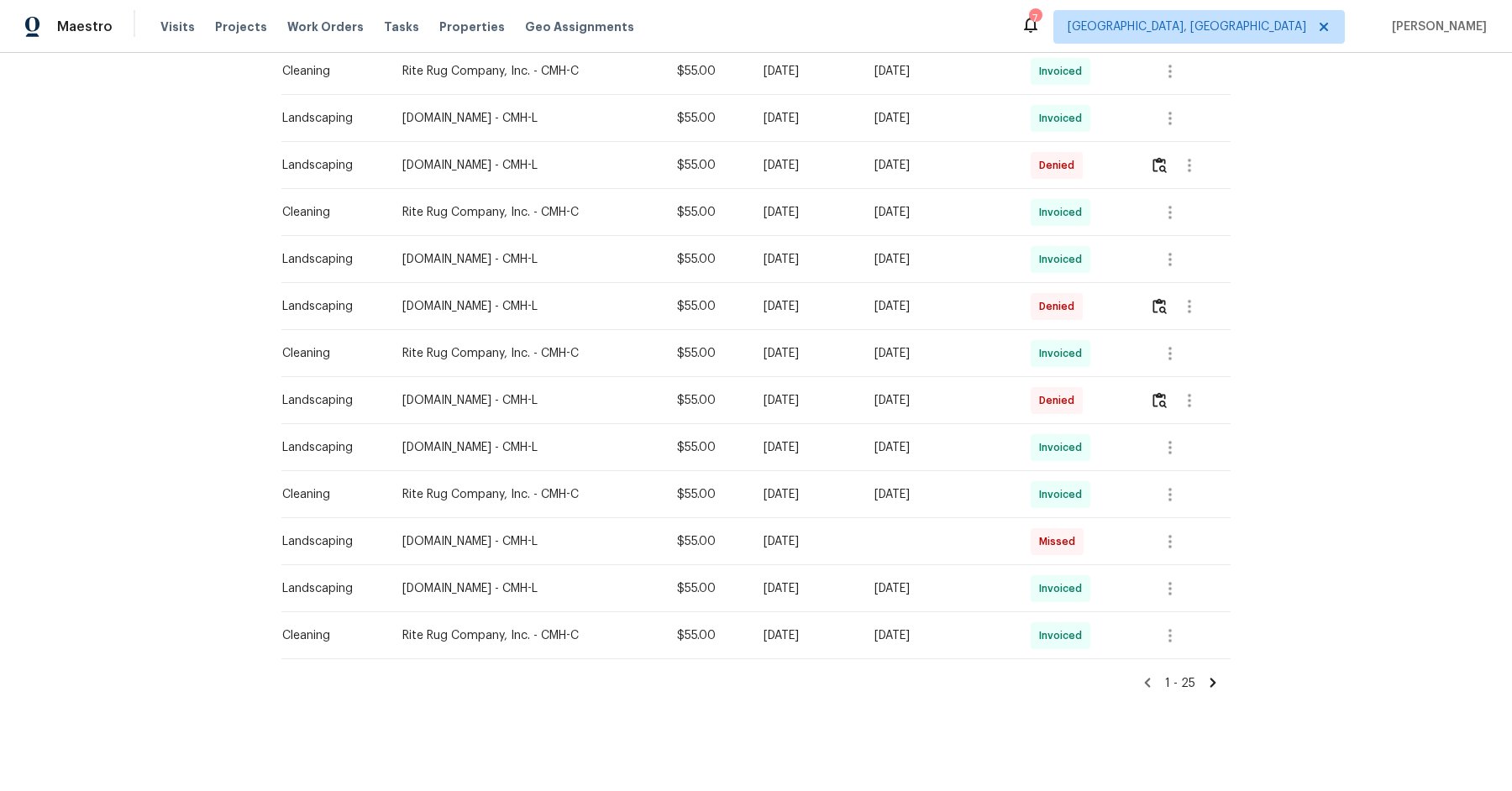
scroll to position [884, 0]
click at [1216, 680] on icon at bounding box center [1213, 682] width 15 height 15
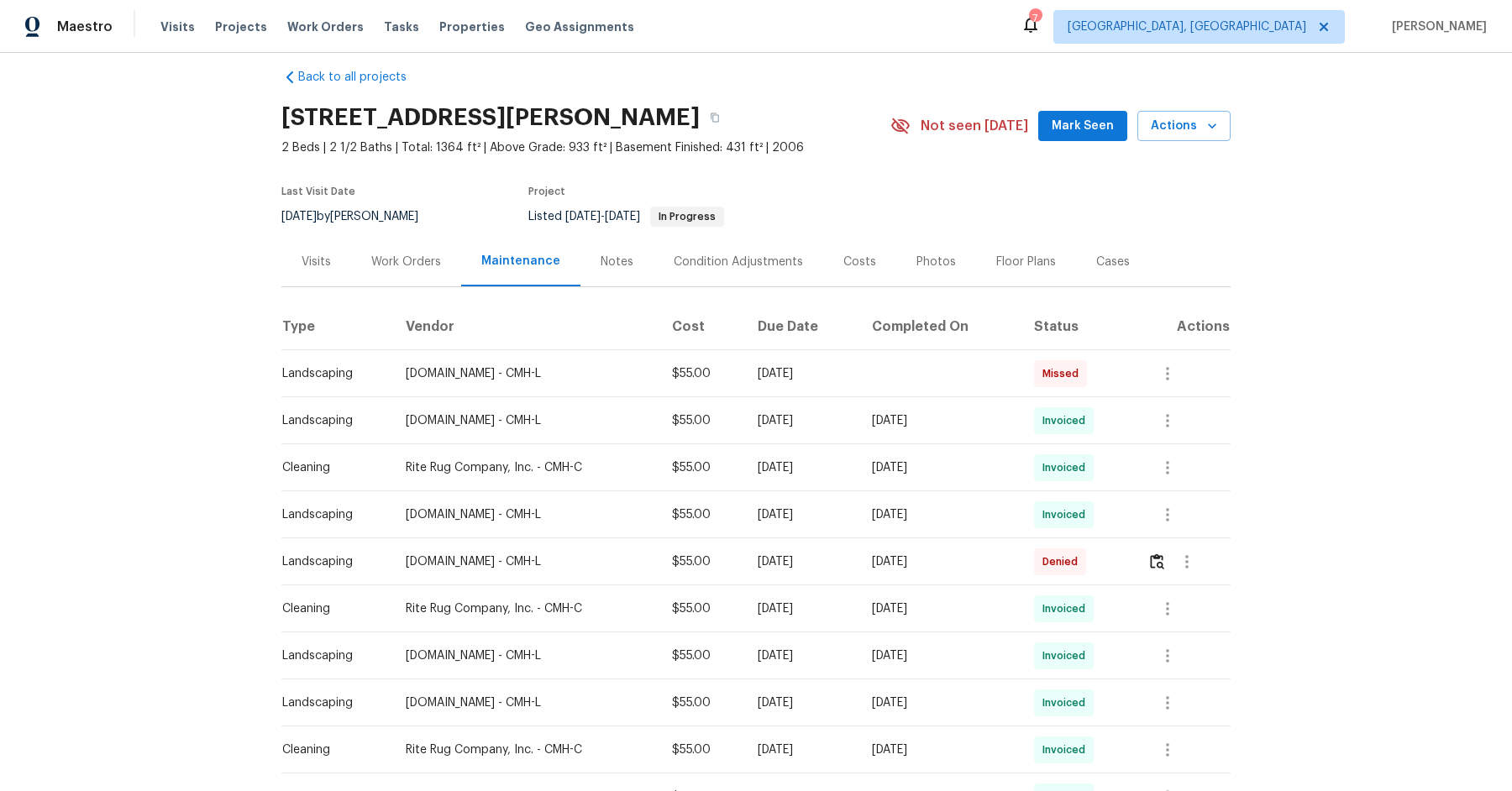
scroll to position [0, 0]
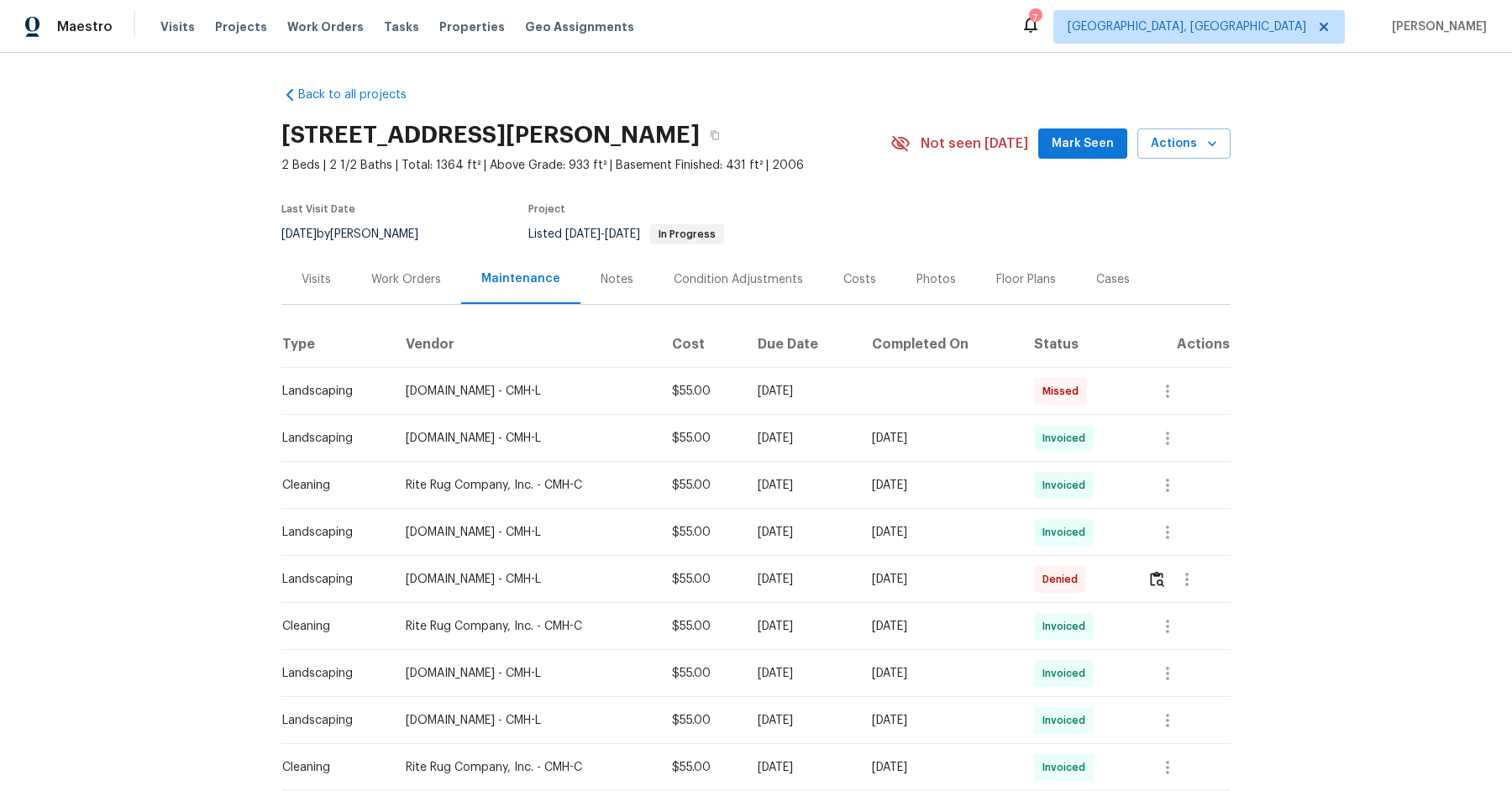
click at [581, 721] on div "[DOMAIN_NAME] - CMH-L" at bounding box center [525, 720] width 239 height 17
click at [1174, 723] on icon "button" at bounding box center [1167, 720] width 20 height 20
click at [1184, 725] on li "View details" at bounding box center [1211, 728] width 118 height 27
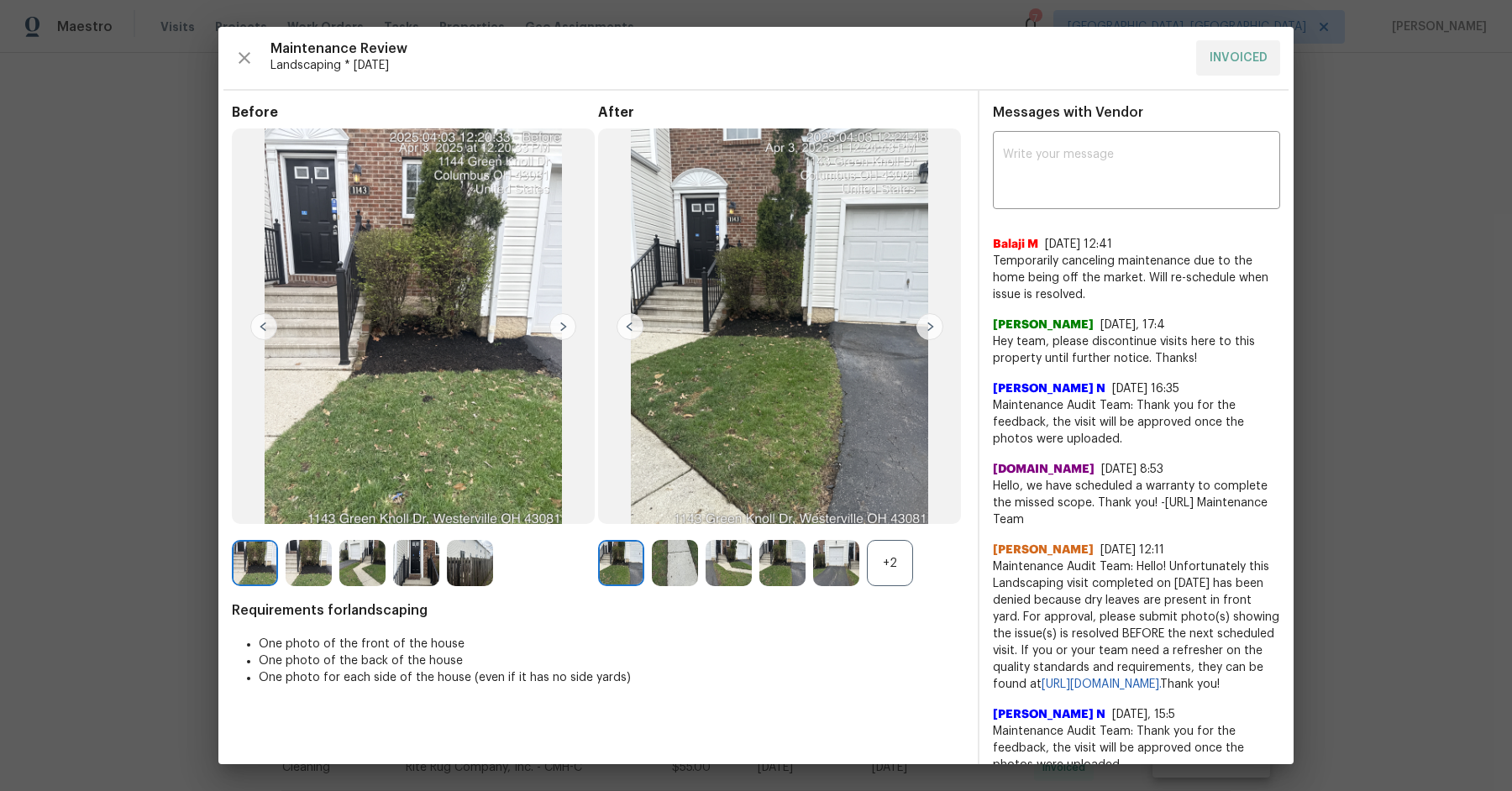
click at [564, 327] on img at bounding box center [563, 326] width 27 height 27
click at [559, 327] on img at bounding box center [563, 326] width 27 height 27
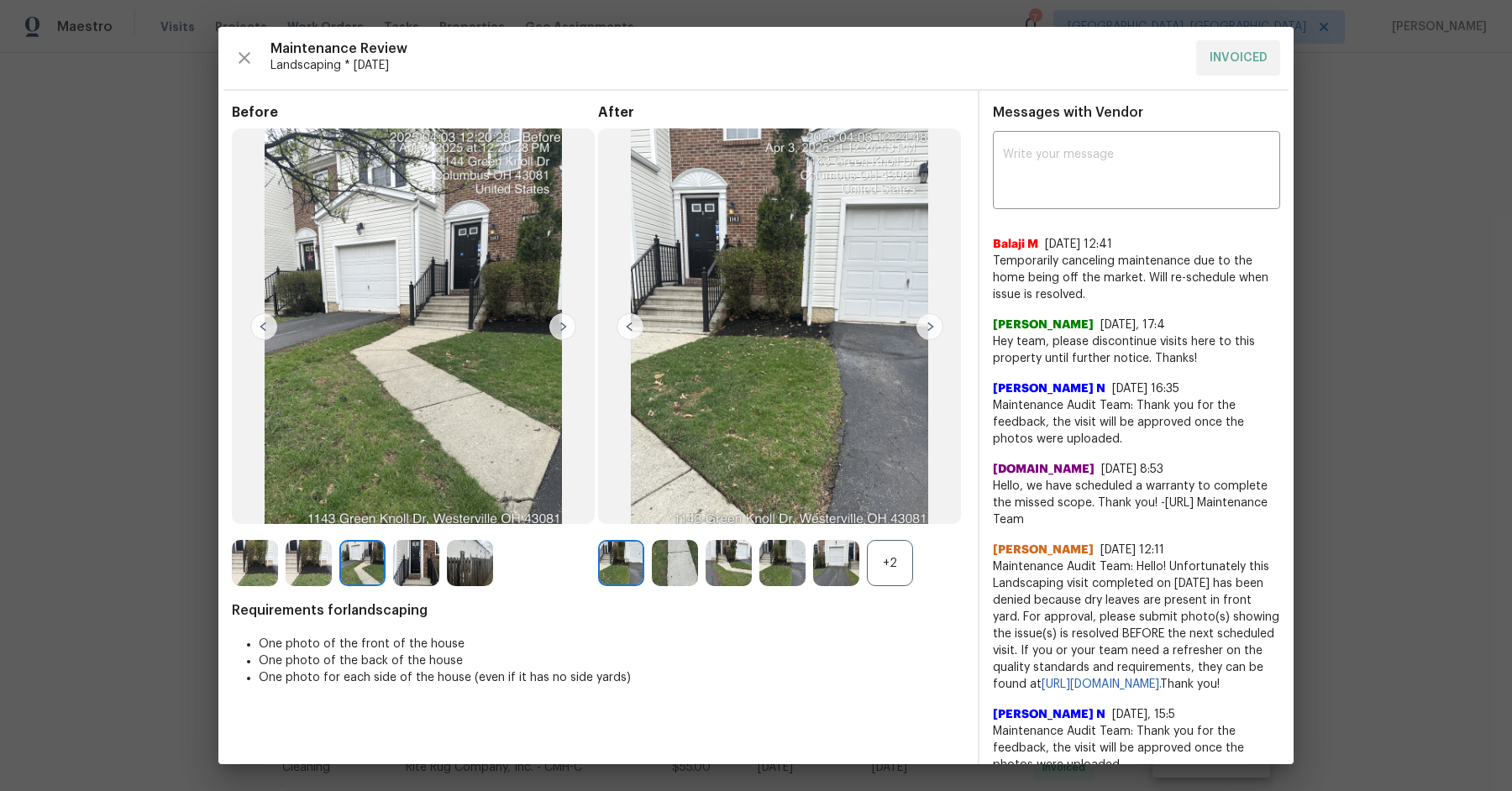
click at [657, 326] on img at bounding box center [780, 326] width 363 height 396
click at [625, 326] on img at bounding box center [629, 326] width 27 height 27
click at [936, 322] on img at bounding box center [930, 326] width 27 height 27
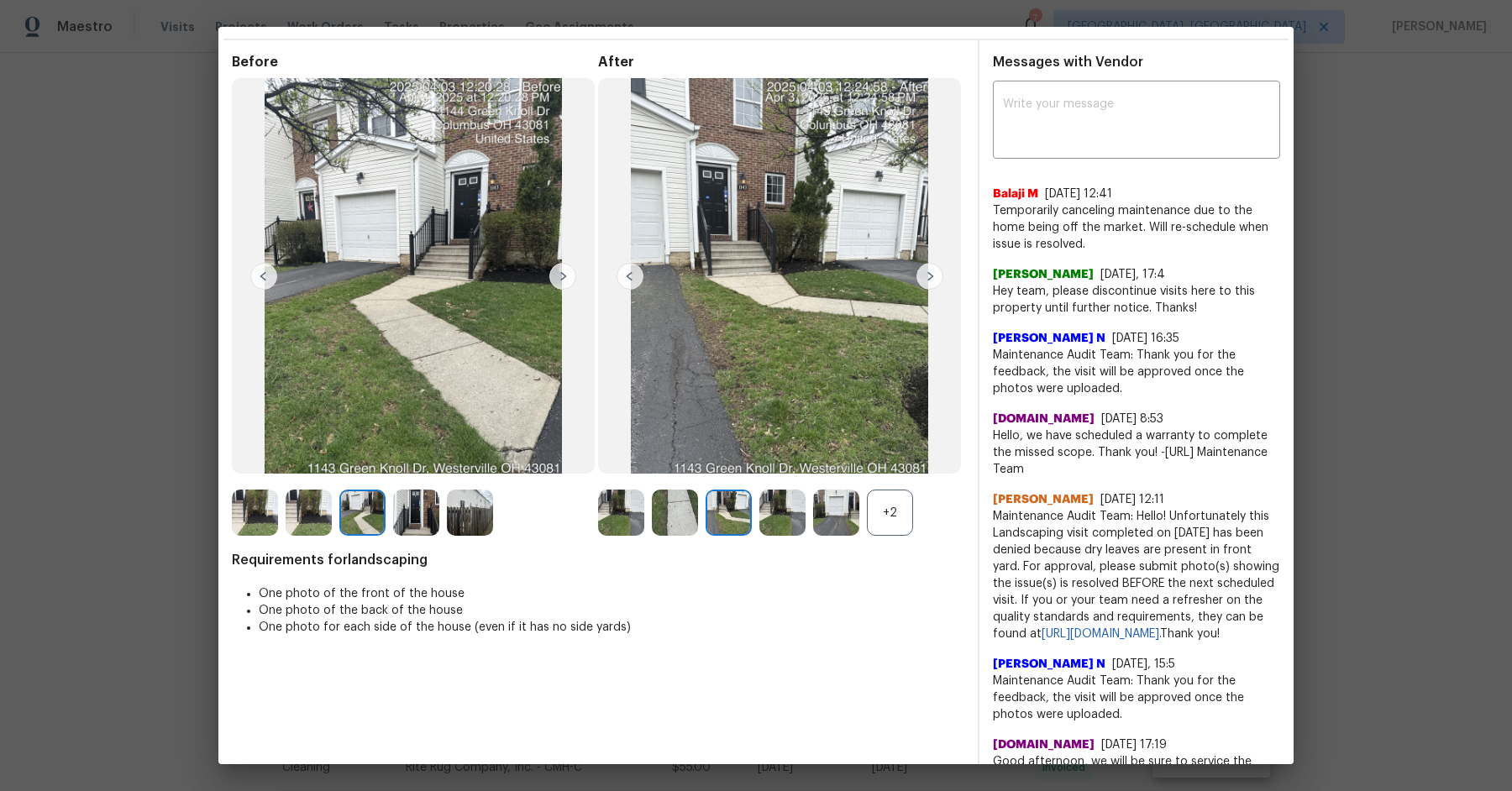
scroll to position [51, 0]
click at [924, 281] on img at bounding box center [930, 275] width 27 height 27
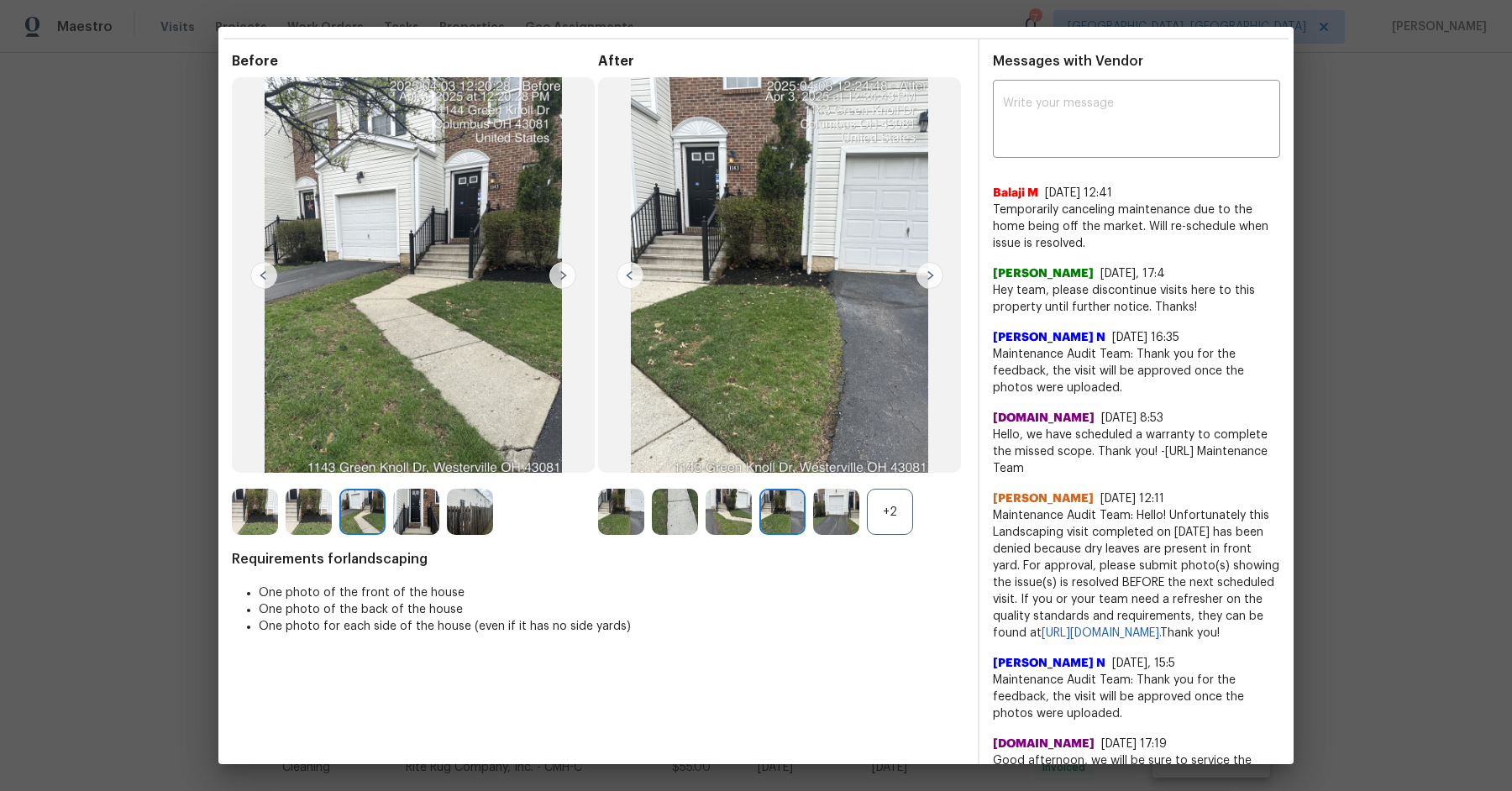
click at [924, 281] on img at bounding box center [930, 275] width 27 height 27
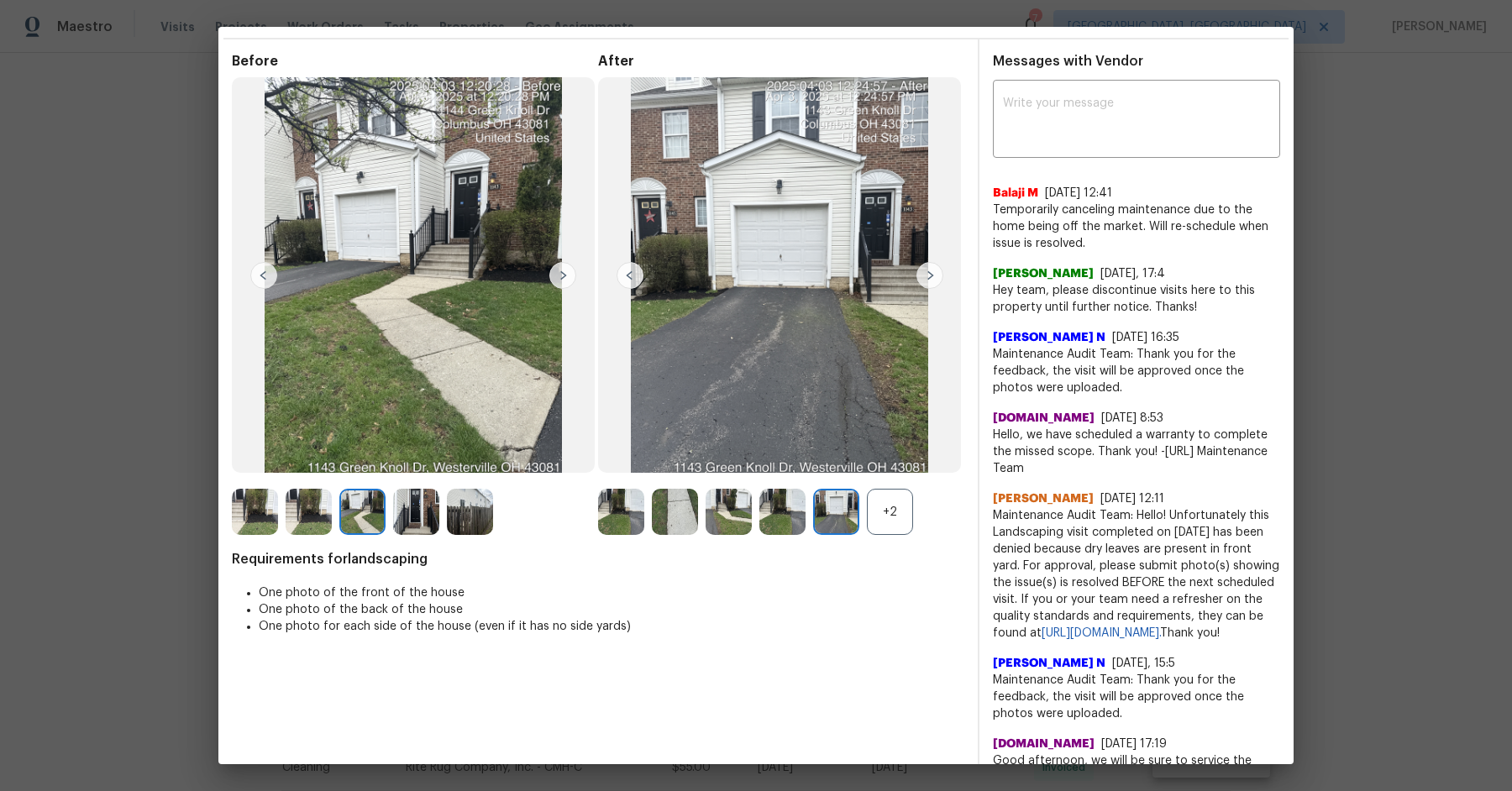
click at [934, 268] on img at bounding box center [930, 275] width 27 height 27
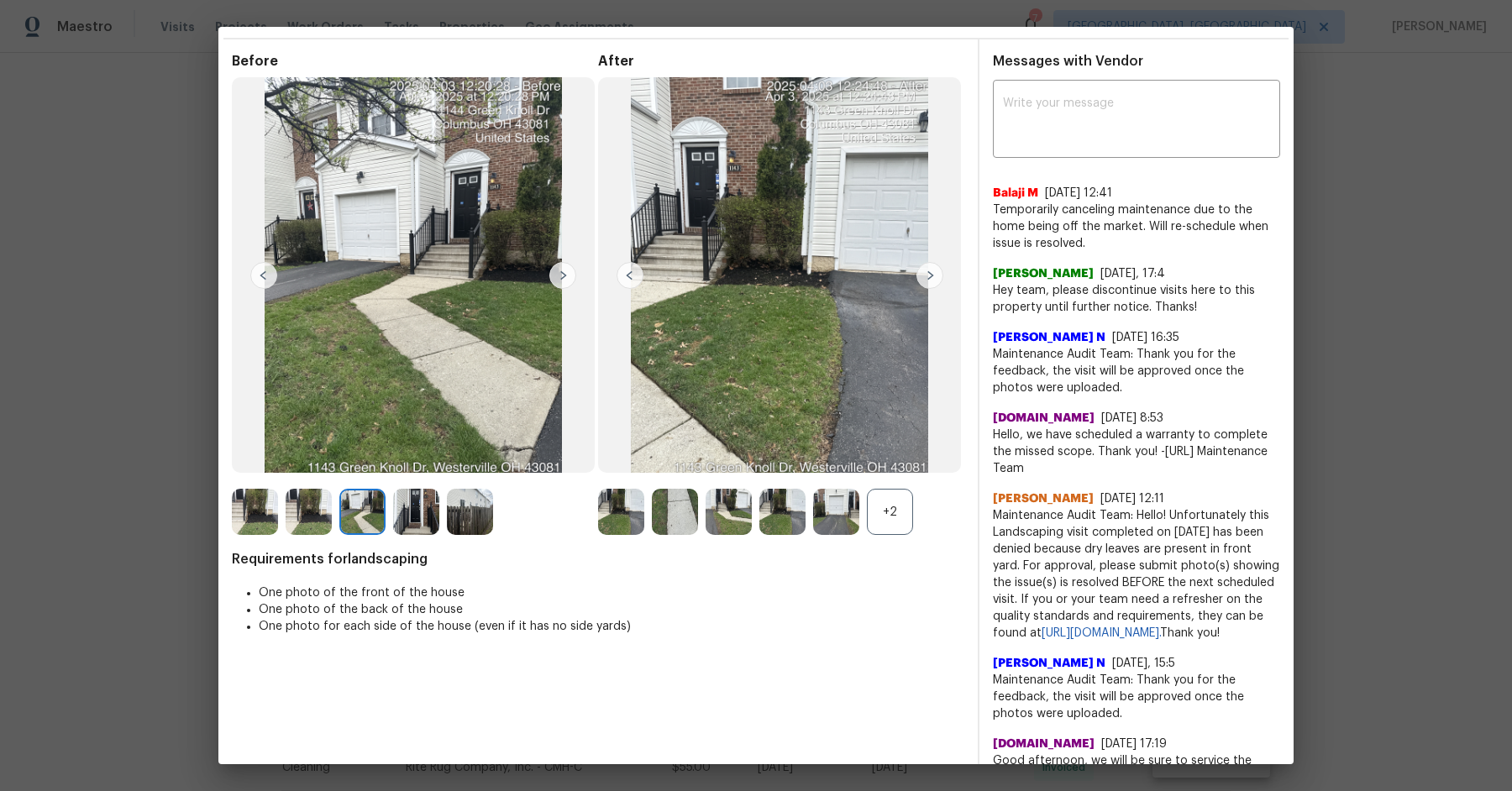
click at [930, 280] on img at bounding box center [930, 275] width 27 height 27
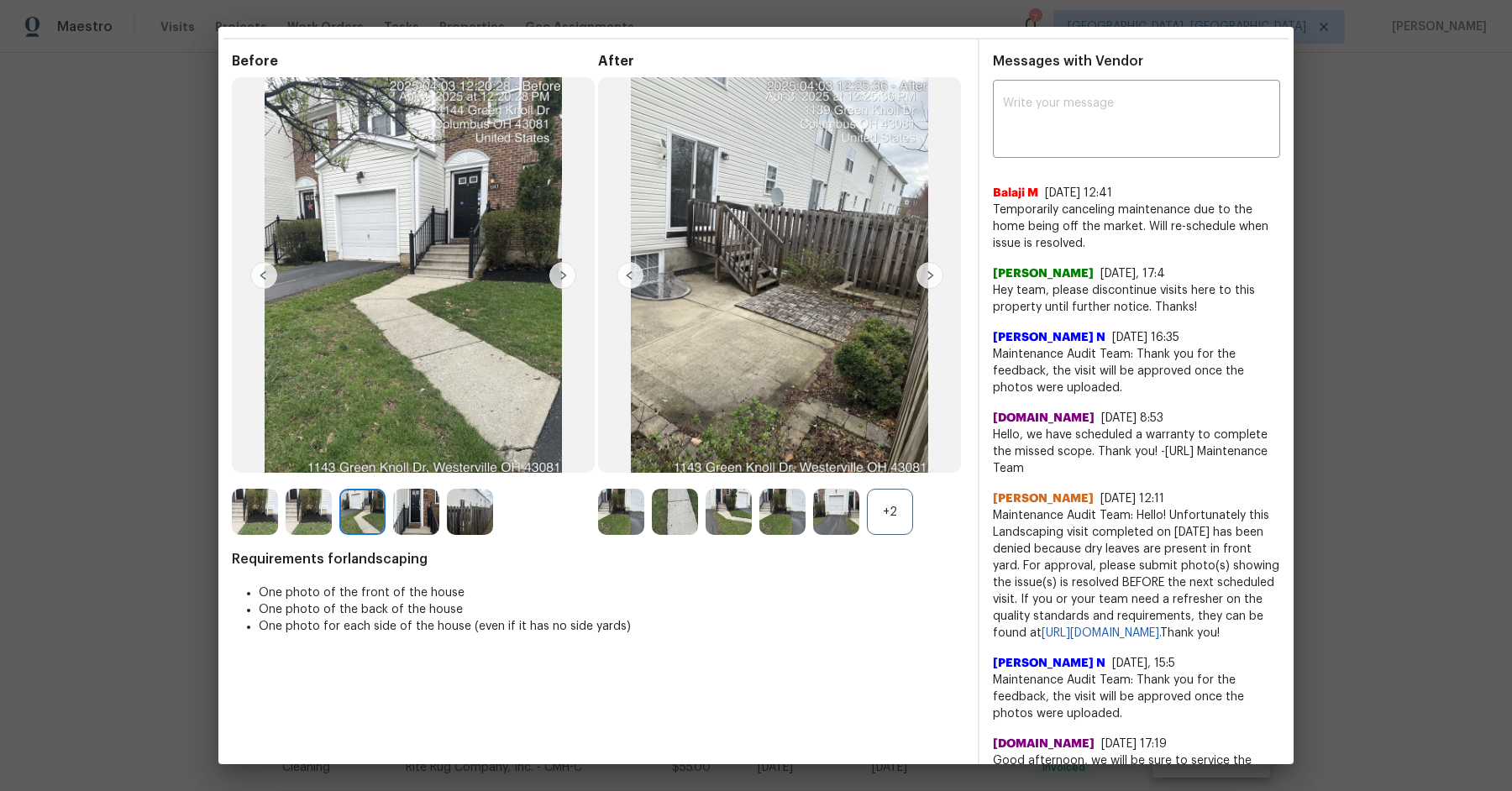
click at [698, 517] on div at bounding box center [678, 511] width 54 height 46
click at [680, 517] on img at bounding box center [675, 511] width 46 height 46
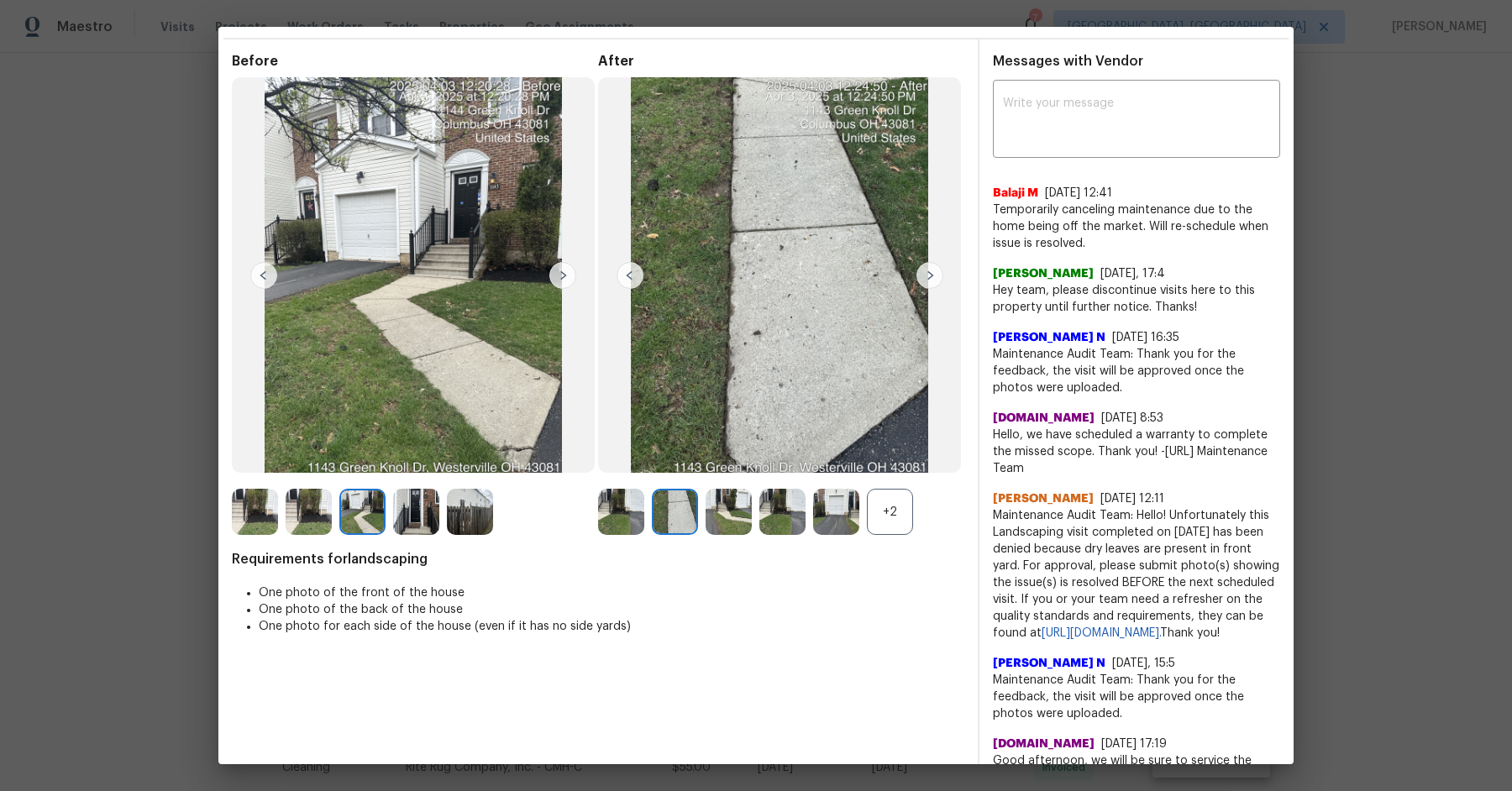
click at [733, 517] on img at bounding box center [729, 511] width 46 height 46
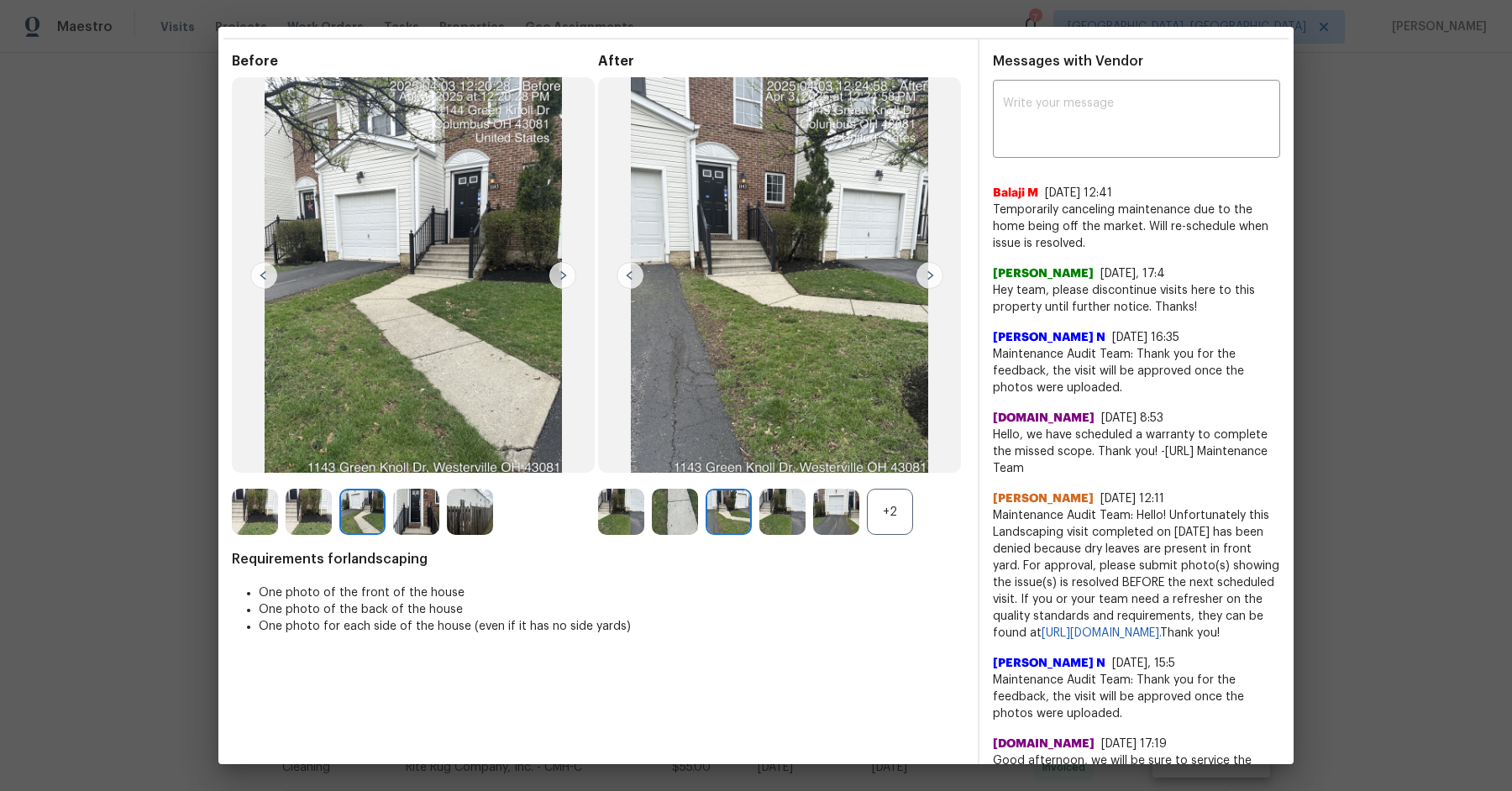
click at [788, 517] on img at bounding box center [783, 511] width 46 height 46
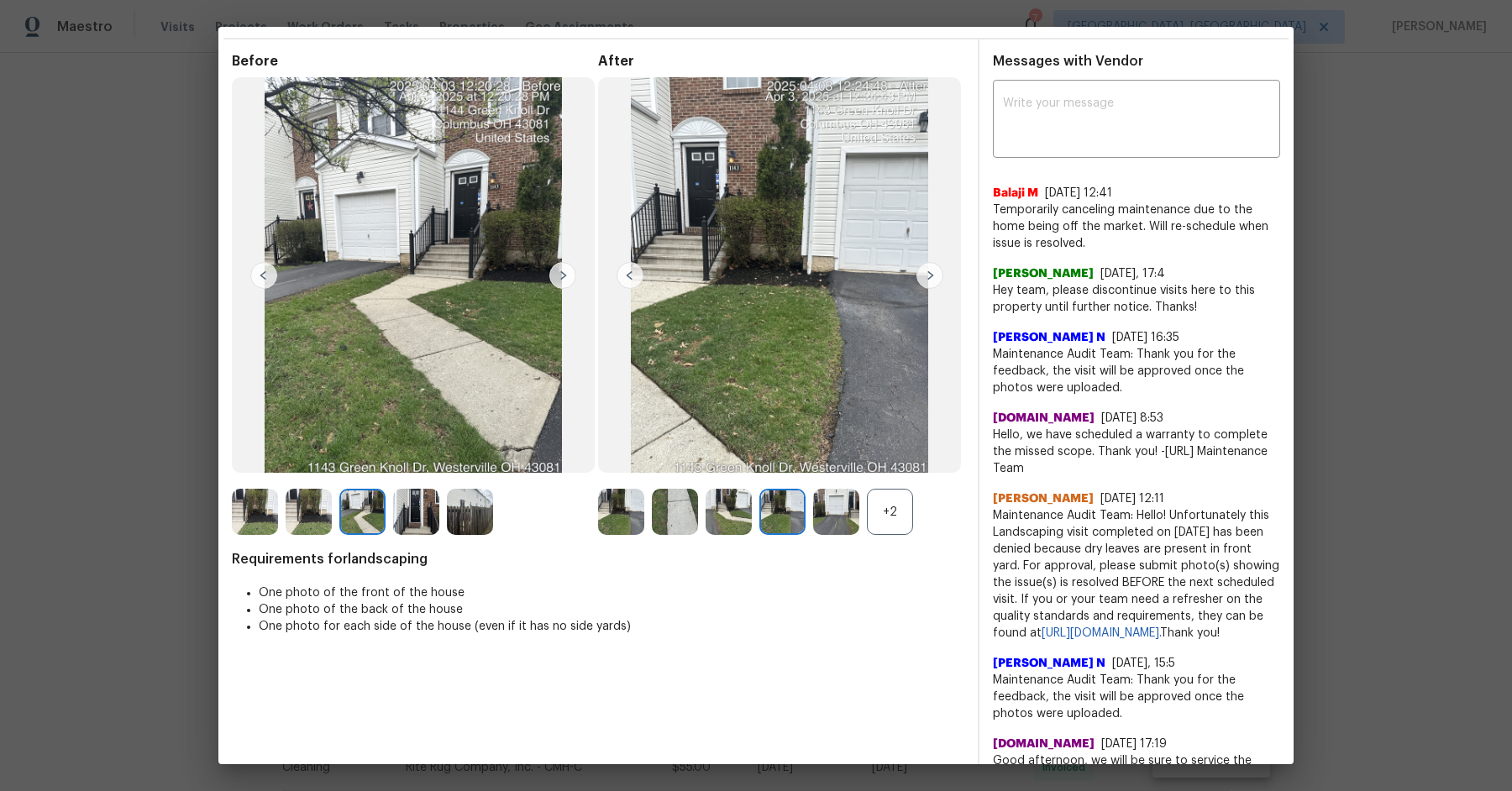
click at [822, 517] on img at bounding box center [836, 511] width 46 height 46
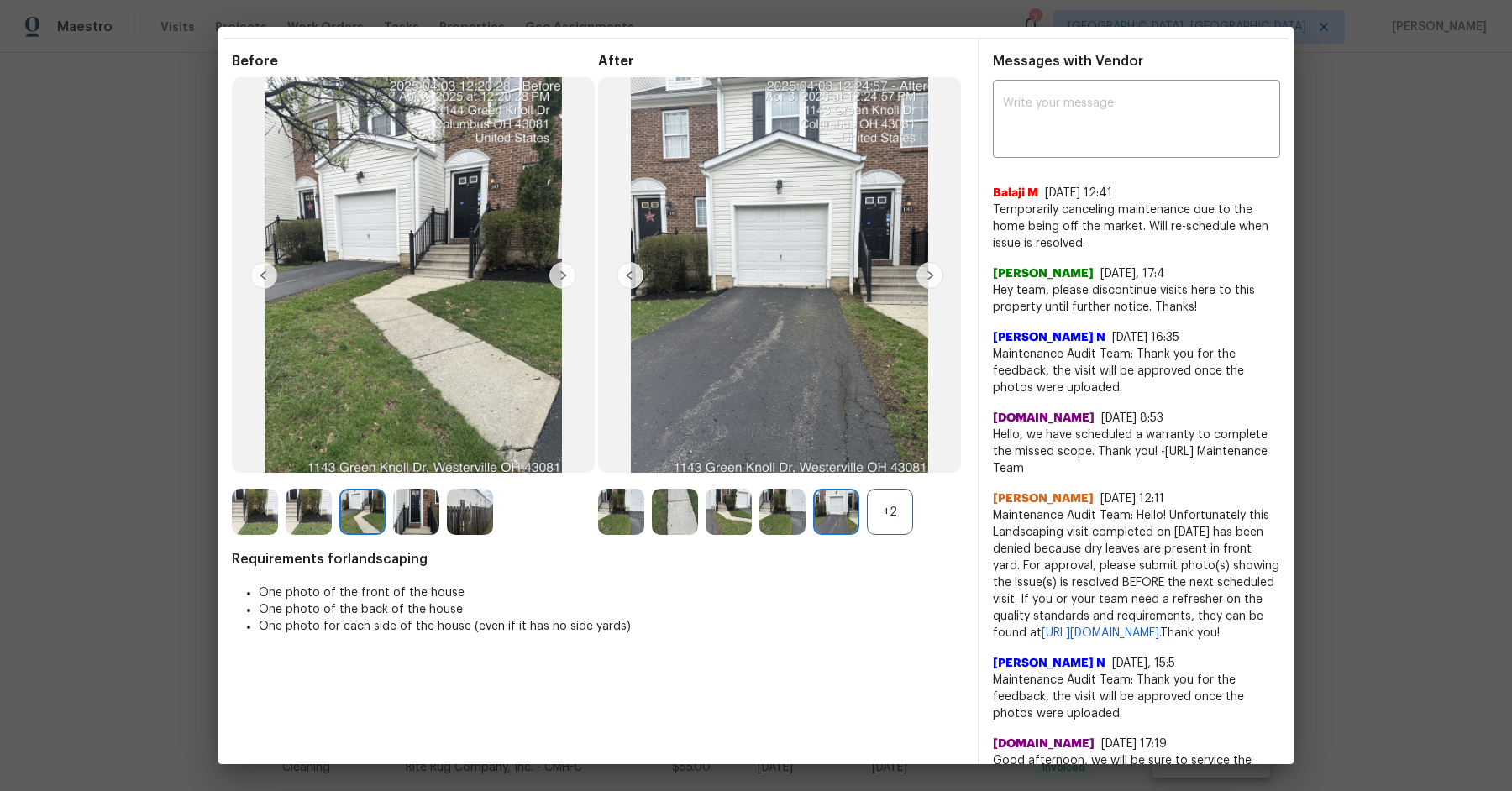
click at [889, 512] on div "+2" at bounding box center [890, 511] width 46 height 46
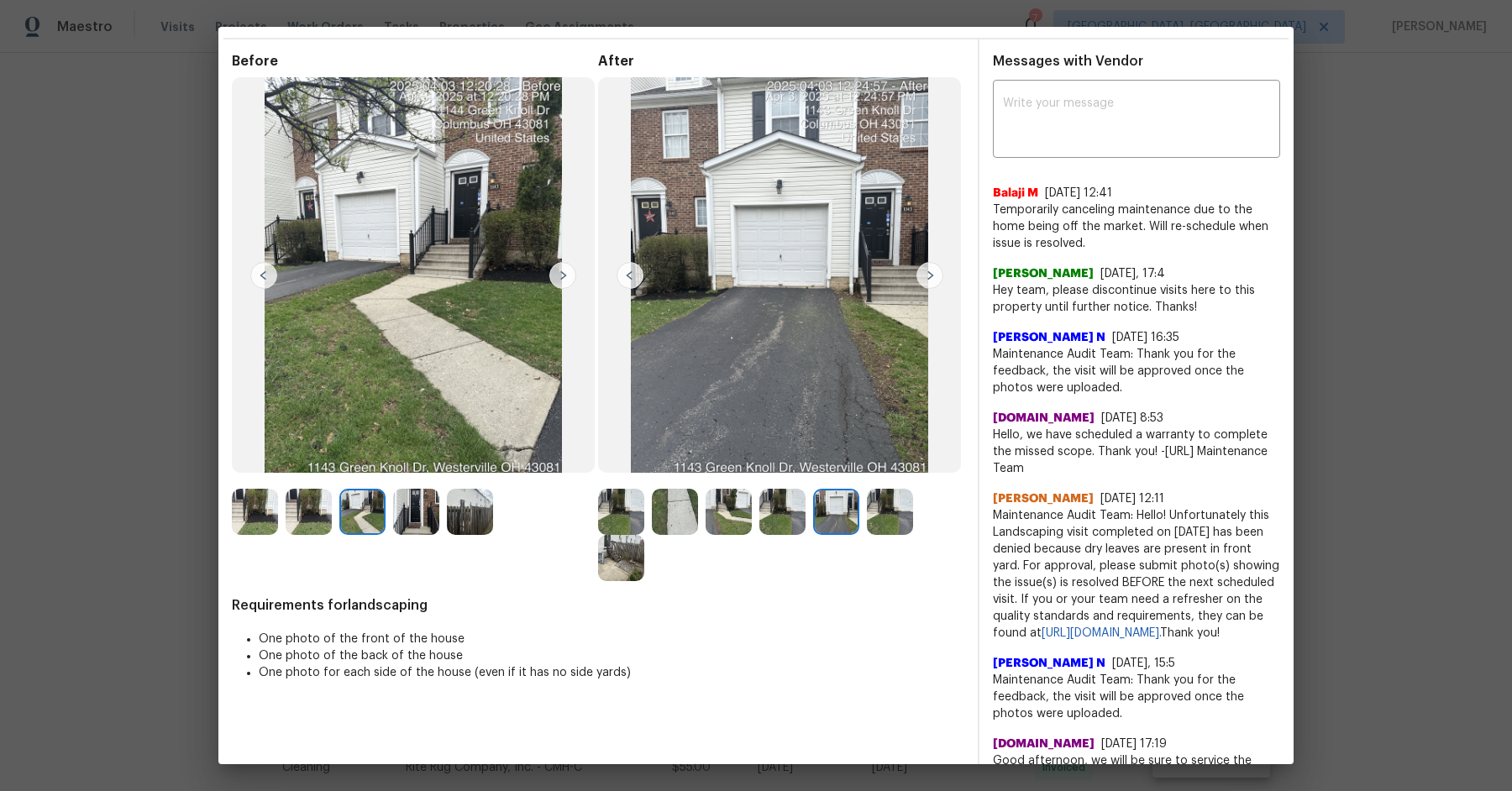
click at [622, 549] on img at bounding box center [621, 557] width 46 height 46
